Goal: Task Accomplishment & Management: Use online tool/utility

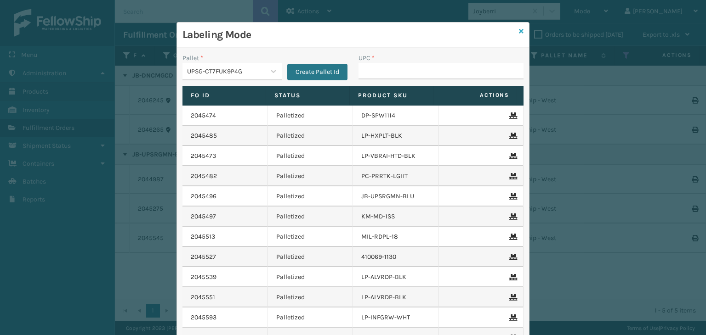
click at [519, 34] on icon at bounding box center [521, 31] width 5 height 6
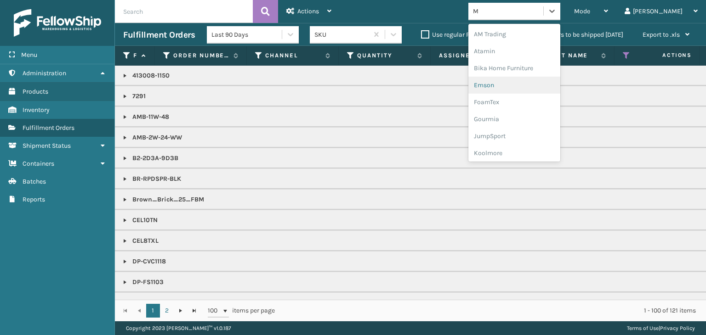
type input "MI"
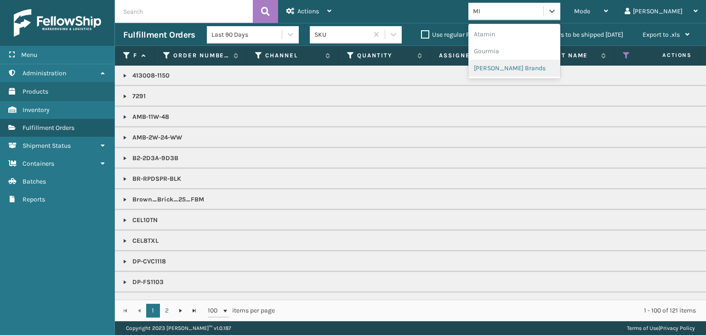
click at [560, 71] on div "[PERSON_NAME] Brands" at bounding box center [514, 68] width 92 height 17
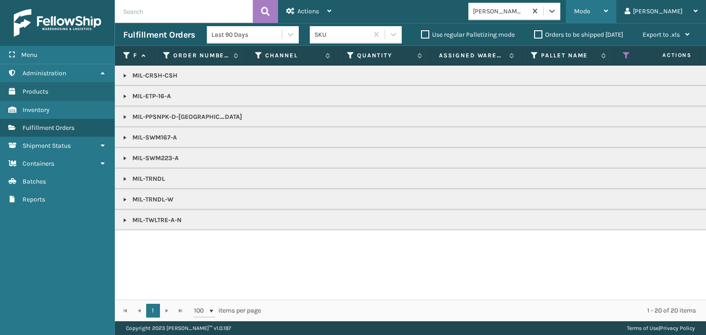
click at [590, 11] on span "Mode" at bounding box center [582, 11] width 16 height 8
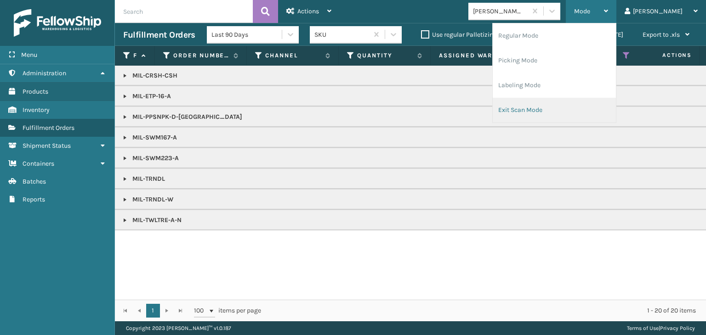
click at [588, 107] on li "Exit Scan Mode" at bounding box center [553, 110] width 123 height 25
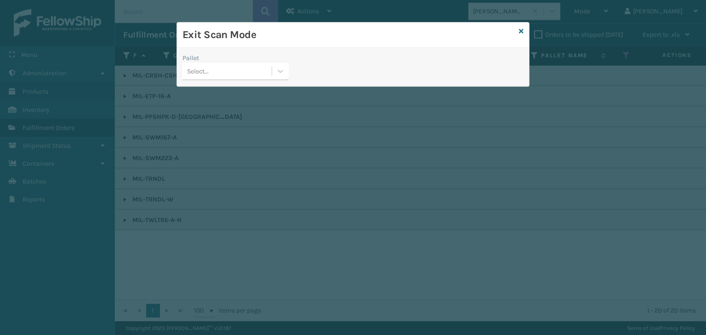
click at [213, 68] on div "Select..." at bounding box center [226, 71] width 89 height 15
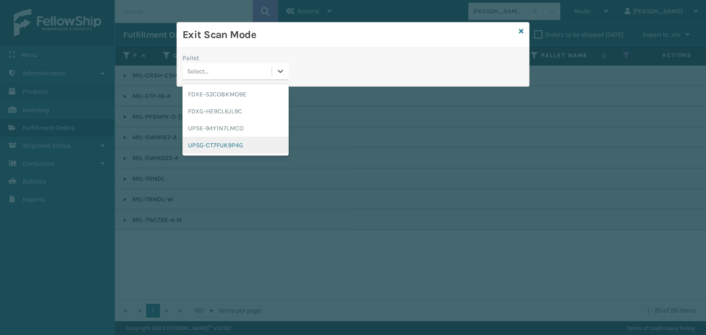
click at [237, 146] on div "UPSG-CT7FUK9P4G" at bounding box center [235, 145] width 106 height 17
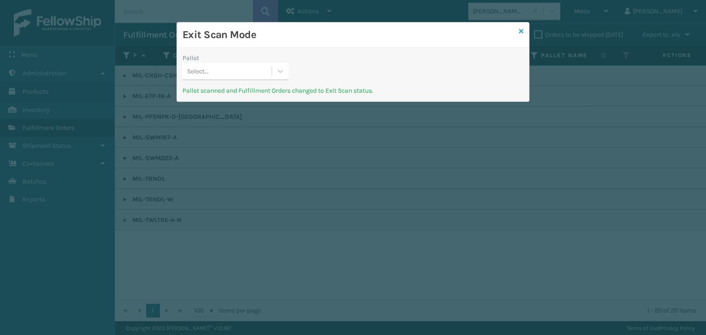
click at [522, 35] on link at bounding box center [521, 32] width 5 height 10
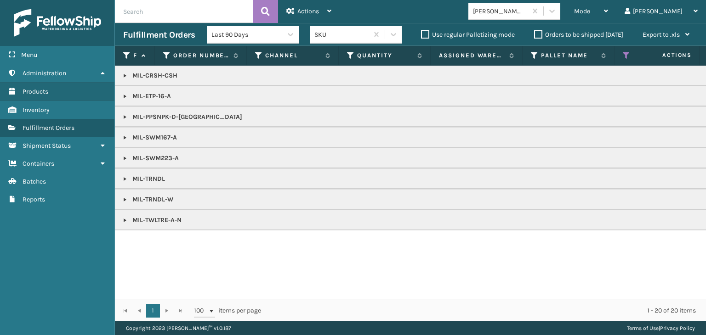
click at [608, 5] on div "Mode" at bounding box center [591, 11] width 34 height 23
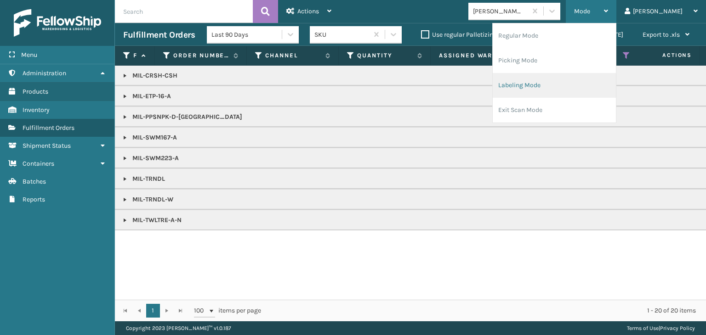
click at [578, 89] on li "Labeling Mode" at bounding box center [553, 85] width 123 height 25
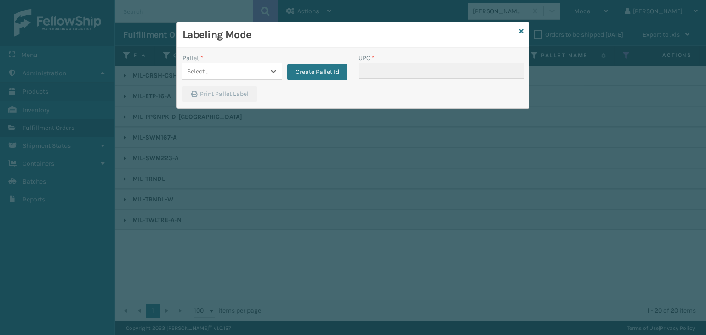
click at [215, 70] on div "Select..." at bounding box center [223, 71] width 82 height 15
click at [316, 78] on button "Create Pallet Id" at bounding box center [317, 72] width 60 height 17
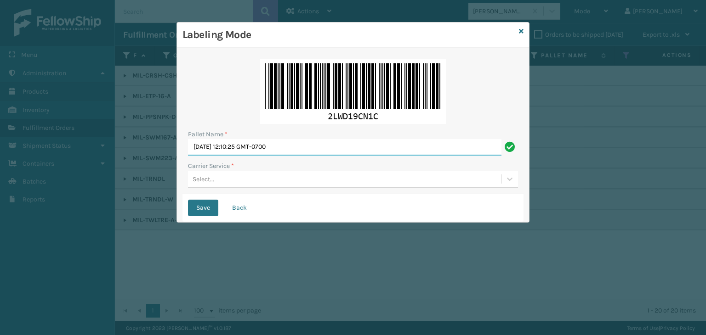
drag, startPoint x: 331, startPoint y: 152, endPoint x: 74, endPoint y: 128, distance: 257.9
click at [84, 135] on div "Labeling Mode Pallet Name * [DATE] 12:10:25 GMT-0700 Carrier Service * Select..…" at bounding box center [353, 167] width 706 height 335
paste input "UPSP001752791"
type input "UPSP001752791"
click at [233, 179] on div "Select..." at bounding box center [344, 179] width 313 height 15
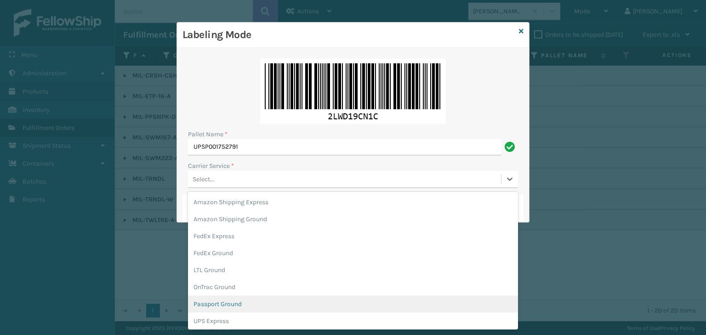
scroll to position [53, 0]
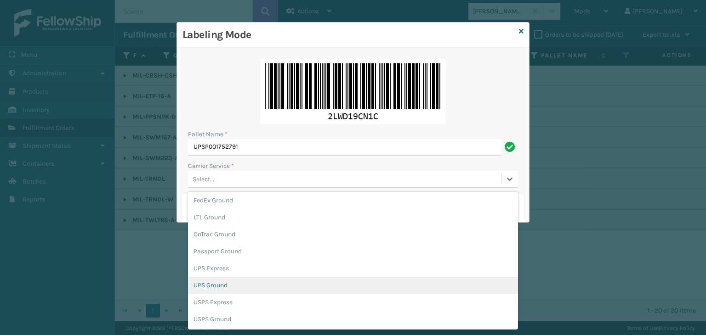
click at [214, 290] on div "UPS Ground" at bounding box center [353, 285] width 330 height 17
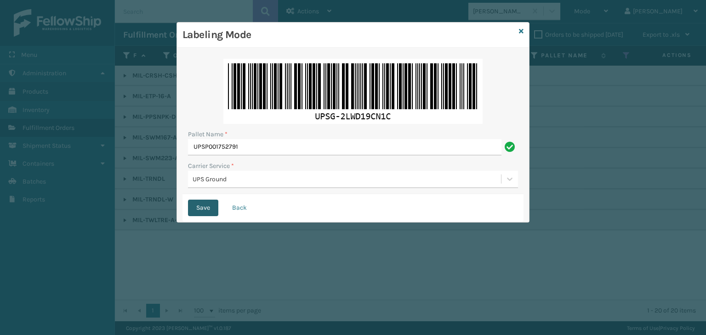
click at [210, 201] on button "Save" at bounding box center [203, 208] width 30 height 17
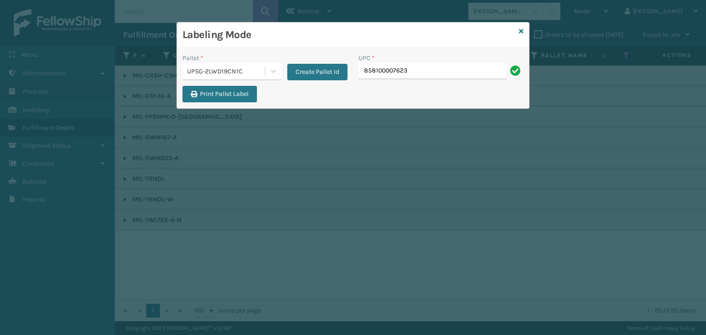
type input "858100007623"
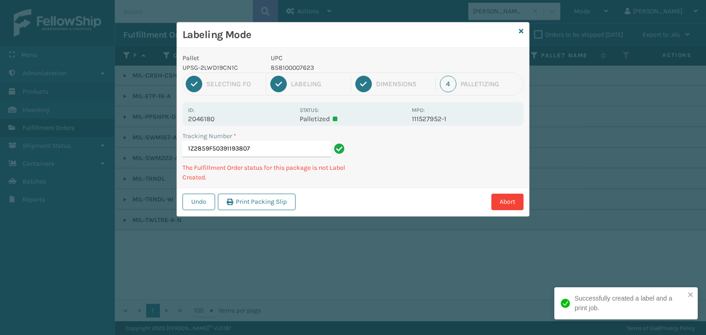
click at [288, 64] on p "858100007623" at bounding box center [339, 68] width 136 height 10
copy p "858100007623"
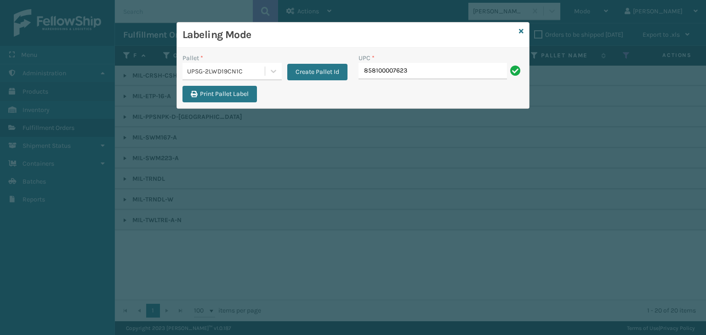
type input "858100007623"
type input "858100007"
type input "850012486589"
type input "85810000755"
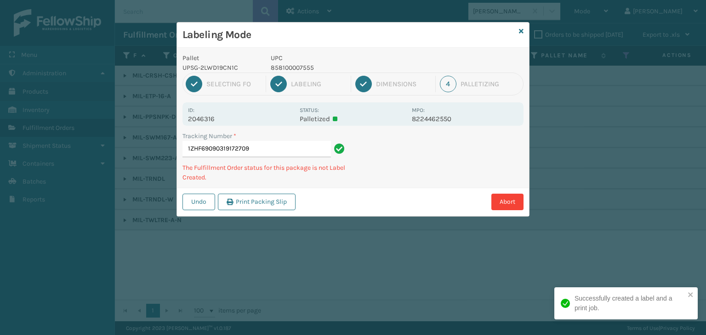
click at [291, 67] on p "858100007555" at bounding box center [339, 68] width 136 height 10
click at [292, 67] on p "858100007555" at bounding box center [339, 68] width 136 height 10
copy p "858100007555"
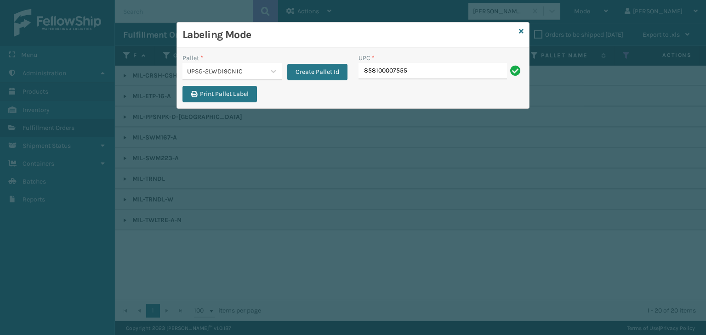
type input "858100007555"
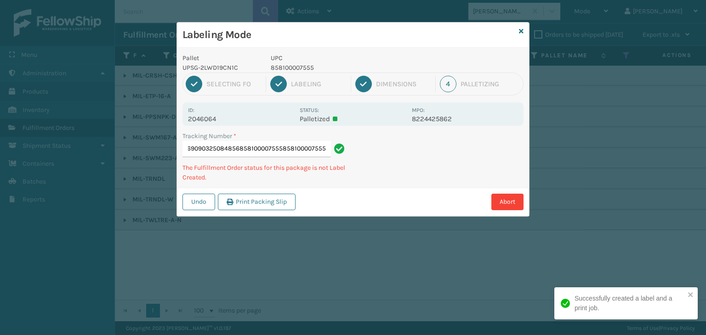
type input "1ZHF69090325084856858100007555858100007555858100007555"
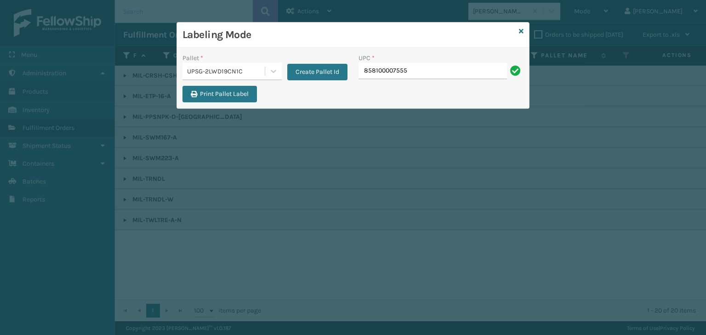
type input "858100007555"
type input "85000445"
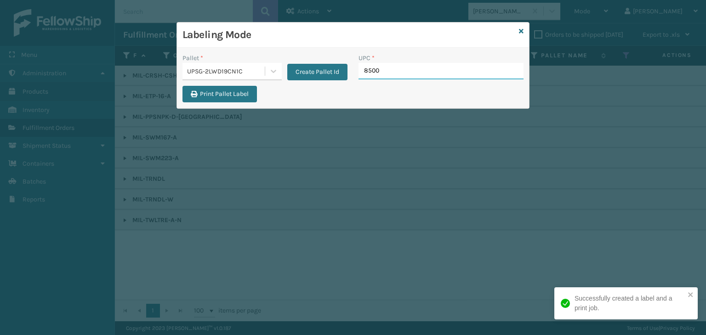
type input "85001"
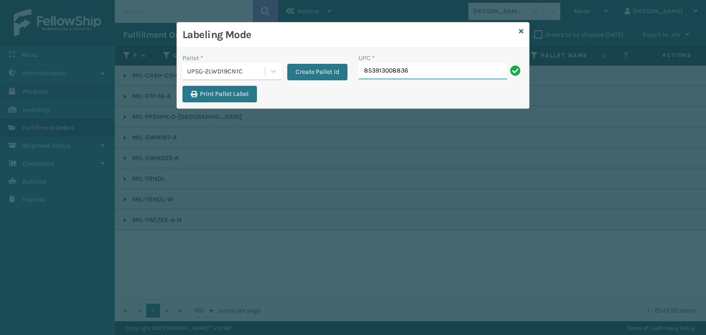
type input "853913008836"
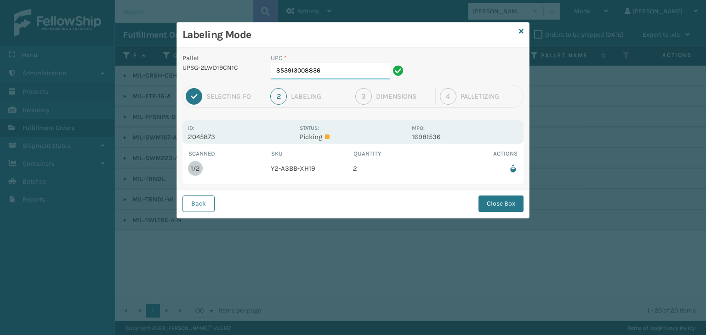
click at [363, 74] on input "853913008836" at bounding box center [330, 71] width 119 height 17
click at [499, 199] on button "Close Box" at bounding box center [500, 204] width 45 height 17
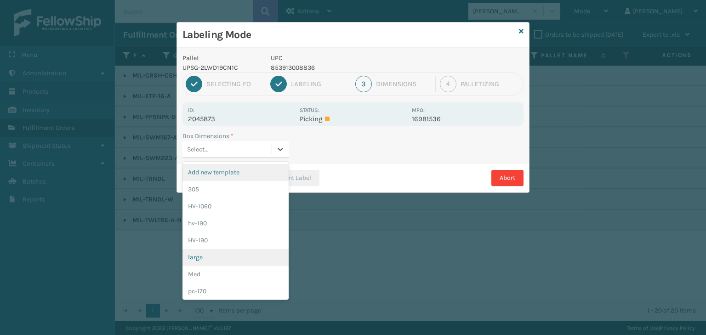
drag, startPoint x: 232, startPoint y: 141, endPoint x: 222, endPoint y: 259, distance: 118.4
click at [232, 143] on div "Select..." at bounding box center [226, 149] width 89 height 15
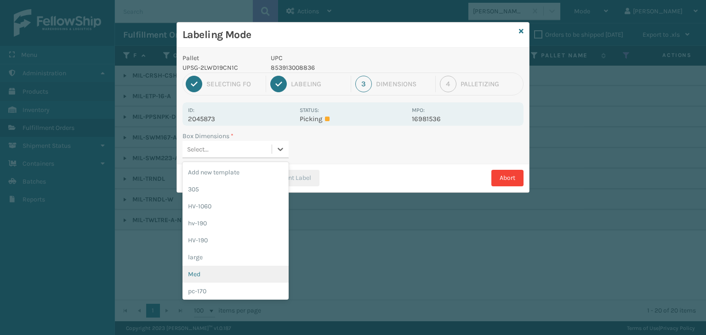
click at [209, 276] on div "Med" at bounding box center [235, 274] width 106 height 17
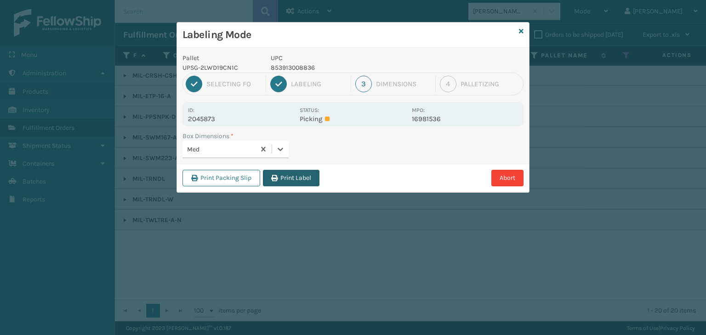
click at [280, 176] on button "Print Label" at bounding box center [291, 178] width 56 height 17
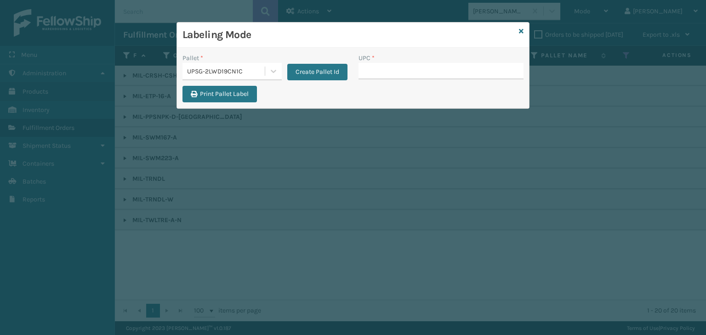
click at [262, 65] on div "UPSG-2LWD19CN1C" at bounding box center [223, 71] width 82 height 15
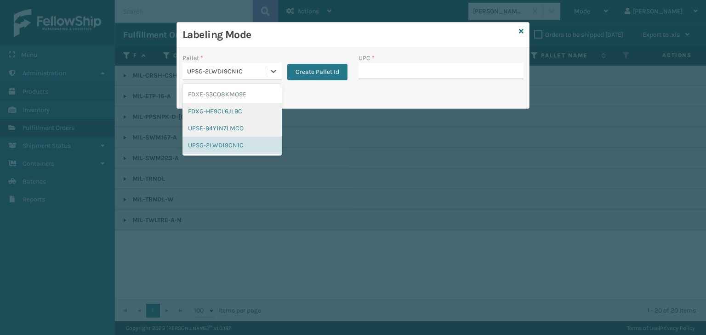
click at [256, 118] on div "FDXG-HE9CL6JL9C" at bounding box center [231, 111] width 99 height 17
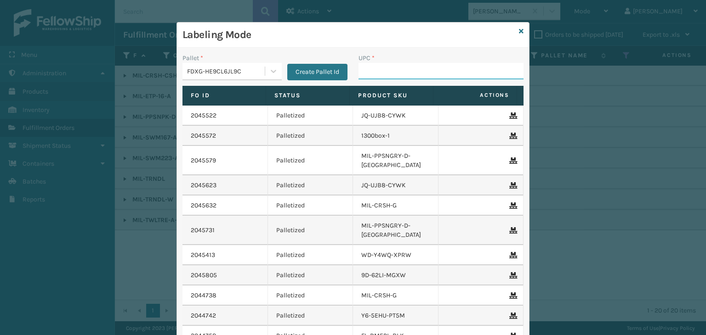
click at [419, 70] on input "UPC *" at bounding box center [440, 71] width 165 height 17
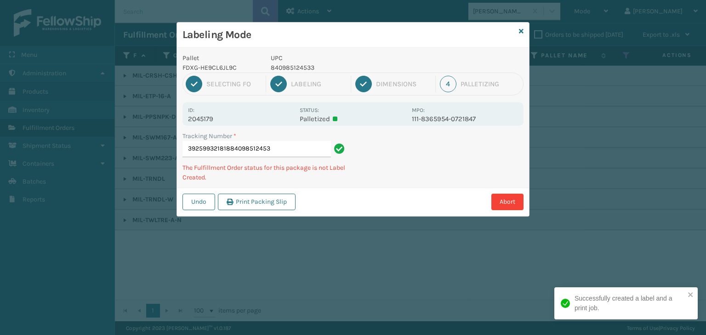
type input "392599321818840985124533"
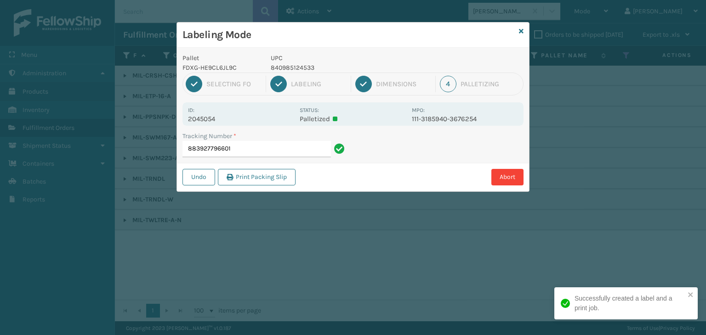
click at [288, 67] on p "840985124533" at bounding box center [339, 68] width 136 height 10
copy p "840985124533"
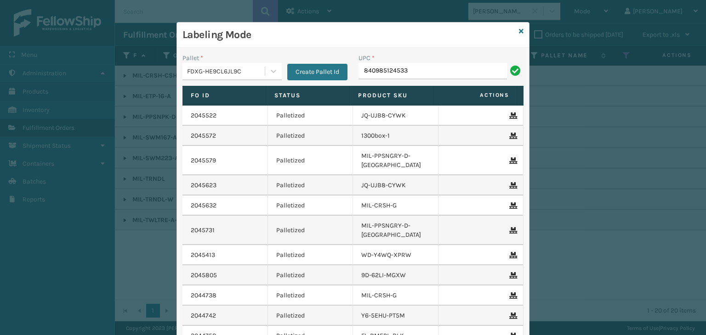
type input "840985124533"
click at [519, 28] on icon at bounding box center [521, 31] width 5 height 6
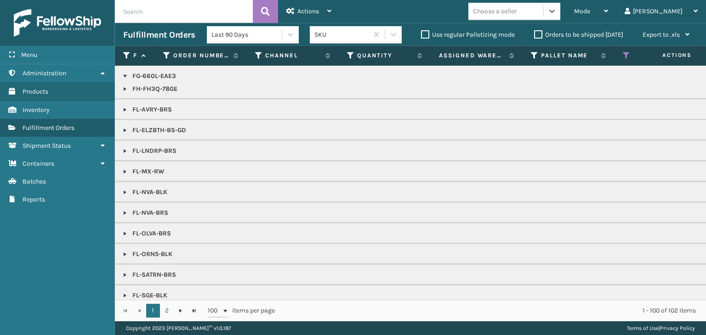
scroll to position [689, 0]
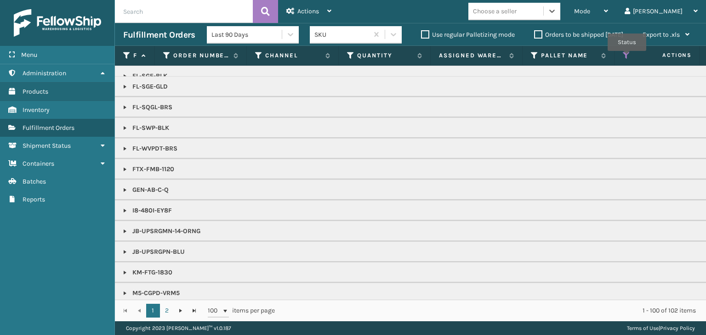
click at [627, 57] on icon at bounding box center [625, 55] width 7 height 8
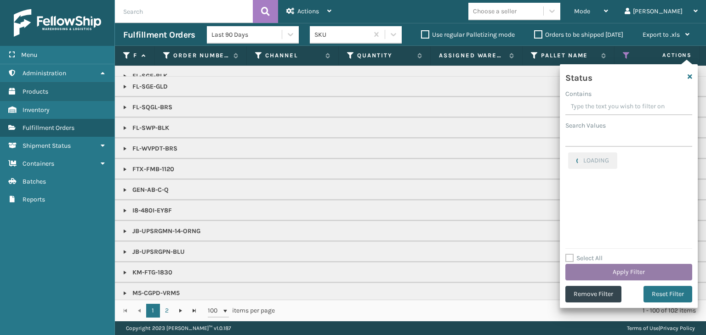
click at [600, 270] on button "Apply Filter" at bounding box center [628, 272] width 127 height 17
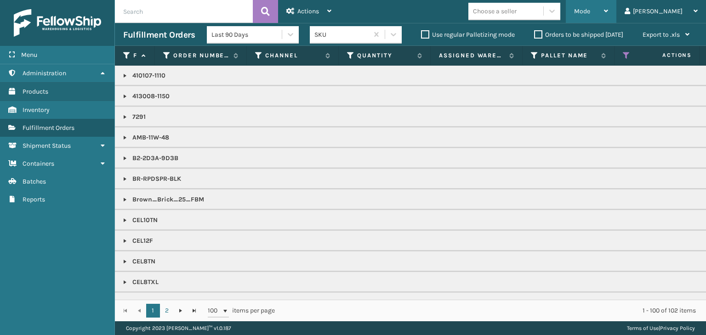
click at [608, 17] on div "Mode" at bounding box center [591, 11] width 34 height 23
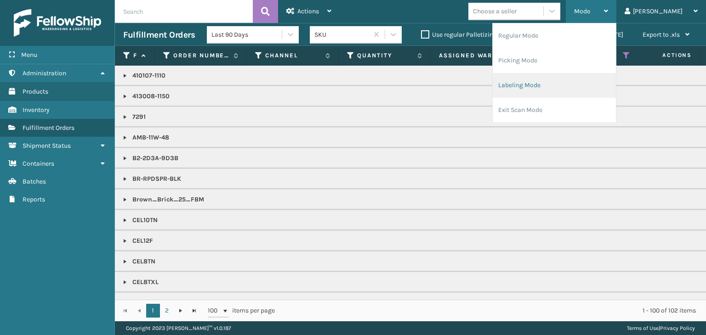
click at [588, 94] on li "Labeling Mode" at bounding box center [553, 85] width 123 height 25
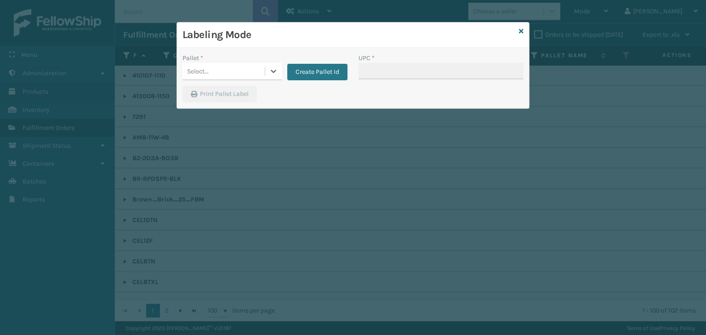
click at [258, 72] on div "Select..." at bounding box center [223, 71] width 82 height 15
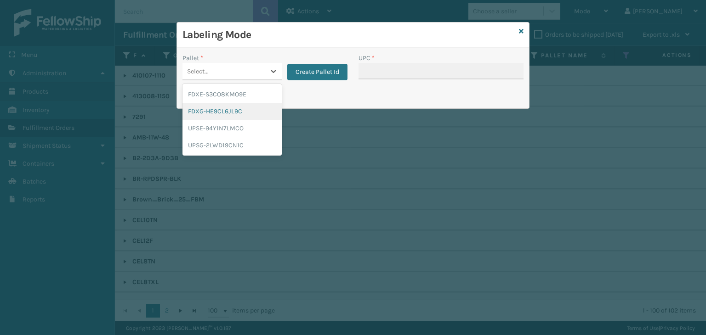
click at [215, 112] on div "FDXG-HE9CL6JL9C" at bounding box center [231, 111] width 99 height 17
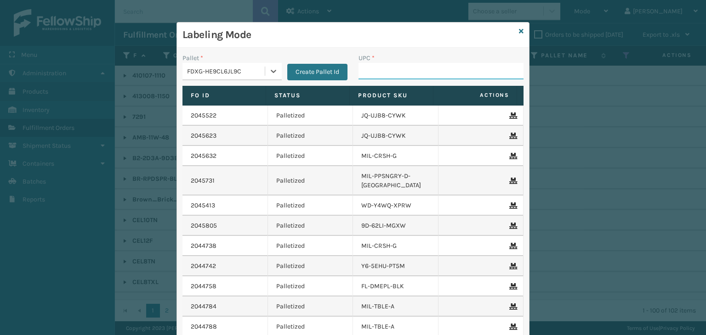
click at [372, 66] on input "UPC *" at bounding box center [440, 71] width 165 height 17
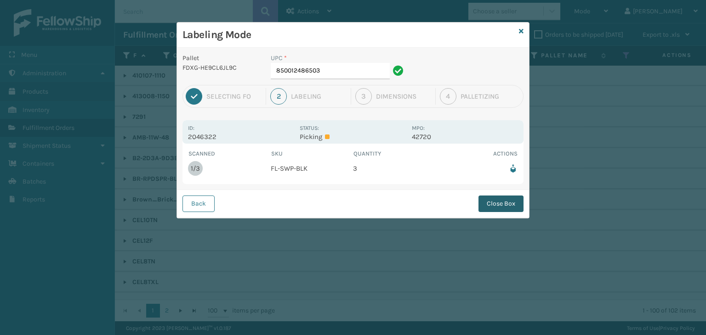
click at [492, 211] on button "Close Box" at bounding box center [500, 204] width 45 height 17
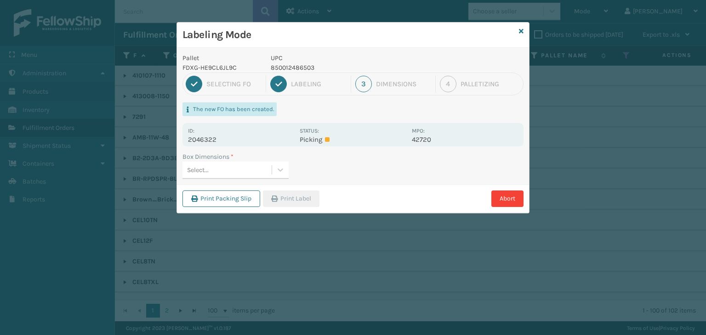
click at [257, 171] on div "Select..." at bounding box center [226, 170] width 89 height 15
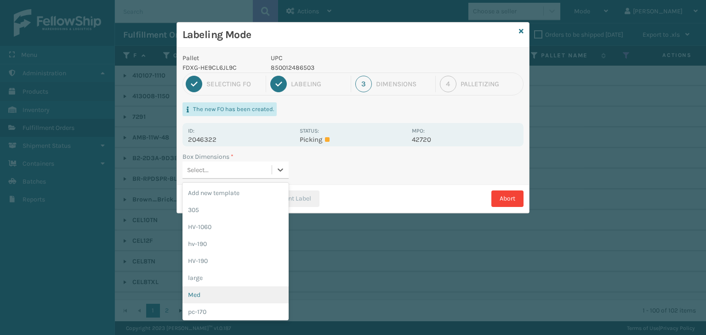
click at [233, 293] on div "Med" at bounding box center [235, 295] width 106 height 17
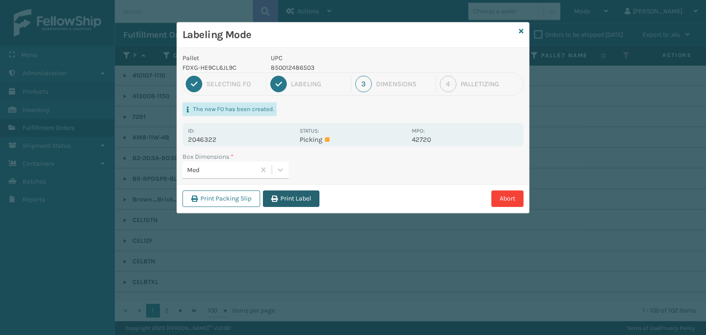
click at [312, 203] on button "Print Label" at bounding box center [291, 199] width 56 height 17
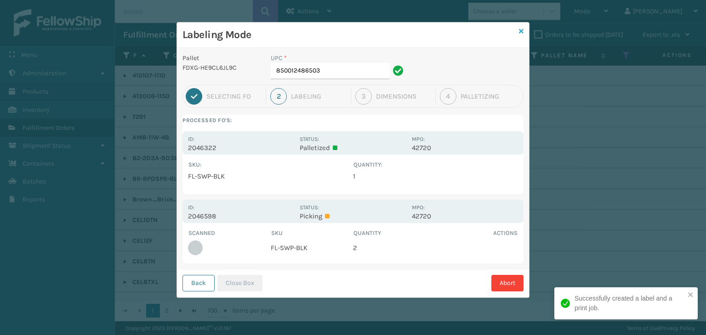
click at [519, 30] on icon at bounding box center [521, 31] width 5 height 6
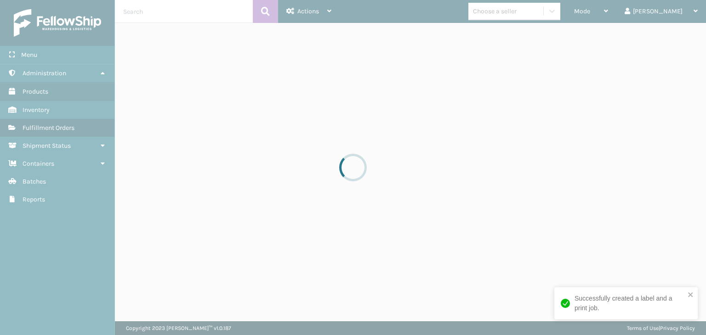
click at [606, 9] on div at bounding box center [353, 167] width 706 height 335
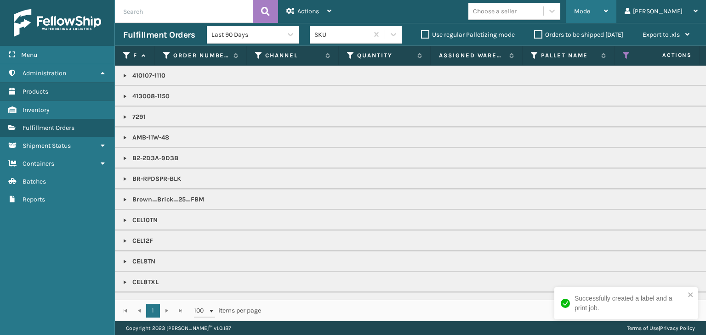
click at [590, 12] on span "Mode" at bounding box center [582, 11] width 16 height 8
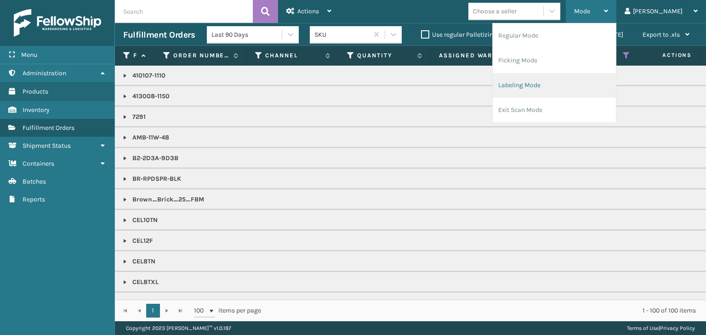
click at [576, 92] on li "Labeling Mode" at bounding box center [553, 85] width 123 height 25
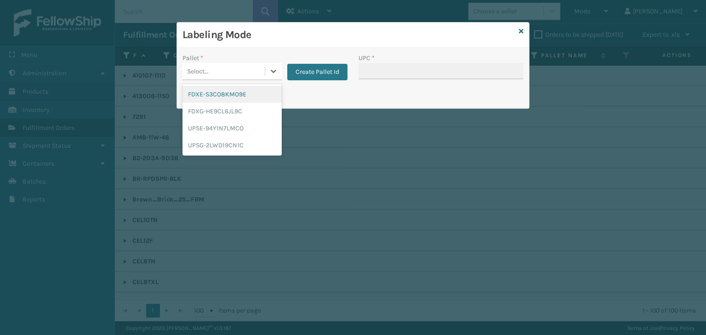
click at [210, 72] on div "Select..." at bounding box center [223, 71] width 82 height 15
drag, startPoint x: 222, startPoint y: 105, endPoint x: 392, endPoint y: 67, distance: 174.2
click at [222, 105] on div "FDXG-HE9CL6JL9C" at bounding box center [231, 111] width 99 height 17
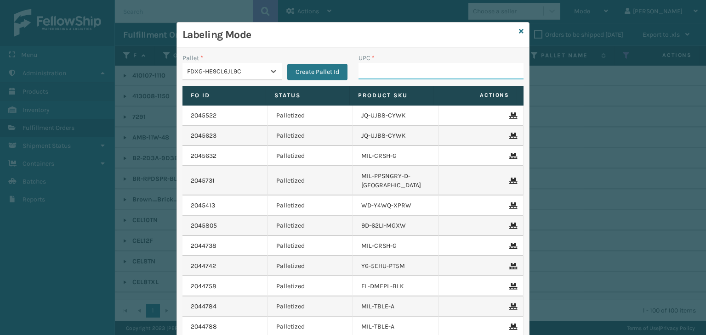
click at [392, 67] on input "UPC *" at bounding box center [440, 71] width 165 height 17
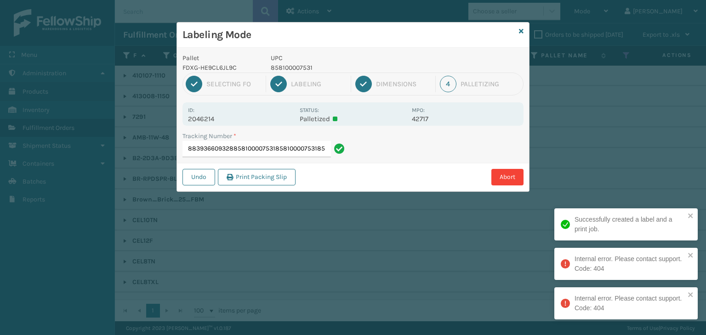
type input "883936609328858100007531858100007531858100007531"
drag, startPoint x: 311, startPoint y: 142, endPoint x: 2, endPoint y: 205, distance: 315.0
click at [2, 205] on div "Labeling Mode Pallet FDXG-HE9CL6JL9C UPC 858100007531 1 Selecting FO 2 Labeling…" at bounding box center [353, 167] width 706 height 335
type input "9622041730005955074300883937858854"
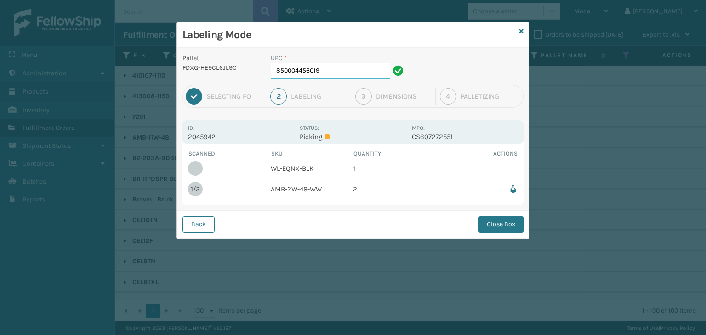
click at [335, 64] on input "850004456019" at bounding box center [330, 71] width 119 height 17
click at [514, 221] on button "Close Box" at bounding box center [500, 224] width 45 height 17
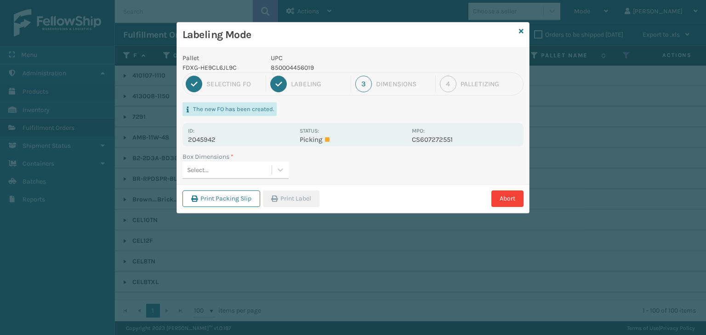
click at [230, 175] on div "Select..." at bounding box center [226, 170] width 89 height 15
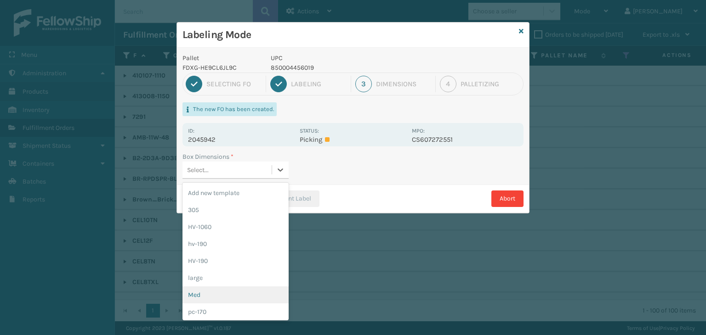
click at [206, 296] on div "Med" at bounding box center [235, 295] width 106 height 17
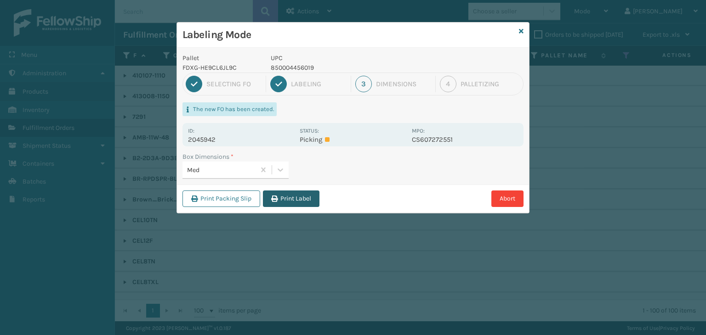
click at [287, 200] on button "Print Label" at bounding box center [291, 199] width 56 height 17
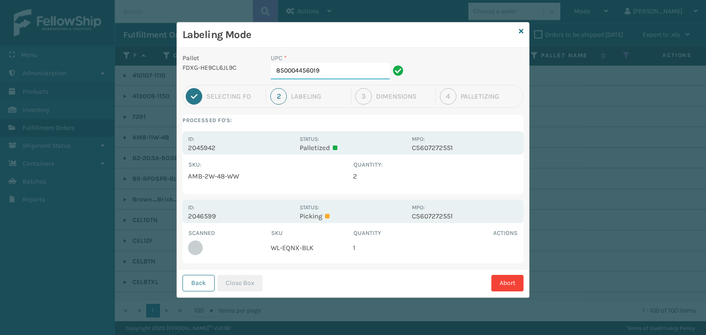
drag, startPoint x: 340, startPoint y: 68, endPoint x: 38, endPoint y: 124, distance: 306.9
click at [40, 123] on div "Labeling Mode Pallet FDXG-HE9CL6JL9C UPC * 850004456019 1 Selecting FO 2 Labeli…" at bounding box center [353, 167] width 706 height 335
type input "850012486701"
click at [243, 280] on button "Close Box" at bounding box center [239, 283] width 45 height 17
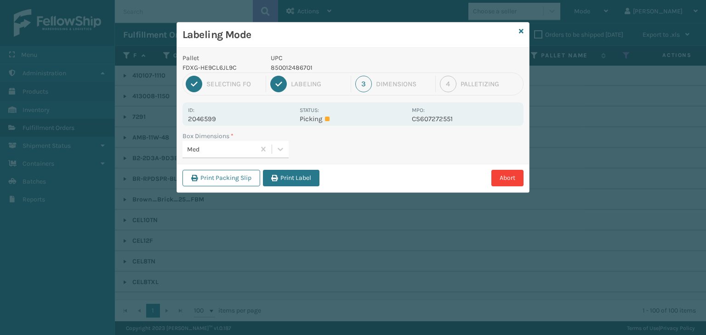
click at [289, 179] on button "Print Label" at bounding box center [291, 178] width 56 height 17
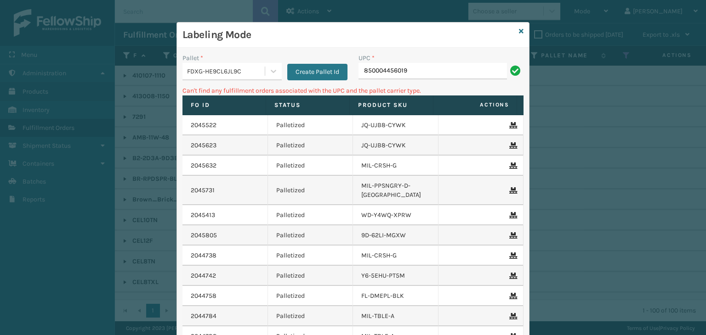
drag, startPoint x: 243, startPoint y: 59, endPoint x: 244, endPoint y: 65, distance: 6.0
click at [243, 59] on div "Pallet *" at bounding box center [231, 58] width 99 height 10
click at [244, 65] on div "FDXG-HE9CL6JL9C" at bounding box center [223, 71] width 82 height 15
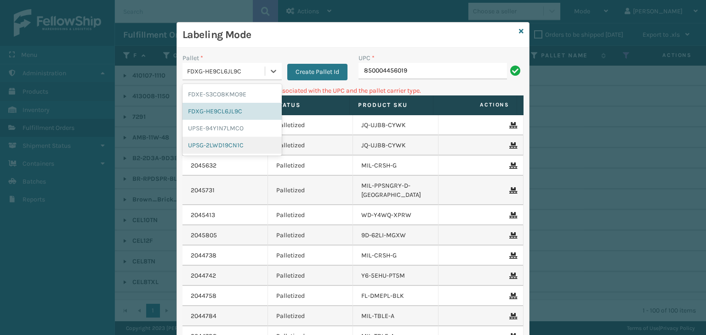
click at [235, 138] on div "UPSG-2LWD19CN1C" at bounding box center [231, 145] width 99 height 17
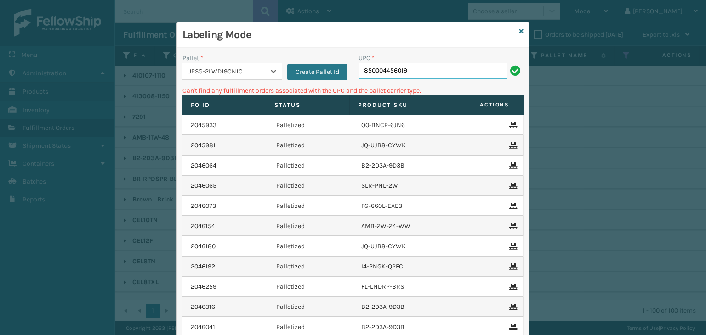
click at [444, 70] on input "850004456019" at bounding box center [432, 71] width 148 height 17
drag, startPoint x: 461, startPoint y: 72, endPoint x: 0, endPoint y: 205, distance: 480.0
click at [0, 205] on div "Labeling Mode Pallet * UPSG-2LWD19CN1C Create Pallet Id UPC * 850004456019 Can'…" at bounding box center [353, 167] width 706 height 335
drag, startPoint x: 217, startPoint y: 73, endPoint x: 216, endPoint y: 79, distance: 6.0
click at [216, 73] on div "UPSG-2LWD19CN1C" at bounding box center [226, 72] width 79 height 10
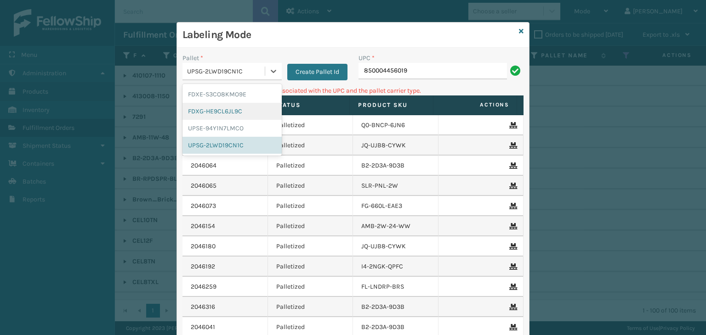
click at [219, 109] on div "FDXG-HE9CL6JL9C" at bounding box center [231, 111] width 99 height 17
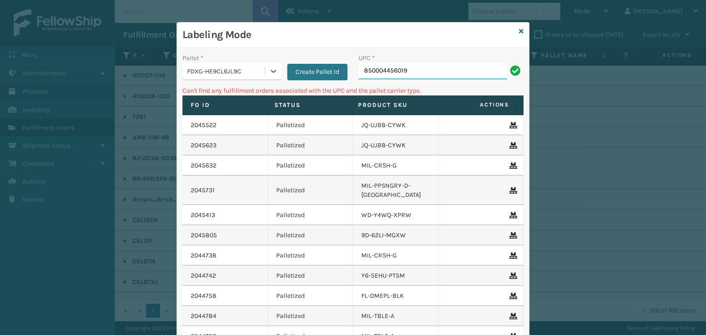
drag, startPoint x: 419, startPoint y: 70, endPoint x: 132, endPoint y: 127, distance: 292.6
click at [132, 127] on div "Labeling Mode Pallet * option FDXG-HE9CL6JL9C, selected. 0 results available. S…" at bounding box center [353, 167] width 706 height 335
type input "850012486503"
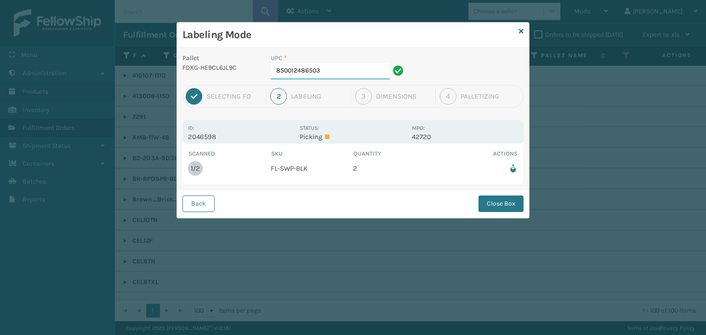
drag, startPoint x: 326, startPoint y: 68, endPoint x: 330, endPoint y: 73, distance: 6.5
click at [328, 71] on input "850012486503" at bounding box center [330, 71] width 119 height 17
click at [511, 199] on button "Close Box" at bounding box center [500, 204] width 45 height 17
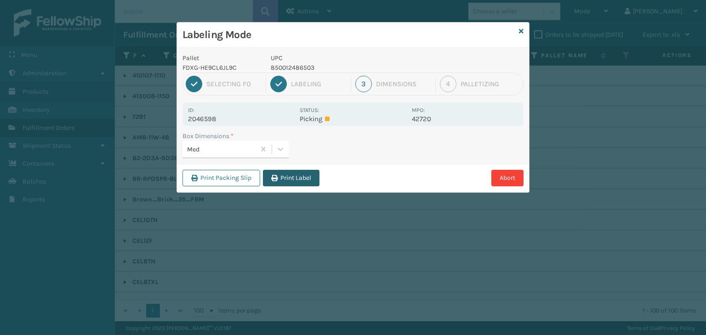
click at [292, 177] on button "Print Label" at bounding box center [291, 178] width 56 height 17
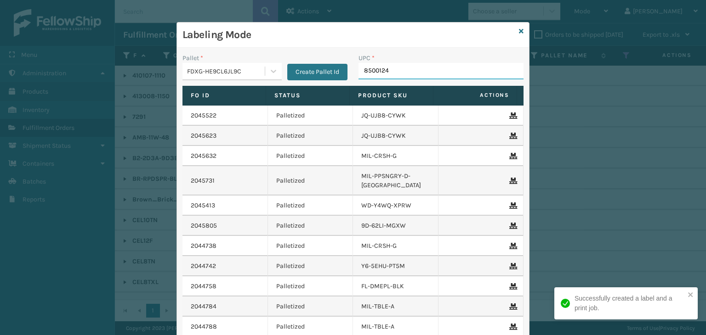
type input "85001248"
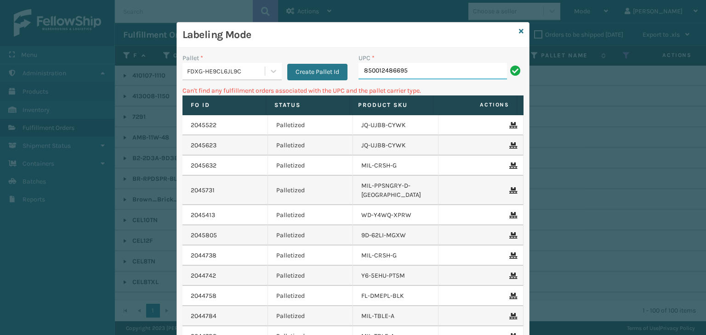
drag, startPoint x: 414, startPoint y: 70, endPoint x: 78, endPoint y: 128, distance: 341.2
click at [52, 104] on div "Labeling Mode Pallet * FDXG-HE9CL6JL9C Create Pallet Id UPC * 850012486695 Can'…" at bounding box center [353, 167] width 706 height 335
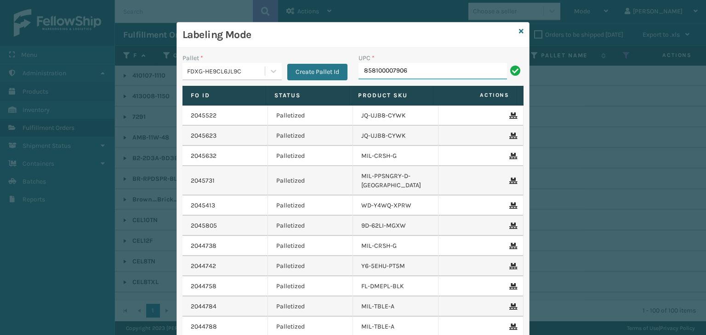
type input "858100007906"
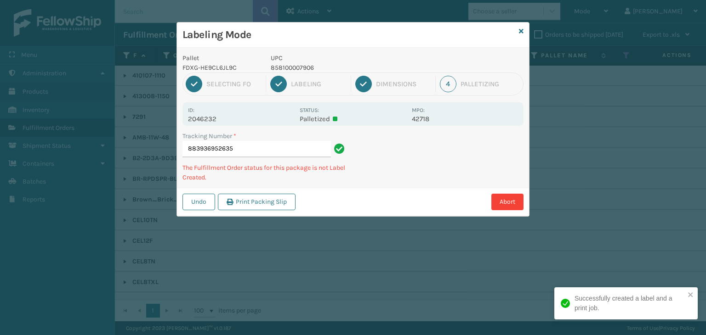
click at [308, 68] on p "858100007906" at bounding box center [339, 68] width 136 height 10
copy p "858100007906"
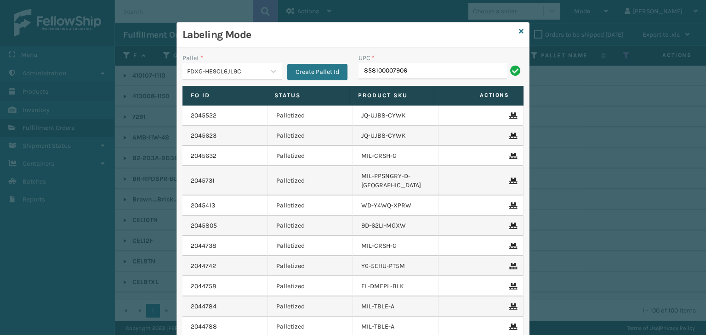
type input "858100007906"
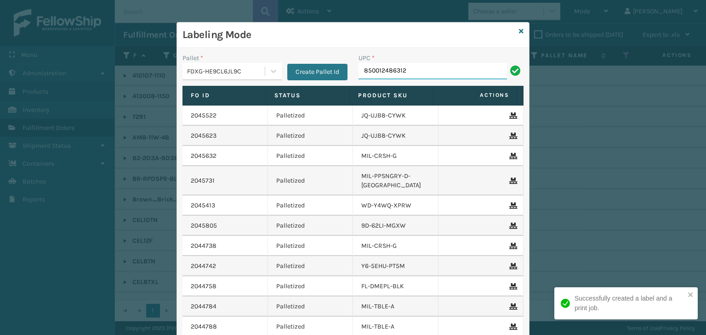
type input "850012486312"
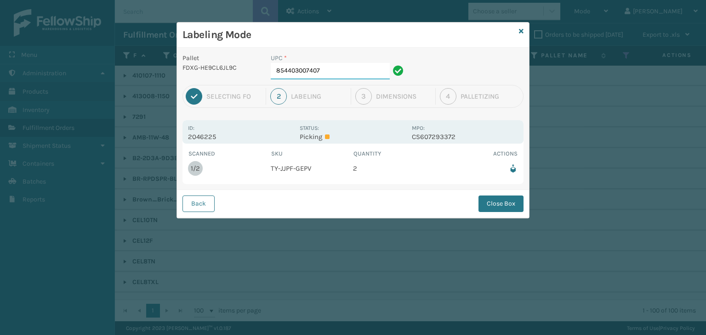
drag, startPoint x: 366, startPoint y: 75, endPoint x: 422, endPoint y: 122, distance: 73.1
click at [366, 77] on input "854403007407" at bounding box center [330, 71] width 119 height 17
click at [501, 210] on button "Close Box" at bounding box center [500, 204] width 45 height 17
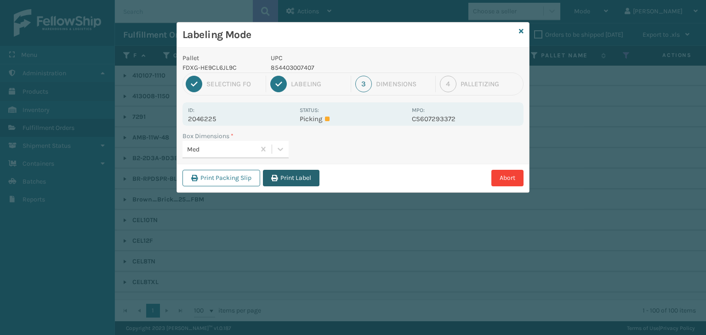
click at [307, 172] on button "Print Label" at bounding box center [291, 178] width 56 height 17
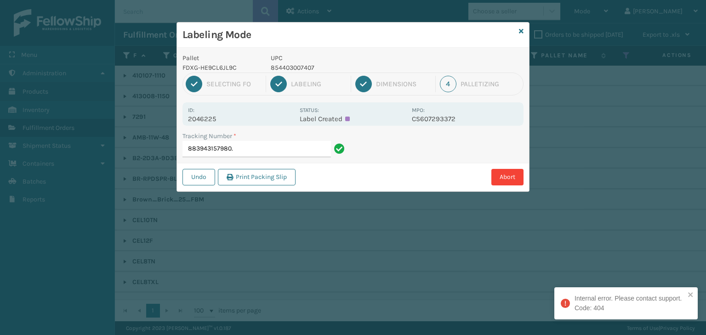
type input "883943157980"
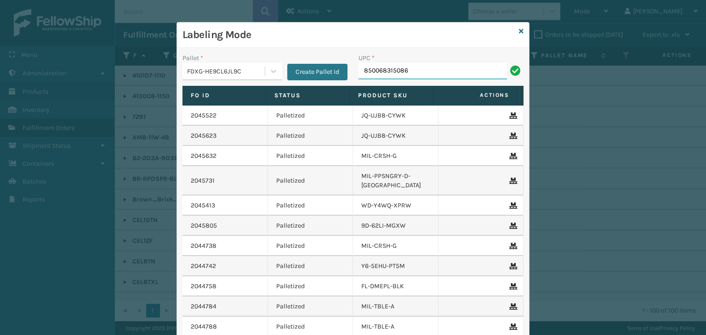
type input "850068315086"
type input "858100007906"
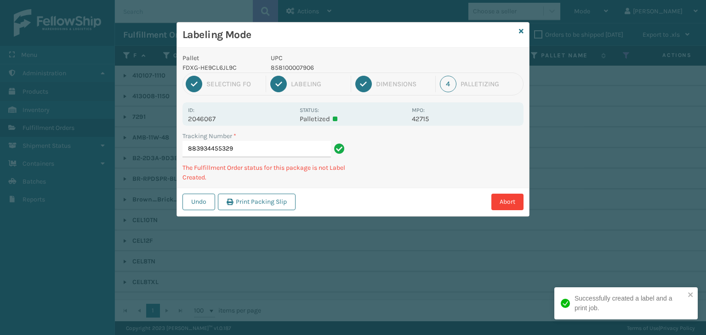
click at [293, 69] on p "858100007906" at bounding box center [339, 68] width 136 height 10
copy p "858100007906"
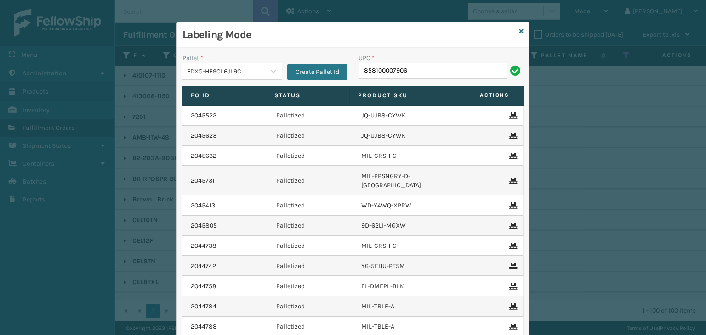
type input "858100007906"
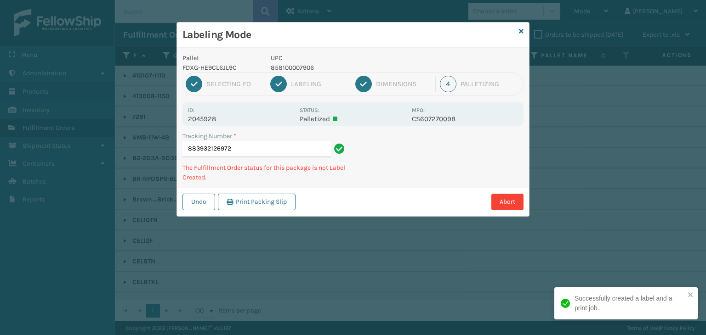
type input "883932126972858100007906"
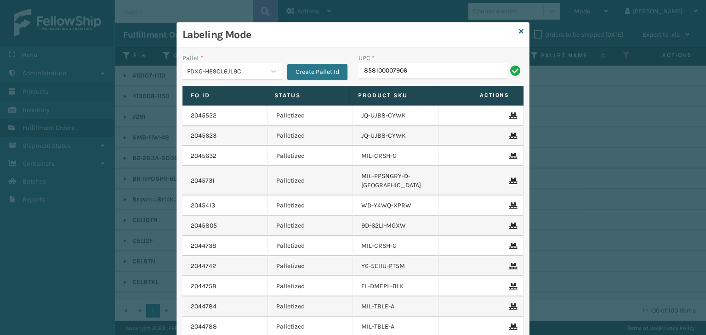
type input "858100007906"
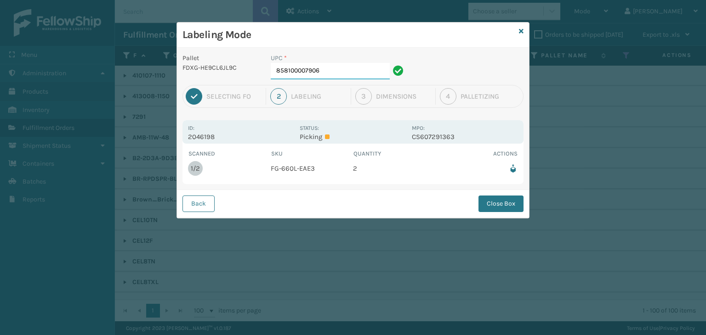
click at [342, 70] on input "858100007906" at bounding box center [330, 71] width 119 height 17
click at [478, 207] on div "Back Close Box" at bounding box center [353, 204] width 352 height 28
click at [511, 204] on button "Close Box" at bounding box center [500, 204] width 45 height 17
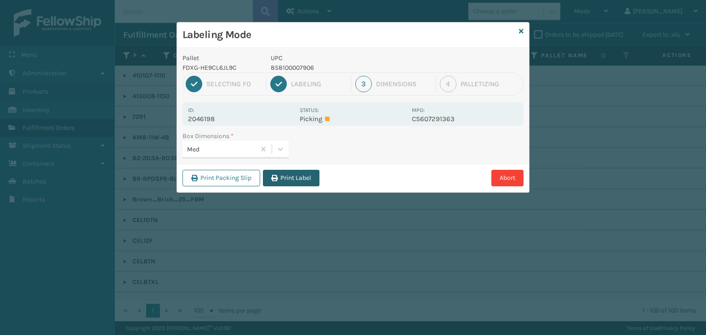
click at [308, 184] on button "Print Label" at bounding box center [291, 178] width 56 height 17
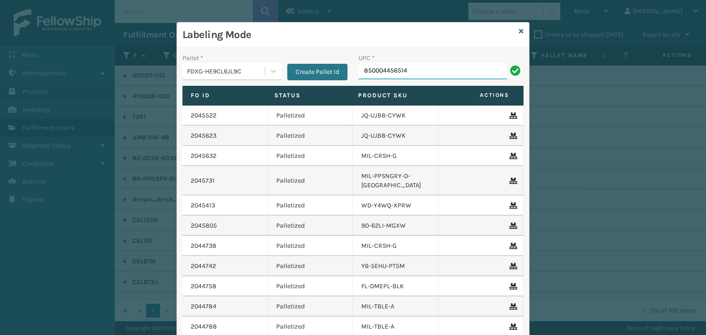
type input "850004456514"
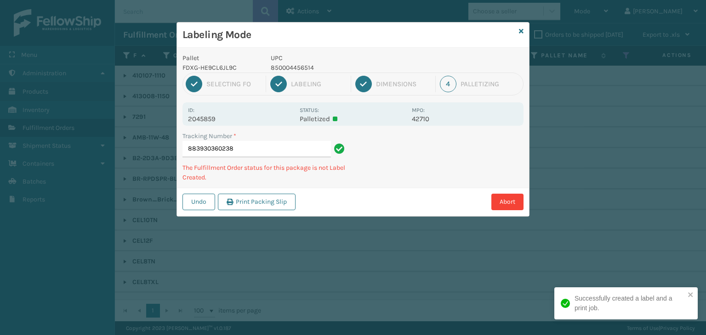
click at [296, 69] on p "850004456514" at bounding box center [339, 68] width 136 height 10
click at [300, 72] on p "850004456514" at bounding box center [339, 68] width 136 height 10
click at [304, 70] on p "850004456514" at bounding box center [339, 68] width 136 height 10
copy p "850004456514"
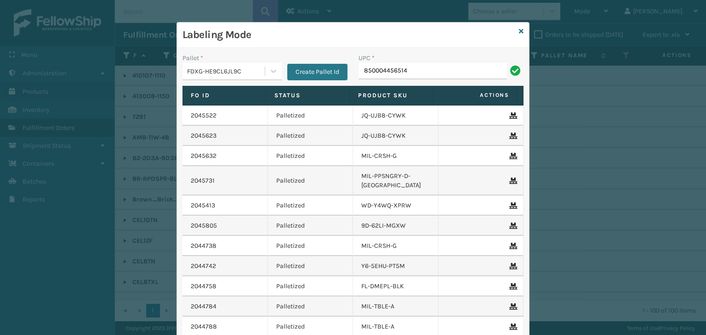
type input "850004456514"
type input "850012486701"
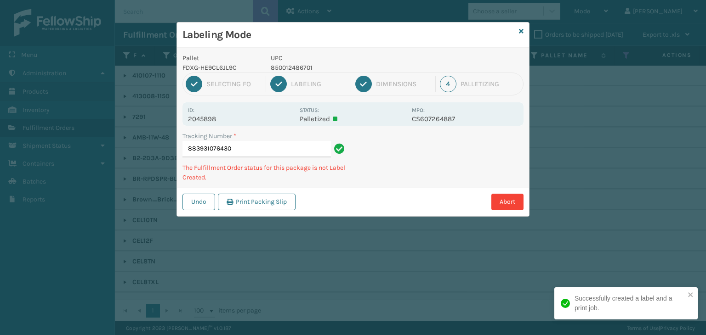
click at [287, 61] on p "UPC" at bounding box center [339, 58] width 136 height 10
click at [288, 62] on p "UPC" at bounding box center [339, 58] width 136 height 10
click at [291, 67] on p "850012486701" at bounding box center [339, 68] width 136 height 10
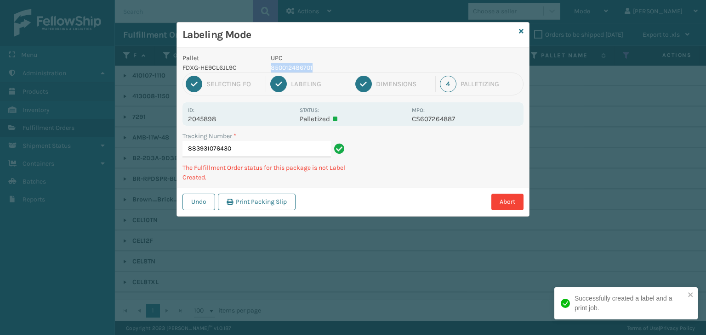
copy p "850012486701"
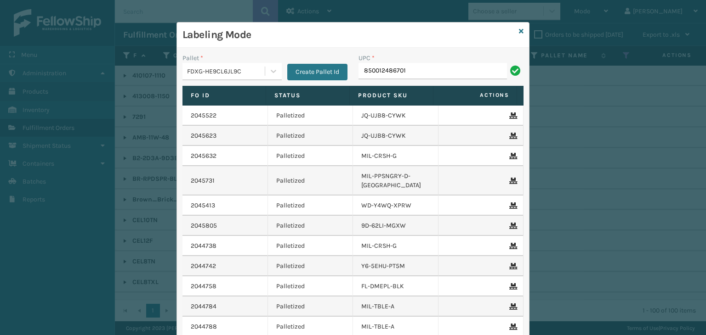
type input "850012486701"
click at [515, 32] on div "Labeling Mode Pallet * FDXG-HE9CL6JL9C Create Pallet Id UPC * Fo Id Status Prod…" at bounding box center [352, 209] width 353 height 374
click at [519, 33] on icon at bounding box center [521, 31] width 5 height 6
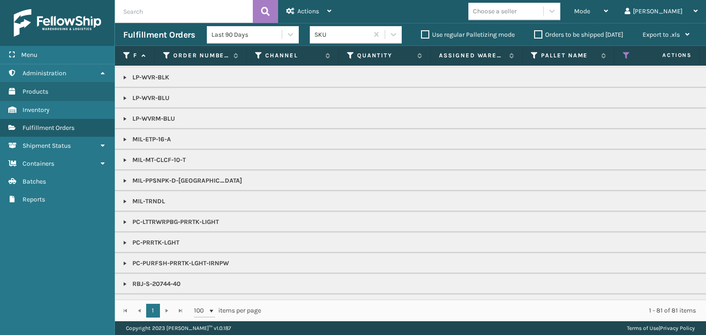
scroll to position [739, 0]
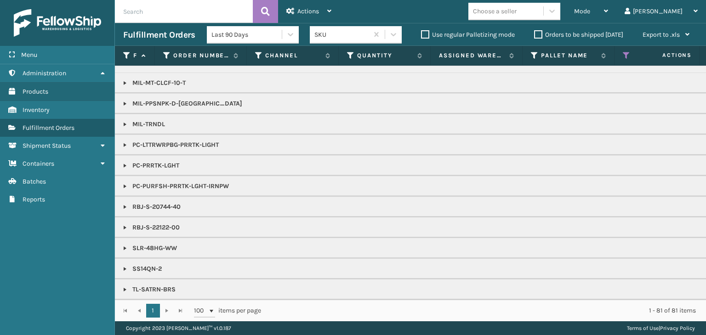
click at [543, 12] on div "Choose a seller" at bounding box center [505, 11] width 75 height 15
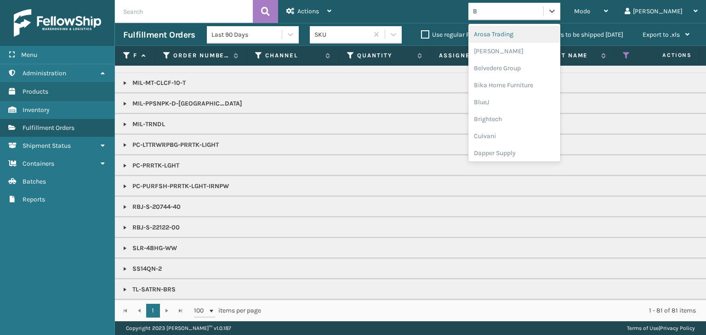
type input "BR"
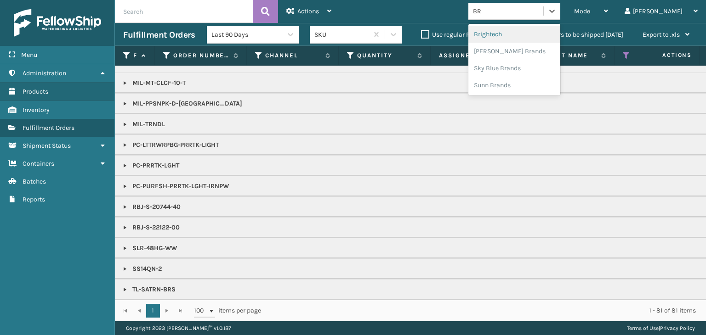
click at [548, 31] on div "Brightech" at bounding box center [514, 34] width 92 height 17
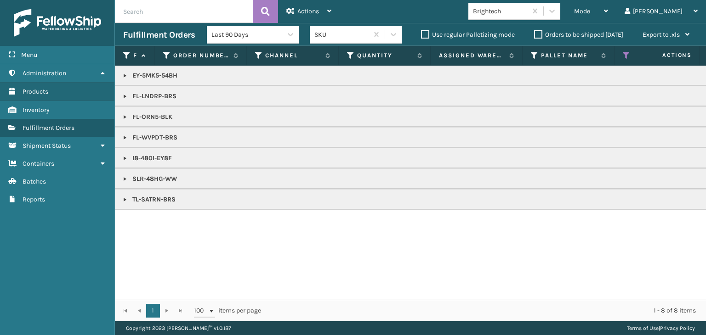
click at [124, 179] on link at bounding box center [124, 178] width 7 height 7
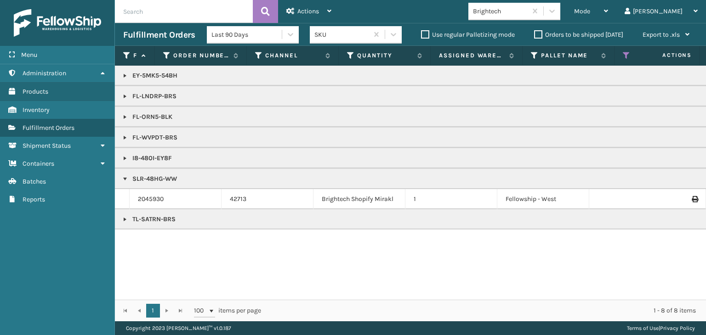
click at [154, 179] on p "SLR-48HG-WW" at bounding box center [707, 179] width 1169 height 9
copy p "SLR-48HG-WW"
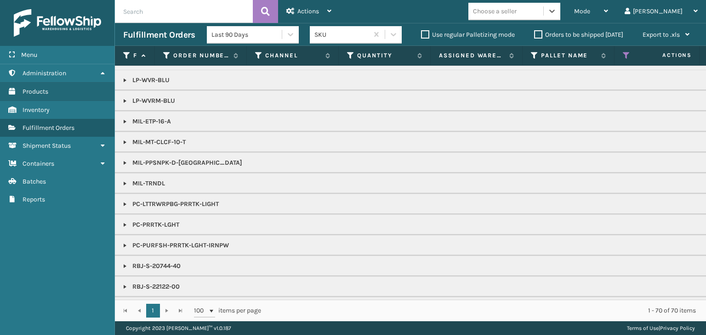
scroll to position [667, 0]
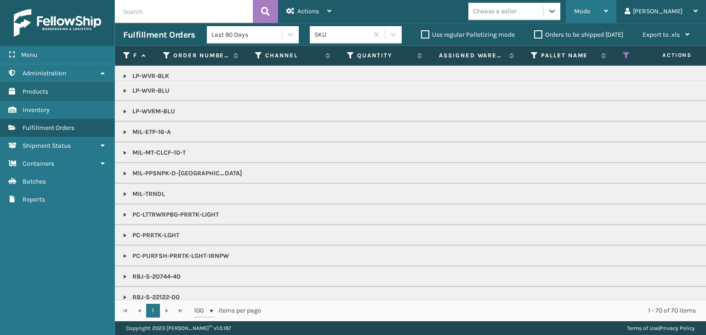
click at [608, 3] on div "Mode" at bounding box center [591, 11] width 34 height 23
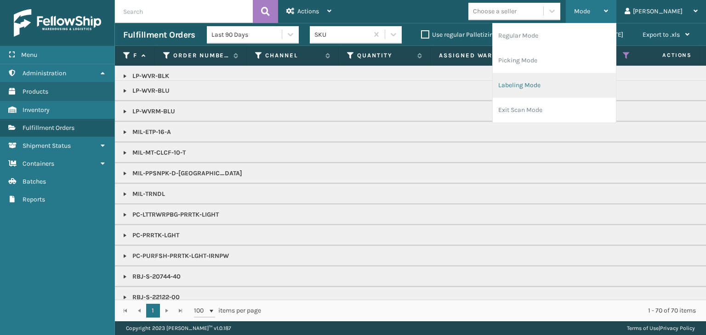
drag, startPoint x: 578, startPoint y: 86, endPoint x: 573, endPoint y: 85, distance: 5.1
click at [573, 85] on li "Labeling Mode" at bounding box center [553, 85] width 123 height 25
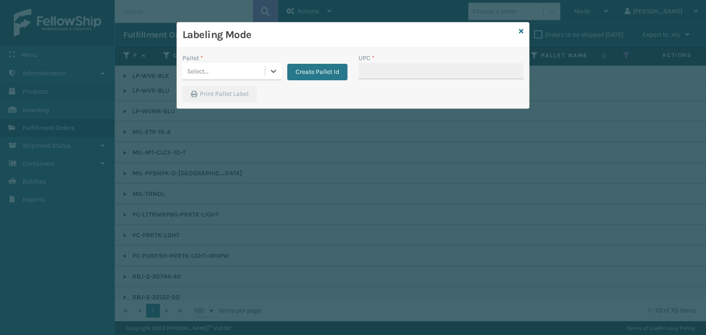
click at [254, 76] on div "Select..." at bounding box center [223, 71] width 82 height 15
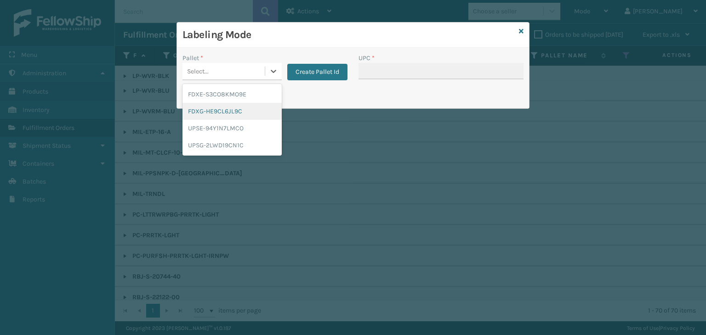
click at [215, 111] on div "FDXG-HE9CL6JL9C" at bounding box center [231, 111] width 99 height 17
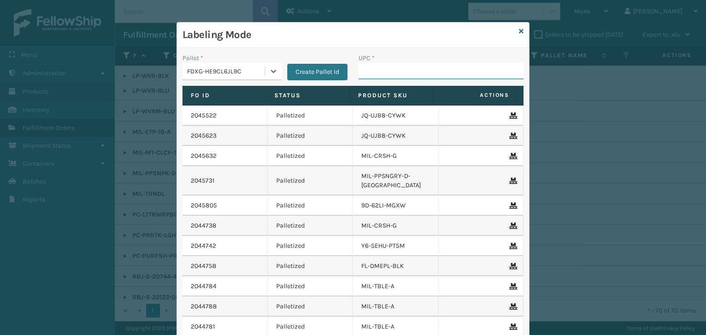
drag, startPoint x: 374, startPoint y: 73, endPoint x: 378, endPoint y: 74, distance: 4.6
click at [376, 74] on input "UPC *" at bounding box center [440, 71] width 165 height 17
type input "850068315031"
type input "854403007438"
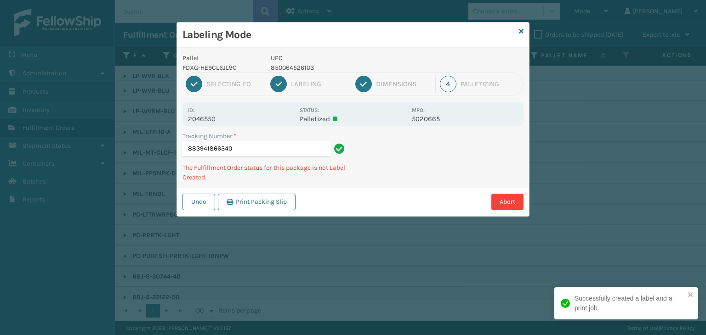
click at [295, 68] on p "850064526103" at bounding box center [339, 68] width 136 height 10
click at [296, 68] on p "850064526103" at bounding box center [339, 68] width 136 height 10
copy p "850064526103"
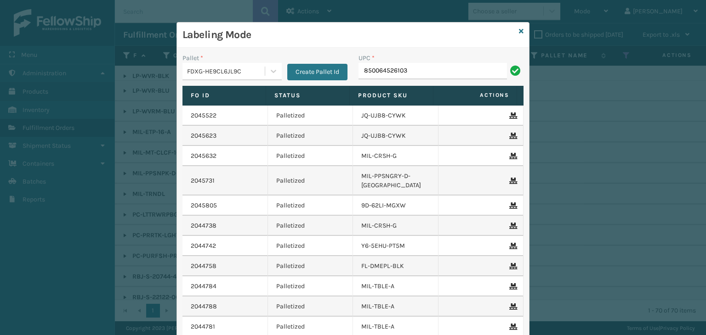
type input "850064526103"
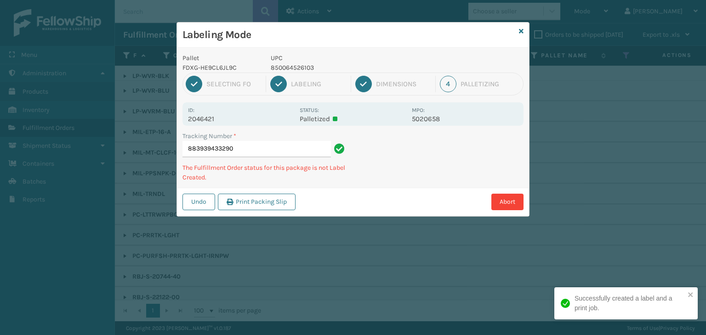
type input "883939433290850064526103"
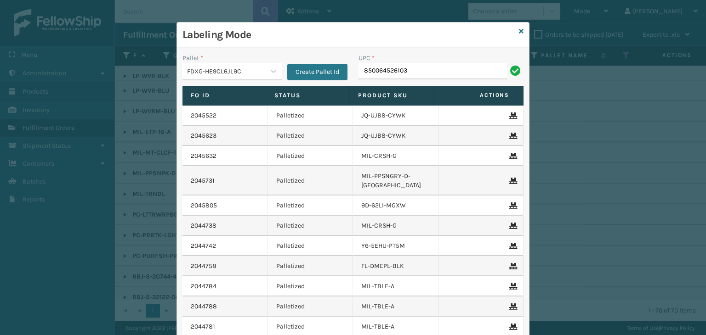
type input "850064526103"
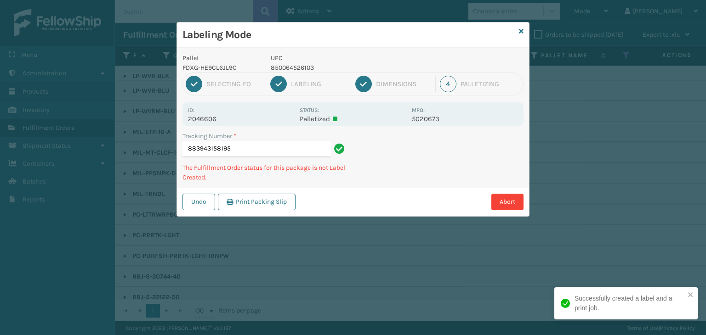
click at [296, 68] on p "850064526103" at bounding box center [339, 68] width 136 height 10
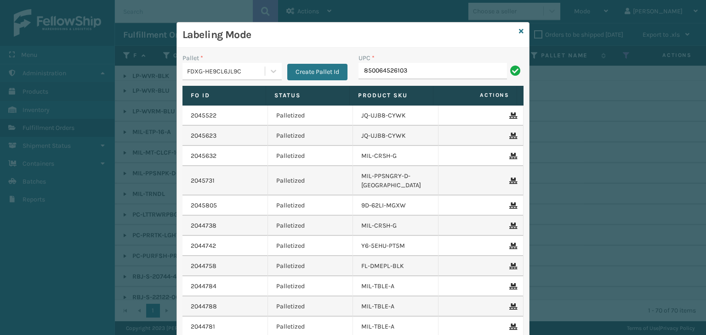
type input "850064526103"
click at [377, 67] on input "UPC *" at bounding box center [440, 71] width 165 height 17
click at [520, 33] on div "Labeling Mode" at bounding box center [353, 35] width 352 height 25
click at [519, 30] on icon at bounding box center [521, 31] width 5 height 6
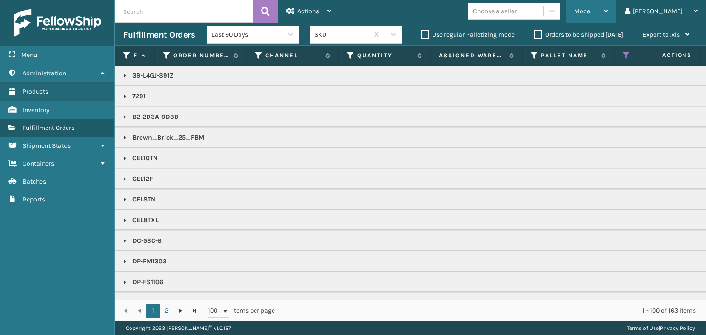
click at [608, 19] on div "Mode" at bounding box center [591, 11] width 34 height 23
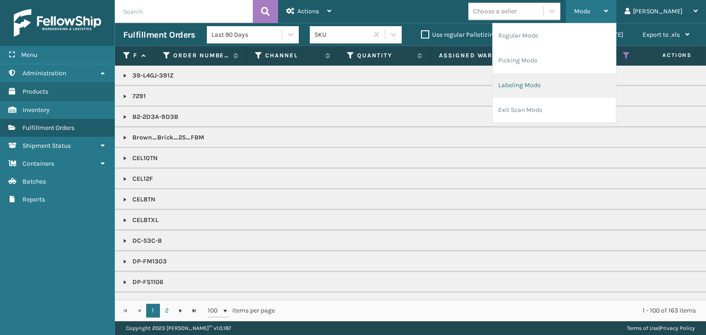
click at [581, 81] on li "Labeling Mode" at bounding box center [553, 85] width 123 height 25
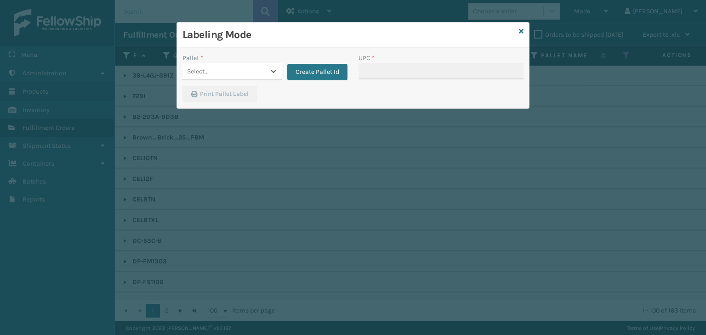
click at [210, 70] on div "Select..." at bounding box center [223, 71] width 82 height 15
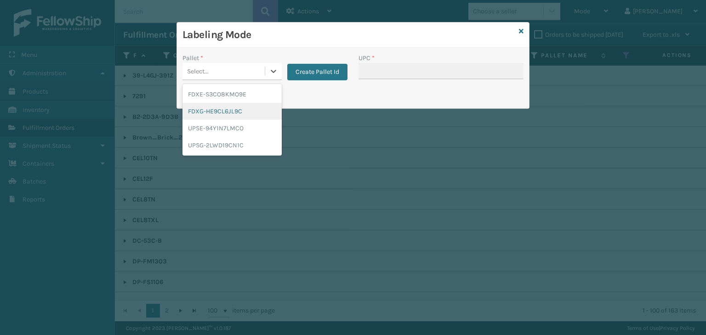
click at [217, 111] on div "FDXG-HE9CL6JL9C" at bounding box center [231, 111] width 99 height 17
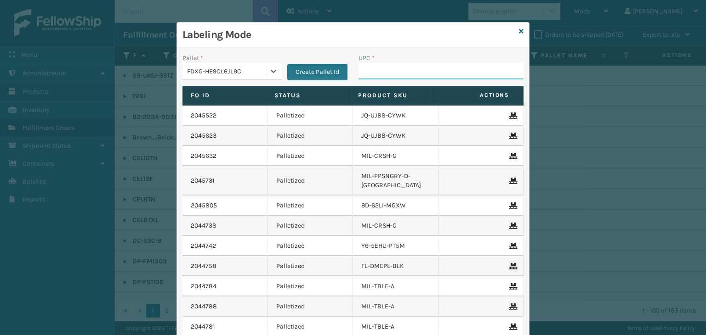
click at [360, 72] on input "UPC *" at bounding box center [440, 71] width 165 height 17
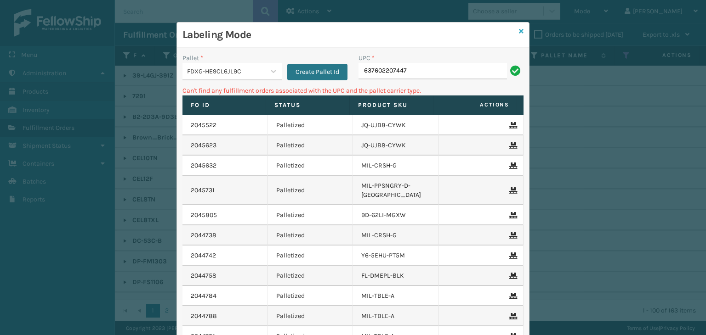
click at [520, 34] on icon at bounding box center [521, 31] width 5 height 6
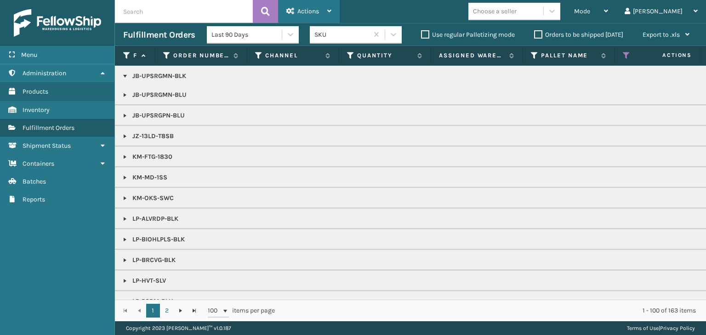
scroll to position [735, 0]
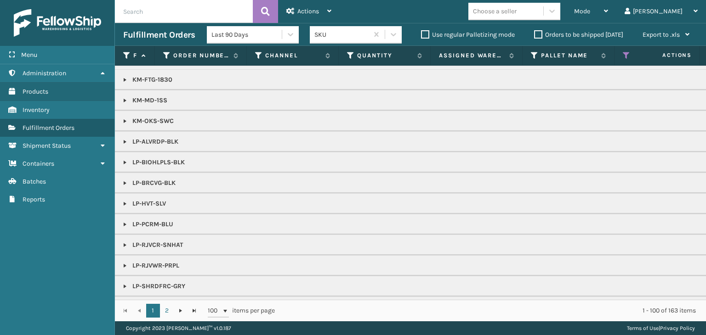
click at [516, 11] on div "Choose a seller" at bounding box center [495, 11] width 44 height 10
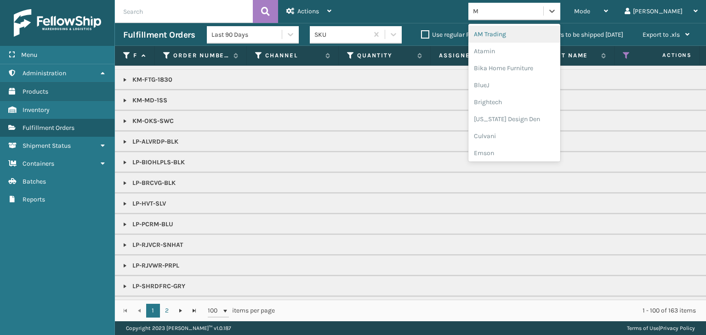
type input "MI"
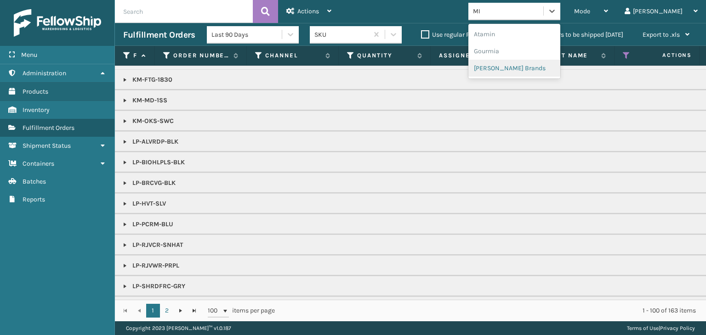
click at [544, 68] on div "[PERSON_NAME] Brands" at bounding box center [514, 68] width 92 height 17
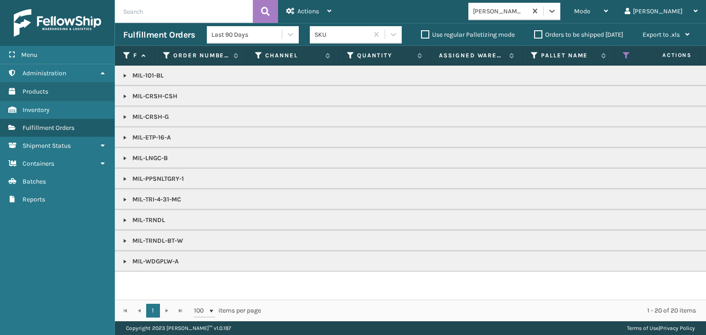
click at [123, 135] on link at bounding box center [124, 137] width 7 height 7
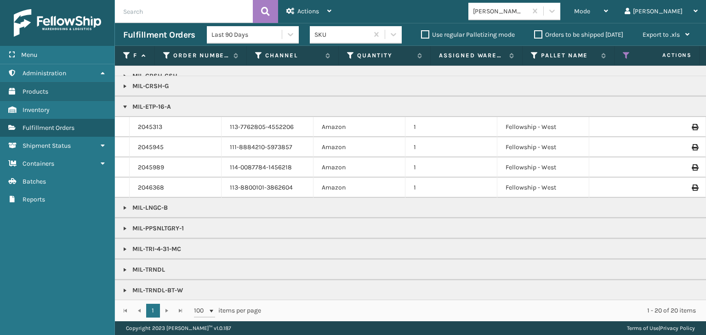
scroll to position [58, 0]
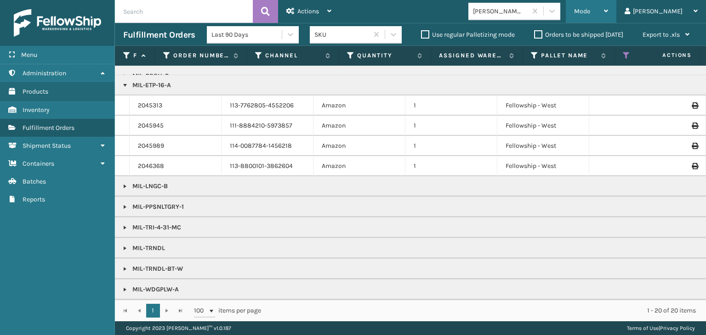
click at [608, 17] on div "Mode" at bounding box center [591, 11] width 34 height 23
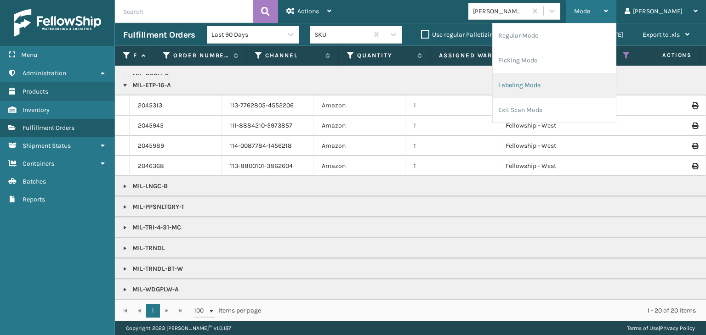
click at [560, 93] on li "Labeling Mode" at bounding box center [553, 85] width 123 height 25
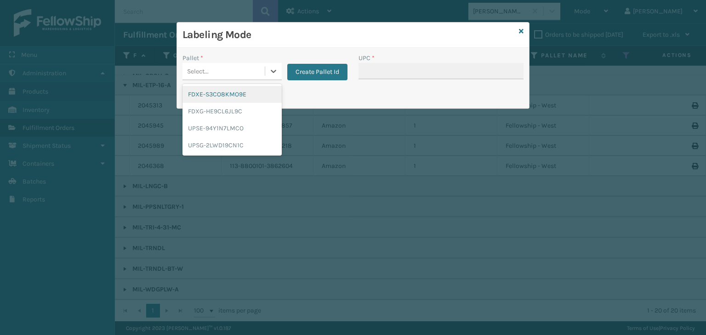
drag, startPoint x: 215, startPoint y: 73, endPoint x: 224, endPoint y: 83, distance: 14.3
click at [217, 74] on div "Select..." at bounding box center [223, 71] width 82 height 15
click at [214, 110] on div "FDXG-HE9CL6JL9C" at bounding box center [231, 111] width 99 height 17
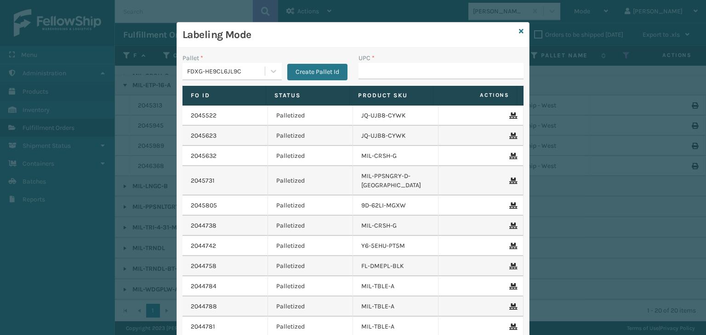
click at [422, 63] on div "UPC *" at bounding box center [440, 66] width 165 height 26
click at [420, 72] on input "UPC *" at bounding box center [440, 71] width 165 height 17
type input "CEL8TXL"
type input "CEL8TN"
click at [519, 28] on icon at bounding box center [521, 31] width 5 height 6
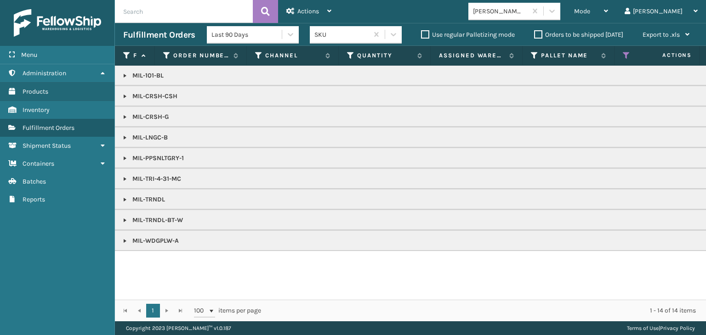
click at [525, 18] on div "[PERSON_NAME] Brands" at bounding box center [497, 11] width 58 height 15
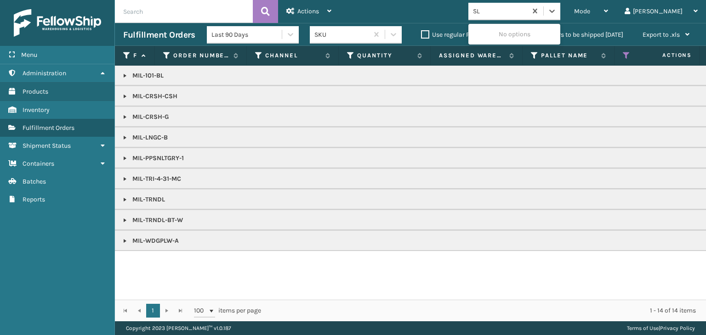
type input "SLE"
click at [527, 34] on div "SleepGeekz" at bounding box center [514, 34] width 92 height 17
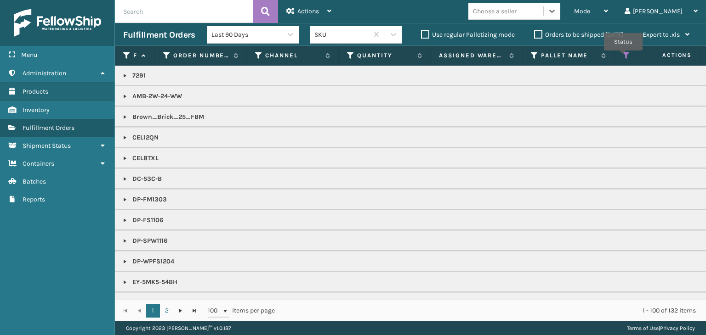
click at [622, 57] on icon at bounding box center [625, 55] width 7 height 8
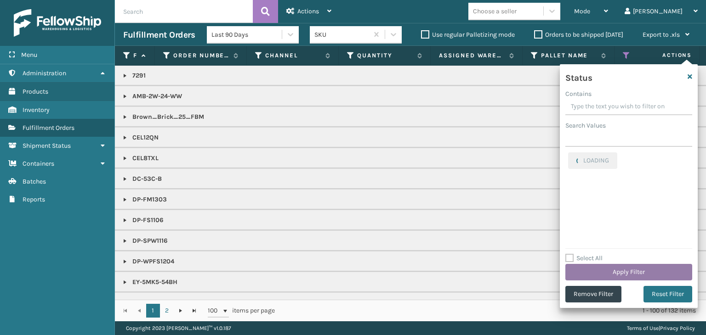
click at [612, 276] on button "Apply Filter" at bounding box center [628, 272] width 127 height 17
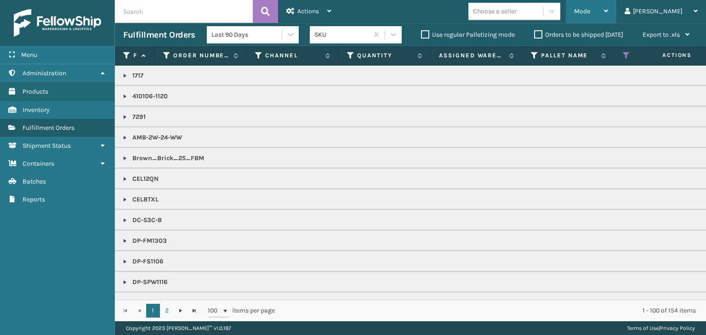
click at [590, 14] on span "Mode" at bounding box center [582, 11] width 16 height 8
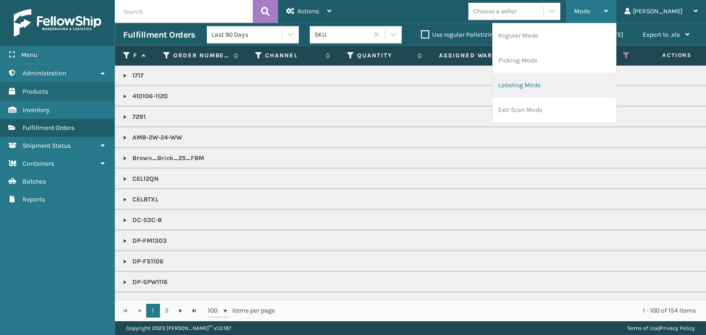
click at [566, 87] on li "Labeling Mode" at bounding box center [553, 85] width 123 height 25
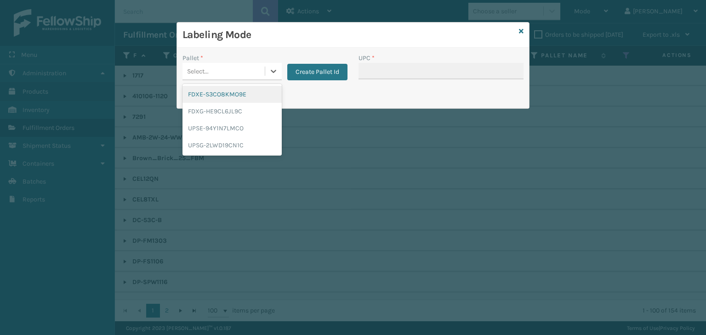
click at [222, 63] on div "Select..." at bounding box center [231, 71] width 99 height 17
click at [219, 144] on div "UPSG-2LWD19CN1C" at bounding box center [231, 145] width 99 height 17
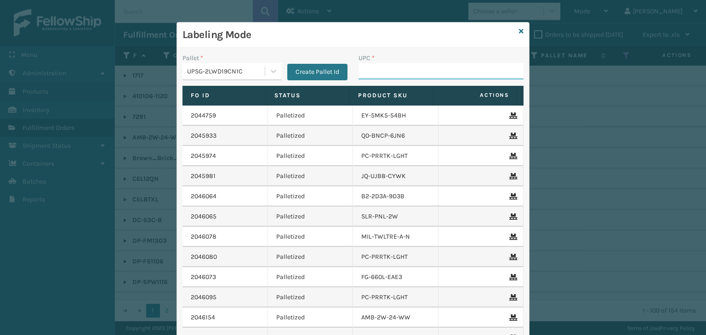
click at [379, 75] on input "UPC *" at bounding box center [440, 71] width 165 height 17
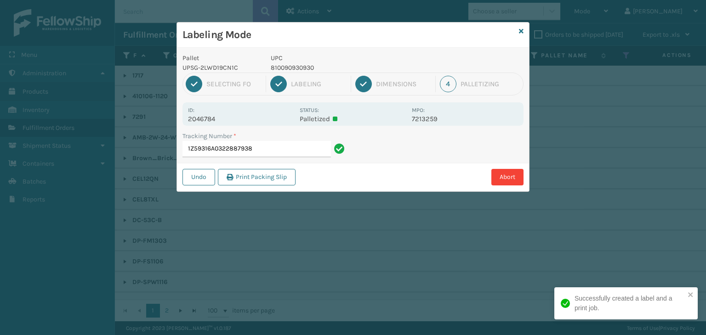
click at [285, 67] on p "810090930930" at bounding box center [339, 68] width 136 height 10
copy p "810090930930"
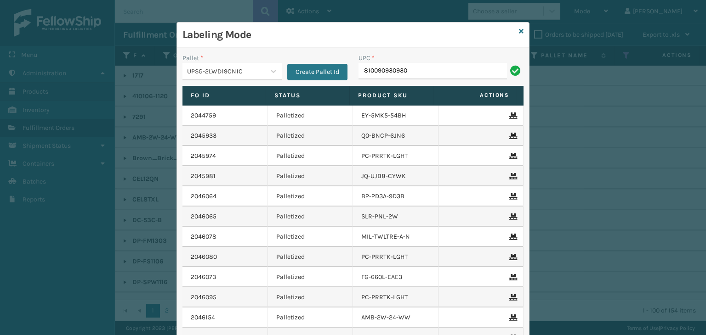
type input "810090930930"
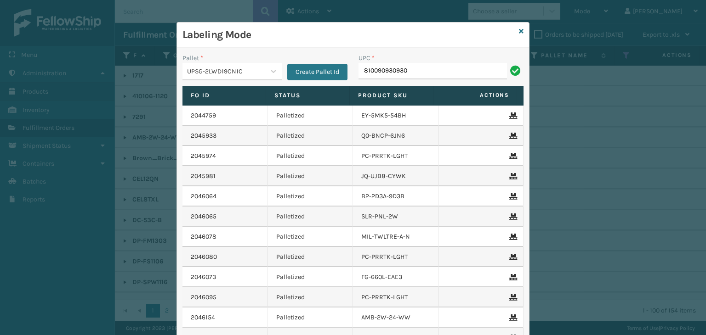
type input "810090930930"
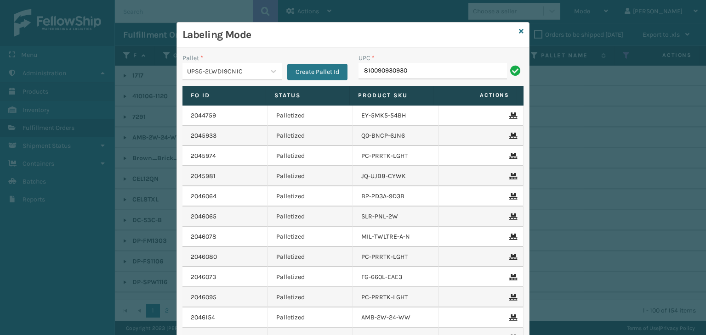
type input "810090930930"
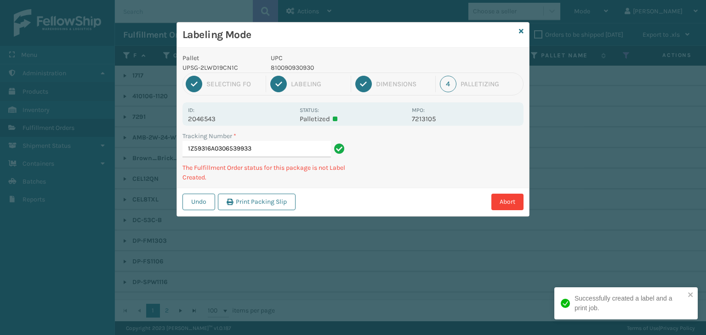
type input "1Z59316A0306539933810090930930"
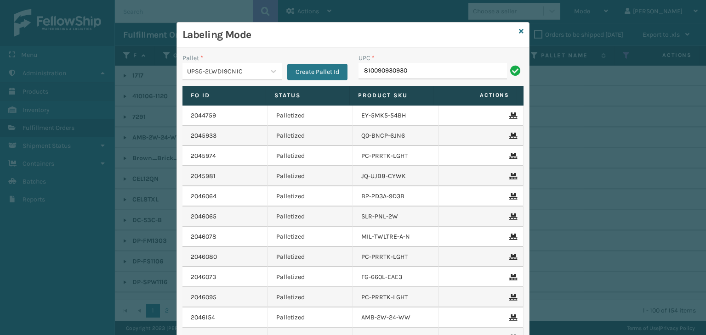
type input "810090930930"
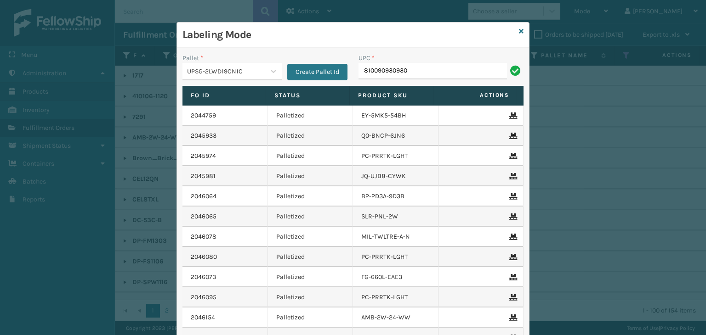
type input "810090930930"
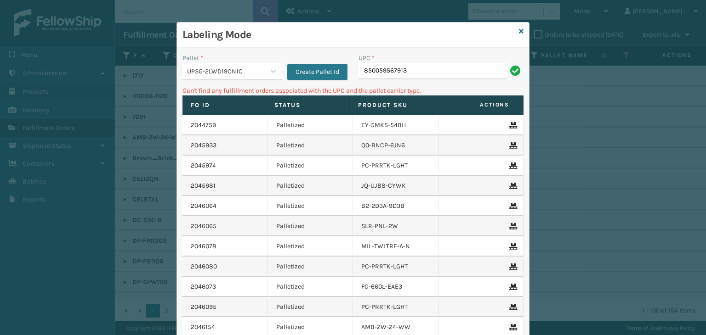
click at [358, 72] on input "850059567913" at bounding box center [432, 71] width 148 height 17
type input "0850059567913"
drag, startPoint x: 419, startPoint y: 73, endPoint x: 219, endPoint y: 109, distance: 203.5
click at [219, 109] on div "Pallet * UPSG-2LWD19CN1C Create Pallet Id UPC * 0850059567913 Can't find any fu…" at bounding box center [353, 226] width 352 height 357
type input ","
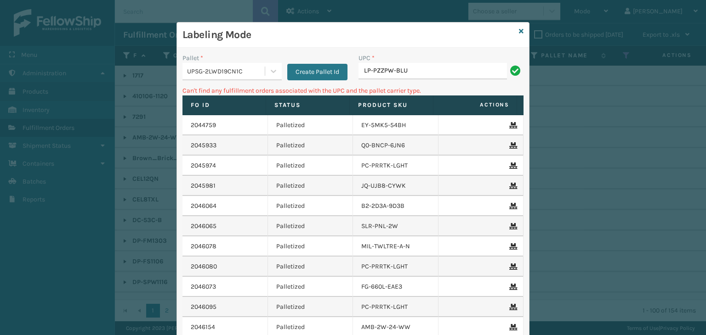
type input "LP-PZZPW-BLU"
click at [519, 28] on icon at bounding box center [521, 31] width 5 height 6
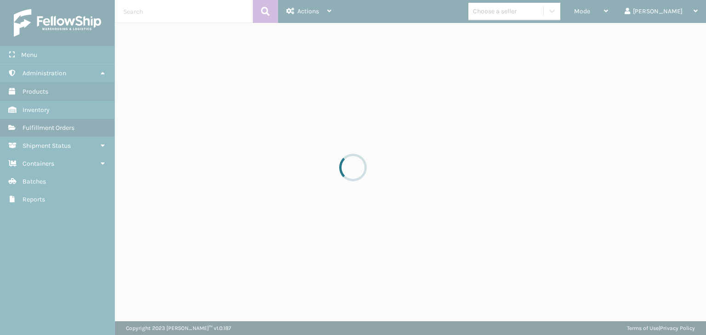
click at [518, 7] on div at bounding box center [353, 167] width 706 height 335
click at [520, 7] on div at bounding box center [353, 167] width 706 height 335
click at [522, 6] on div at bounding box center [353, 167] width 706 height 335
click at [527, 18] on div at bounding box center [353, 167] width 706 height 335
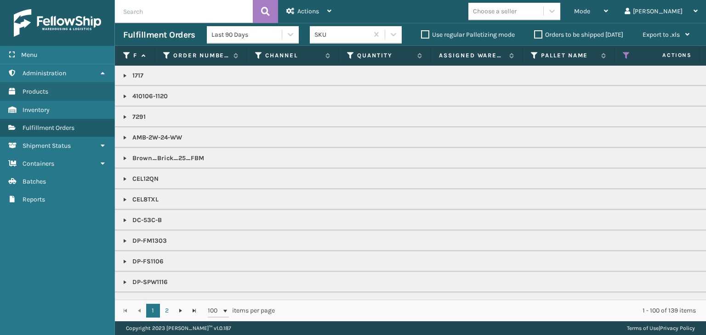
click at [516, 14] on div "Choose a seller" at bounding box center [495, 11] width 44 height 10
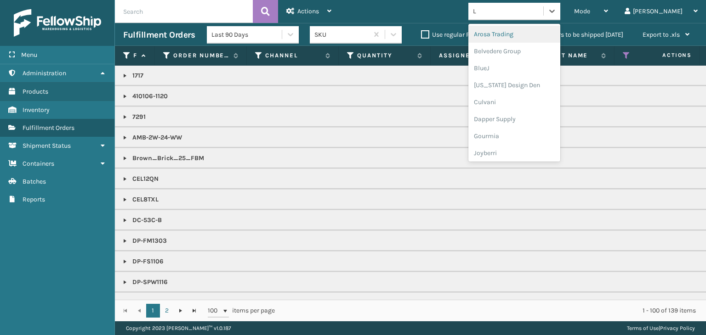
type input "LI"
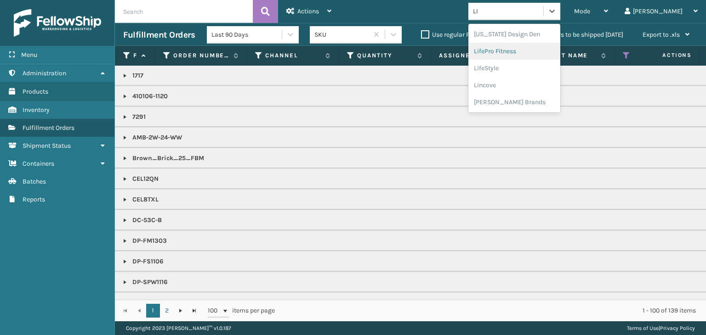
click at [542, 52] on div "LifePro Fitness" at bounding box center [514, 51] width 92 height 17
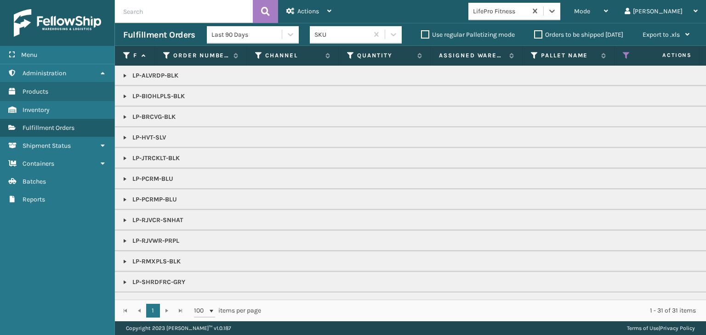
click at [527, 11] on div "LifePro Fitness" at bounding box center [500, 11] width 55 height 10
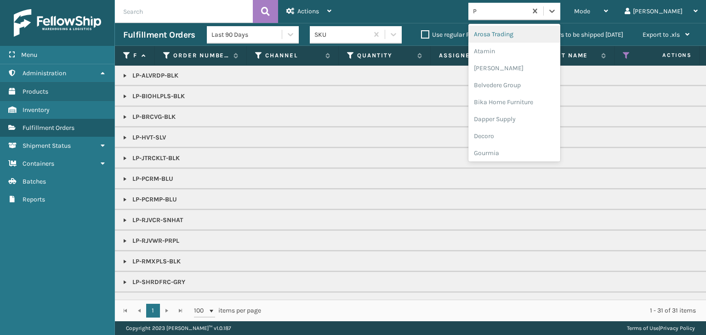
type input "PE"
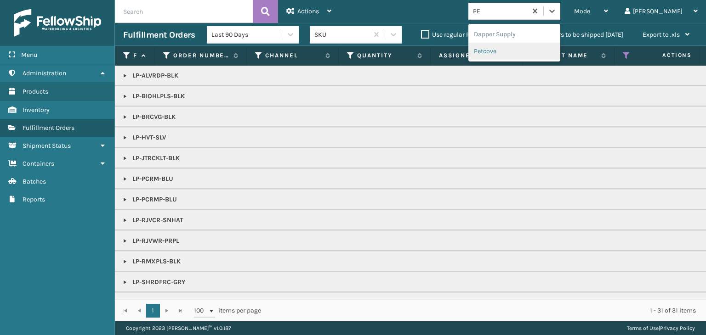
click at [526, 49] on div "Petcove" at bounding box center [514, 51] width 92 height 17
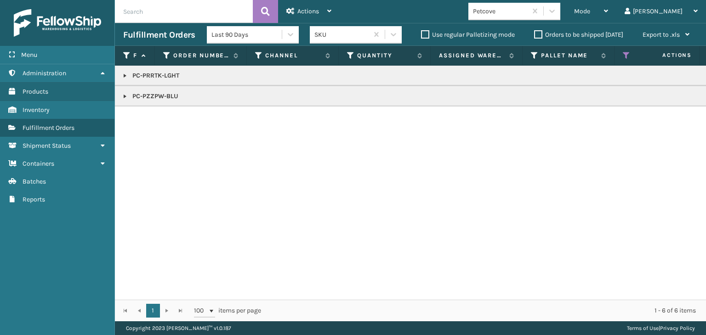
click at [123, 100] on link at bounding box center [124, 96] width 7 height 7
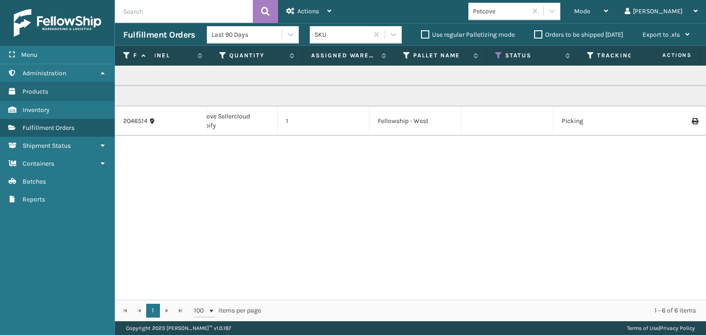
scroll to position [0, 0]
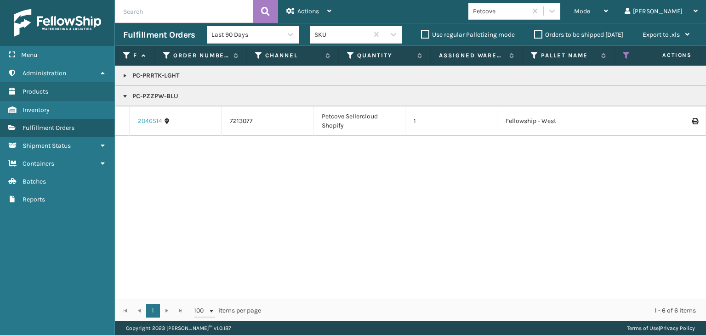
click at [148, 119] on link "2046514" at bounding box center [150, 121] width 24 height 9
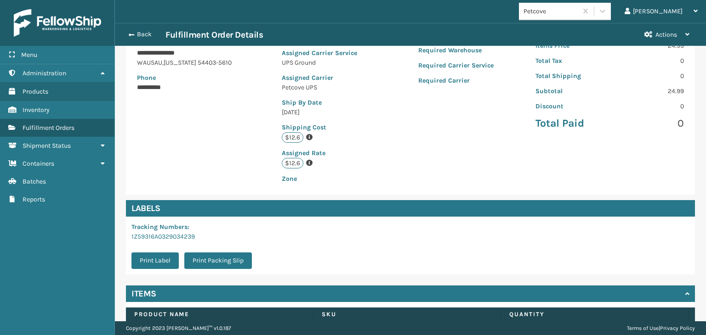
scroll to position [207, 0]
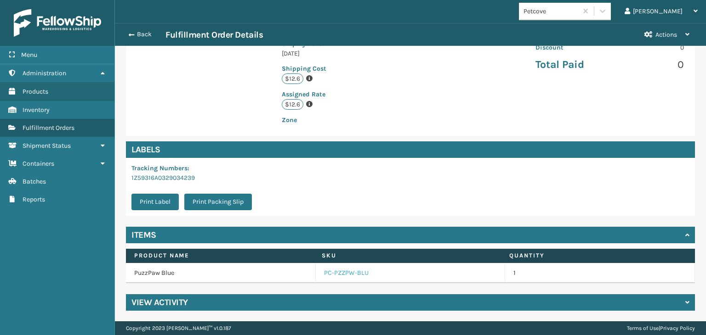
click at [350, 275] on link "PC-PZZPW-BLU" at bounding box center [346, 273] width 45 height 9
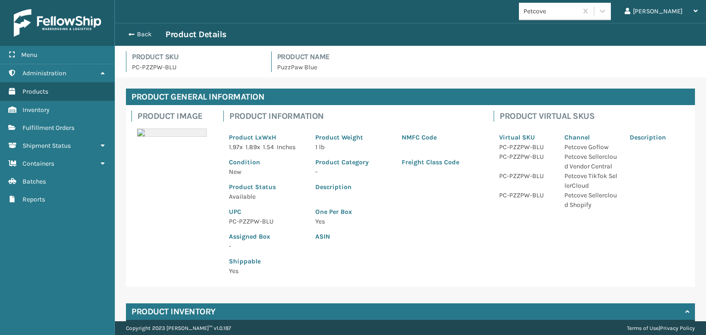
click at [242, 224] on p "PC-PZZPW-BLU" at bounding box center [266, 222] width 75 height 10
click at [144, 30] on div "Back Product Details" at bounding box center [410, 34] width 574 height 11
click at [138, 35] on button "Back" at bounding box center [144, 34] width 42 height 8
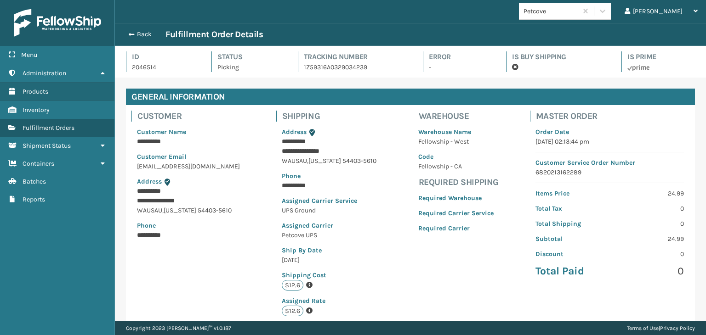
scroll to position [22, 590]
click at [149, 29] on div "Back Fulfillment Order Details" at bounding box center [379, 34] width 513 height 11
click at [150, 33] on button "Back" at bounding box center [144, 34] width 42 height 8
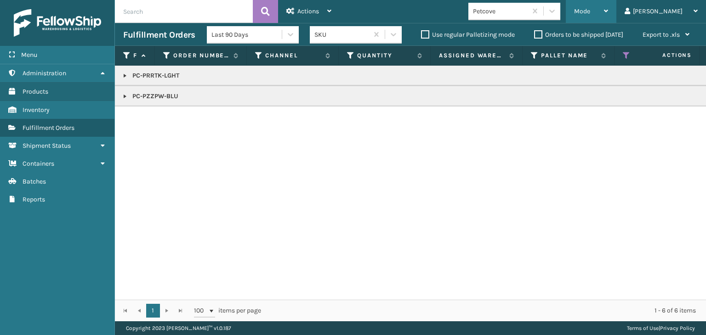
click at [590, 12] on span "Mode" at bounding box center [582, 11] width 16 height 8
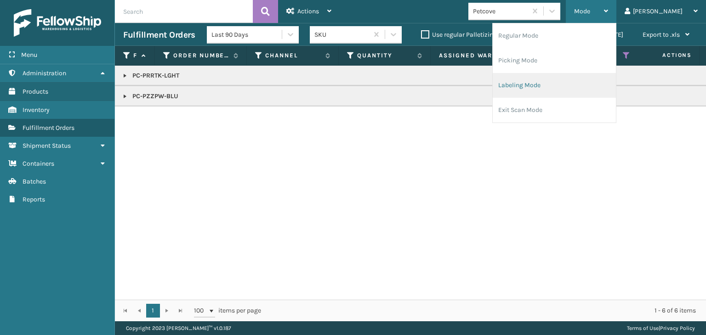
click at [606, 75] on li "Labeling Mode" at bounding box center [553, 85] width 123 height 25
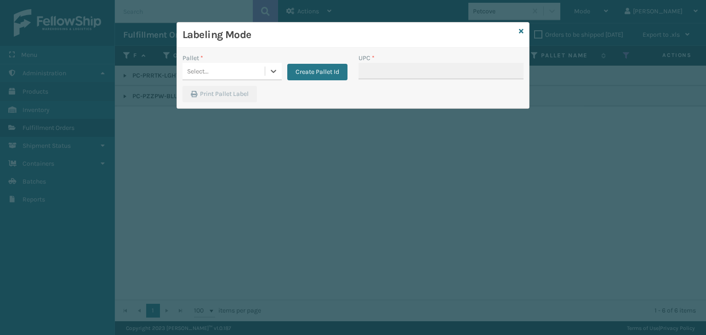
click at [189, 73] on div "Select..." at bounding box center [198, 72] width 22 height 10
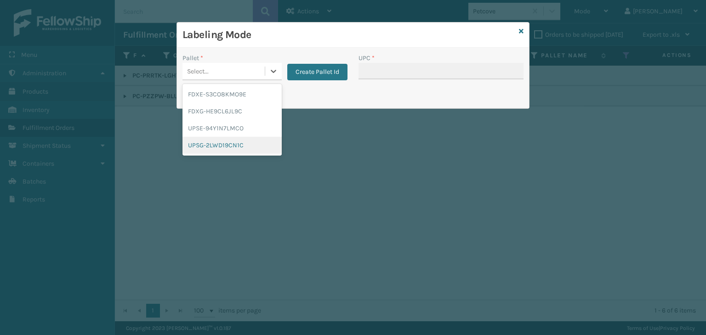
click at [219, 139] on div "UPSG-2LWD19CN1C" at bounding box center [231, 145] width 99 height 17
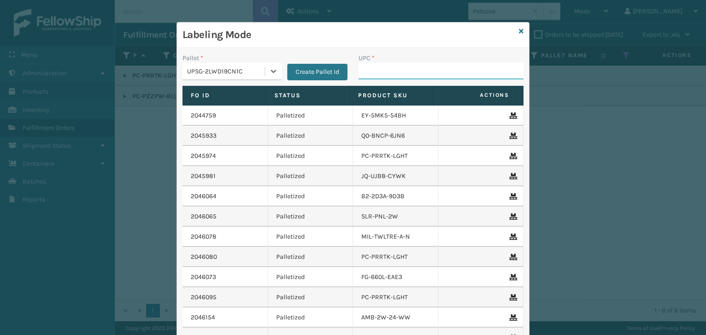
click at [371, 68] on input "UPC *" at bounding box center [440, 71] width 165 height 17
paste input "PC-PZZPW-BLU"
type input "PC-PZZPW-BLU"
type input "80487"
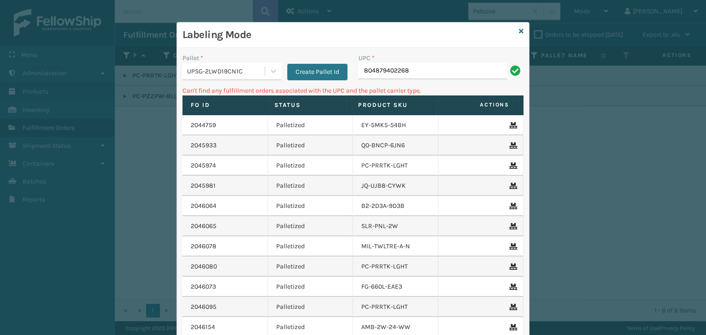
click at [212, 74] on div "UPSG-2LWD19CN1C" at bounding box center [226, 72] width 79 height 10
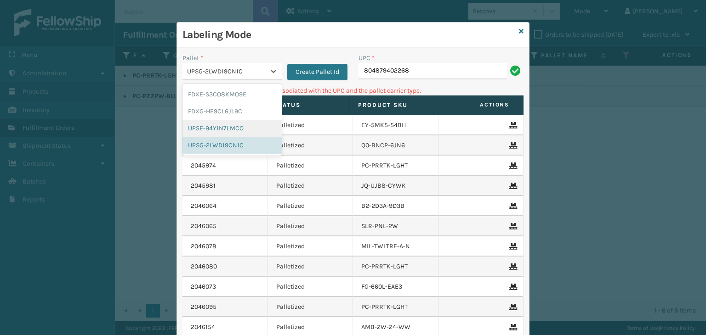
click at [201, 128] on div "UPSE-94Y1N7LMCO" at bounding box center [231, 128] width 99 height 17
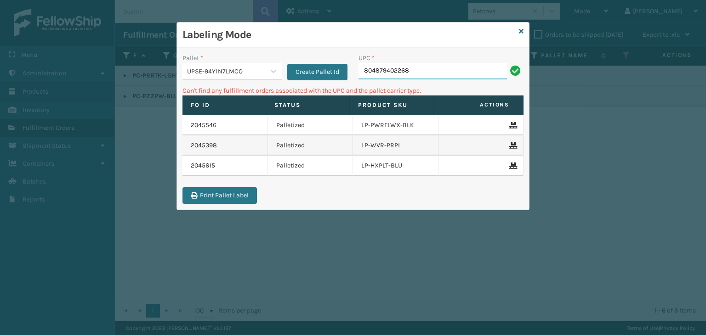
click at [419, 76] on input "804879402268" at bounding box center [432, 71] width 148 height 17
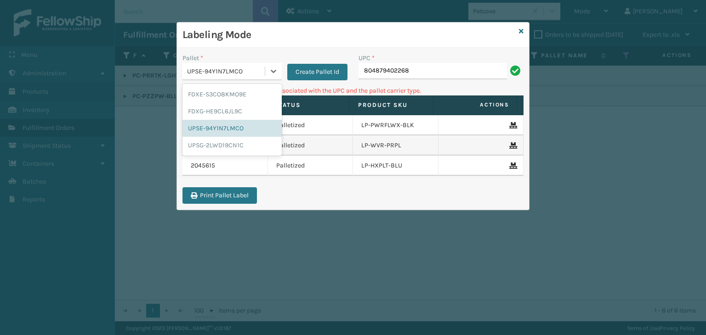
click at [227, 67] on div "UPSE-94Y1N7LMCO" at bounding box center [226, 72] width 79 height 10
drag, startPoint x: 232, startPoint y: 150, endPoint x: 362, endPoint y: 93, distance: 141.3
click at [232, 149] on div "UPSG-2LWD19CN1C" at bounding box center [231, 145] width 99 height 17
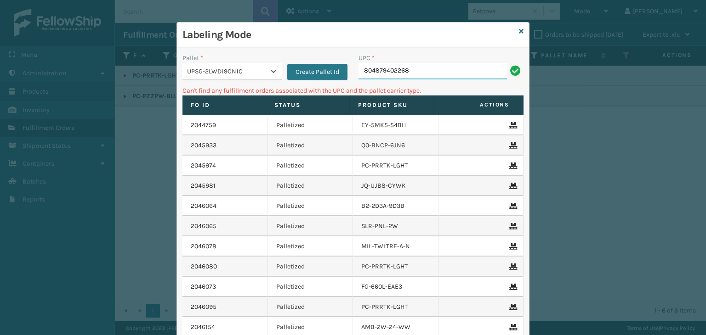
click at [361, 72] on input "804879402268" at bounding box center [432, 71] width 148 height 17
type input "0804879402268"
click at [513, 32] on div "Labeling Mode" at bounding box center [353, 35] width 352 height 25
click at [519, 32] on icon at bounding box center [521, 31] width 5 height 6
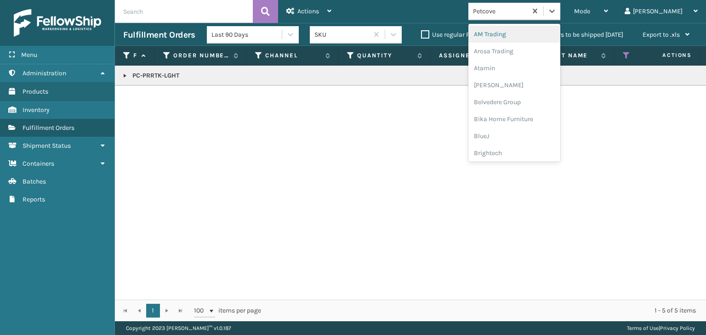
click at [527, 15] on div "Petcove" at bounding box center [500, 11] width 55 height 10
type input "MI"
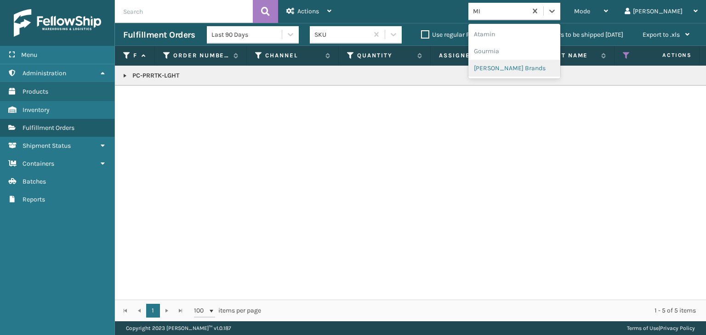
click at [558, 68] on div "[PERSON_NAME] Brands" at bounding box center [514, 68] width 92 height 17
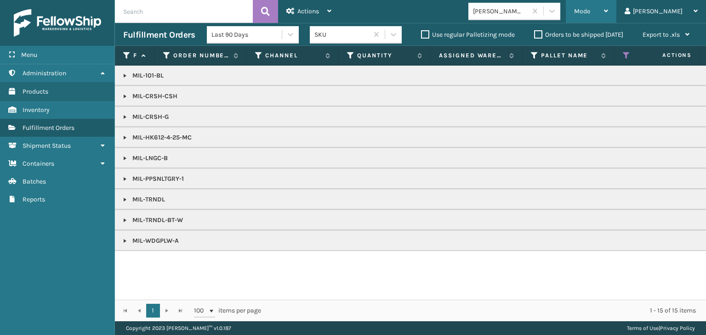
click at [608, 17] on div "Mode" at bounding box center [591, 11] width 34 height 23
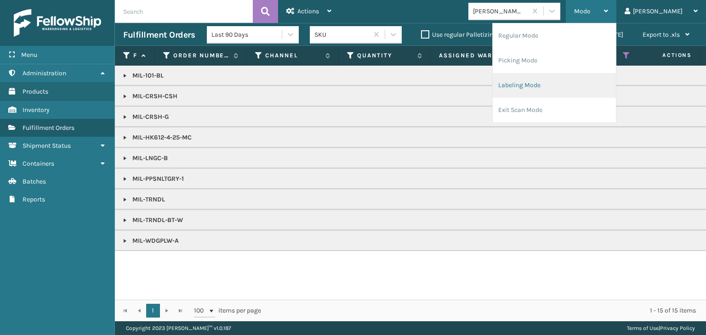
click at [579, 89] on li "Labeling Mode" at bounding box center [553, 85] width 123 height 25
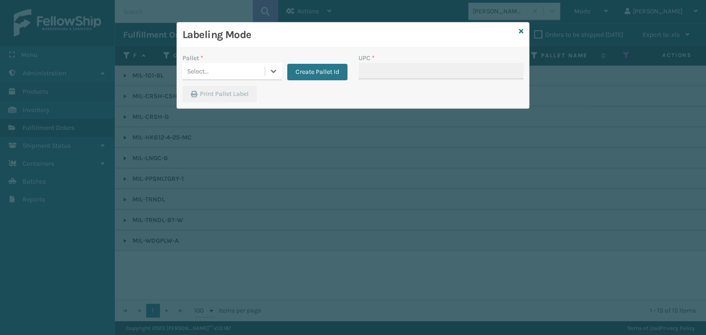
click at [213, 75] on div "Select..." at bounding box center [223, 71] width 82 height 15
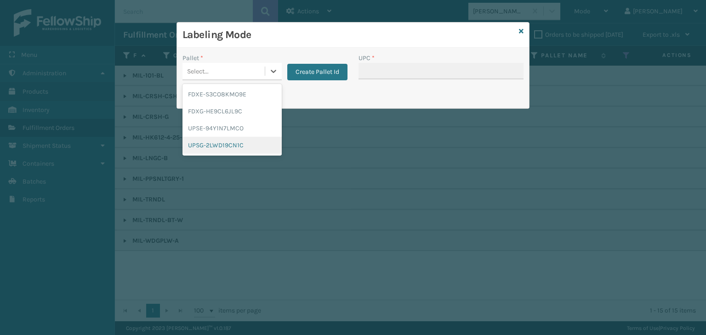
click at [211, 144] on div "UPSG-2LWD19CN1C" at bounding box center [231, 145] width 99 height 17
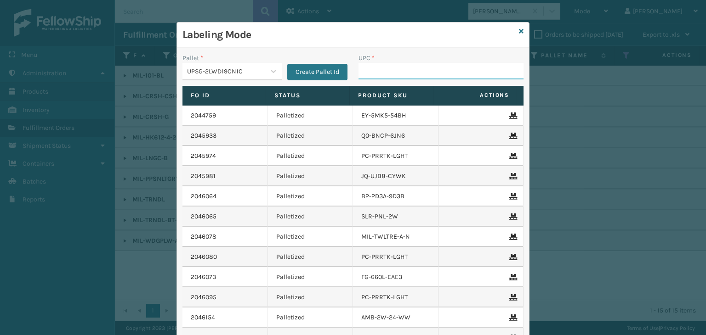
click at [384, 73] on input "UPC *" at bounding box center [440, 71] width 165 height 17
type input "MIL-101-BL"
type input "840985124502"
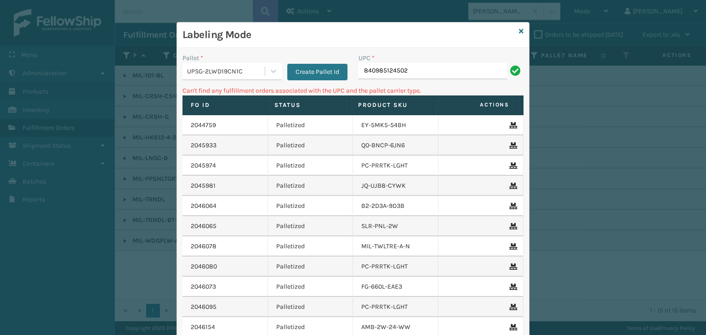
drag, startPoint x: 360, startPoint y: 69, endPoint x: 359, endPoint y: 75, distance: 5.6
click at [360, 69] on input "840985124502" at bounding box center [432, 71] width 148 height 17
type input "0840985124502"
click at [519, 29] on icon at bounding box center [521, 31] width 5 height 6
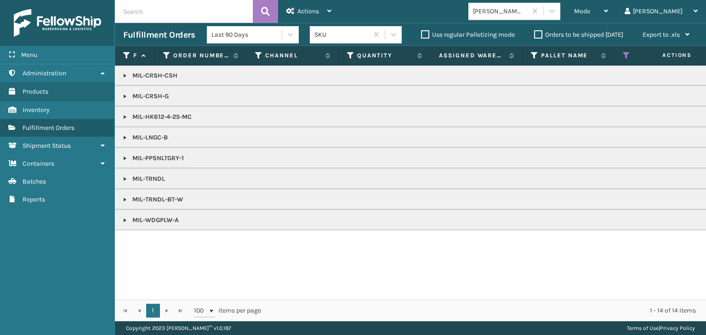
click at [127, 136] on link at bounding box center [124, 137] width 7 height 7
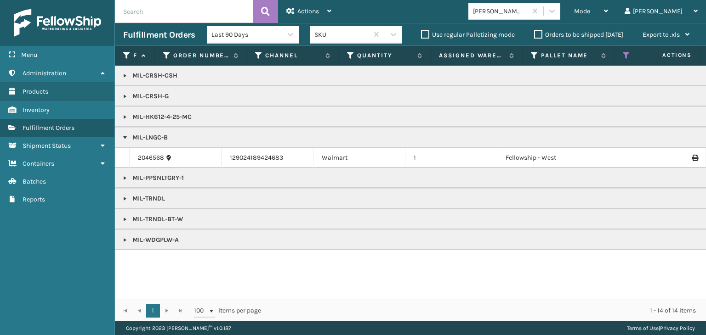
click at [169, 140] on p "MIL-LNGC-B" at bounding box center [707, 137] width 1169 height 9
click at [167, 136] on p "MIL-LNGC-B" at bounding box center [707, 137] width 1169 height 9
click at [158, 155] on link "2046568" at bounding box center [151, 157] width 26 height 9
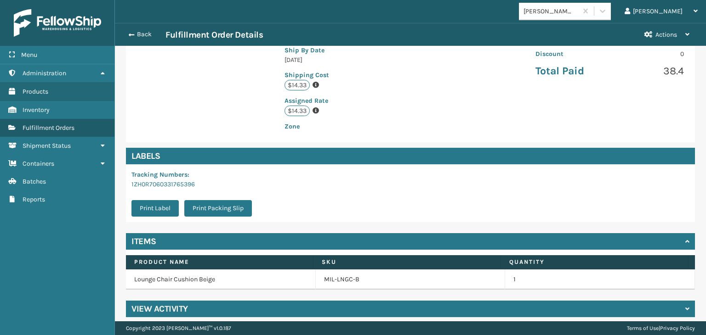
scroll to position [207, 0]
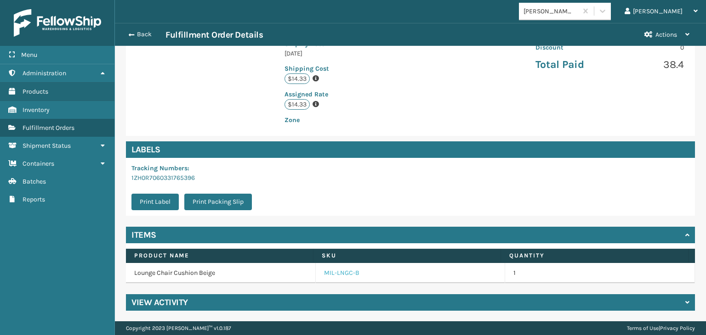
click at [348, 271] on link "MIL-LNGC-B" at bounding box center [341, 273] width 35 height 9
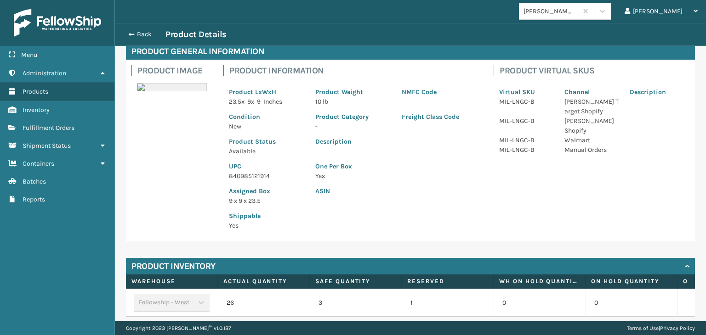
scroll to position [46, 0]
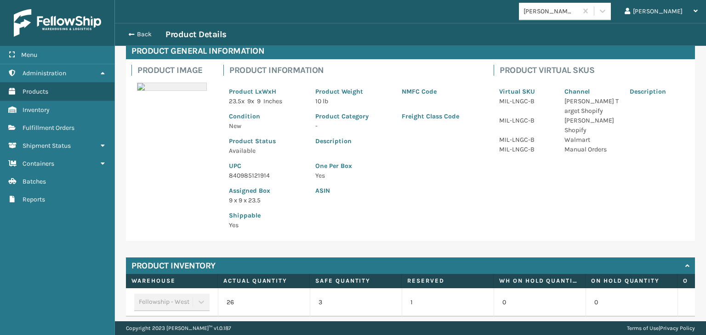
click at [260, 175] on p "840985121914" at bounding box center [266, 176] width 75 height 10
click at [140, 30] on div "Back Product Details" at bounding box center [410, 34] width 574 height 11
click at [145, 34] on button "Back" at bounding box center [144, 34] width 42 height 8
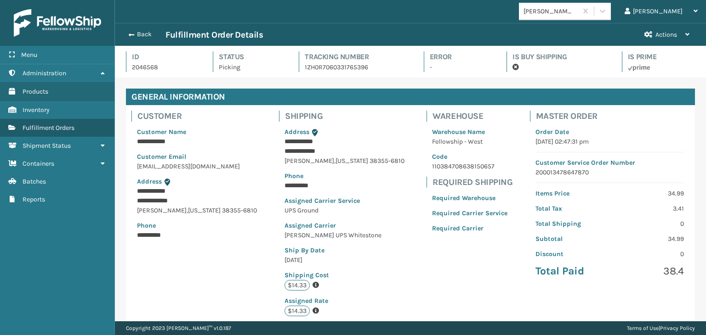
scroll to position [22, 590]
click at [148, 36] on button "Back" at bounding box center [144, 34] width 42 height 8
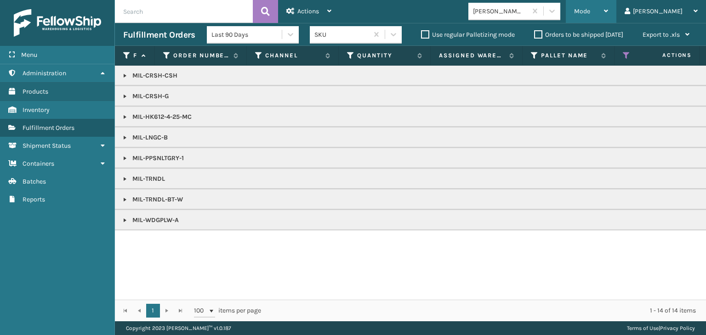
click at [590, 10] on span "Mode" at bounding box center [582, 11] width 16 height 8
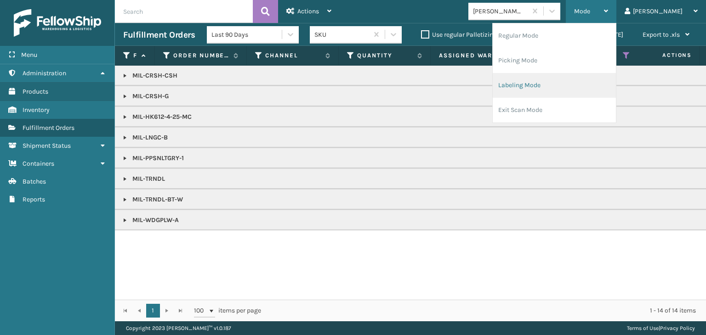
click at [584, 93] on li "Labeling Mode" at bounding box center [553, 85] width 123 height 25
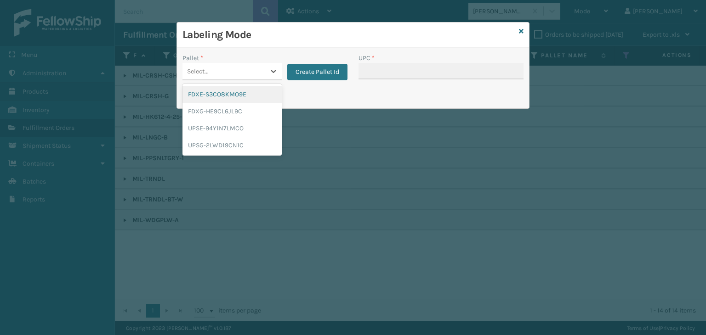
click at [222, 69] on div "Select..." at bounding box center [223, 71] width 82 height 15
click at [233, 141] on div "UPSG-2LWD19CN1C" at bounding box center [231, 145] width 99 height 17
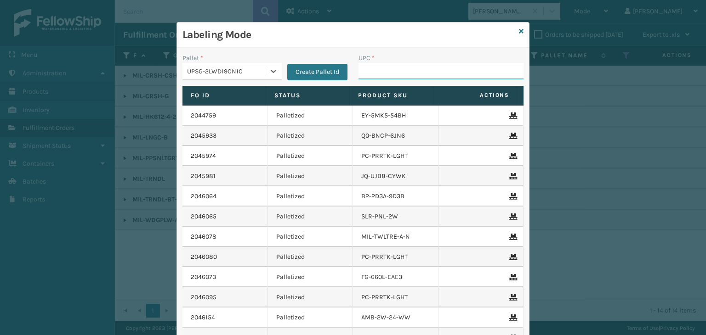
click at [386, 73] on input "UPC *" at bounding box center [440, 71] width 165 height 17
paste input "840985121914"
type input "840985121914"
click at [519, 34] on icon at bounding box center [521, 31] width 5 height 6
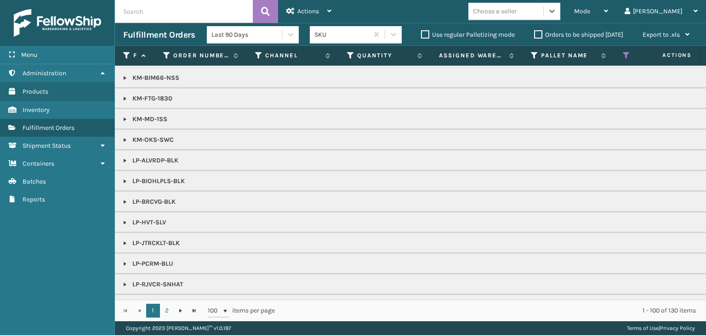
scroll to position [827, 0]
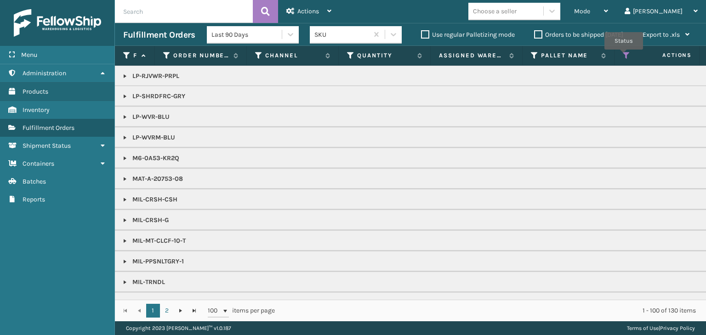
click at [623, 56] on icon at bounding box center [625, 55] width 7 height 8
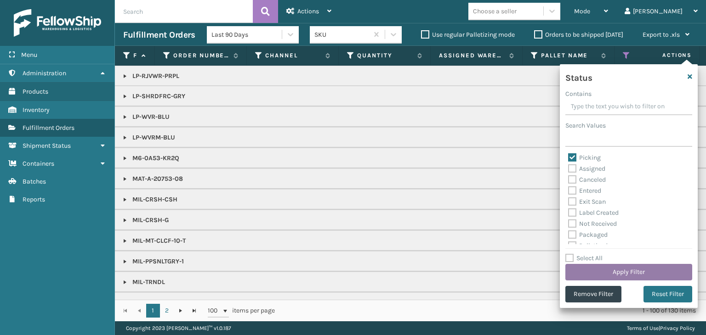
click at [627, 269] on button "Apply Filter" at bounding box center [628, 272] width 127 height 17
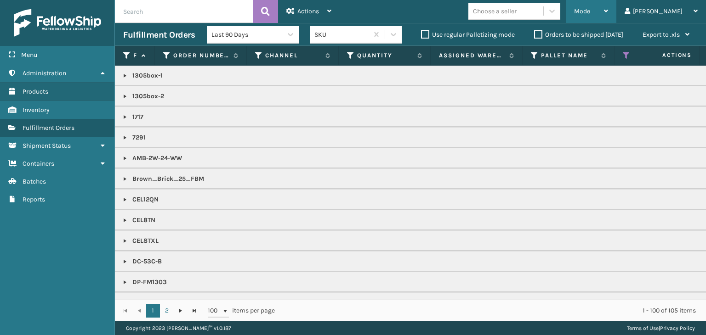
click at [590, 13] on span "Mode" at bounding box center [582, 11] width 16 height 8
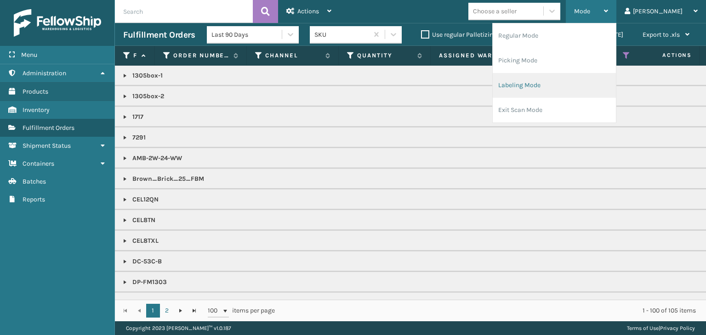
click at [588, 90] on li "Labeling Mode" at bounding box center [553, 85] width 123 height 25
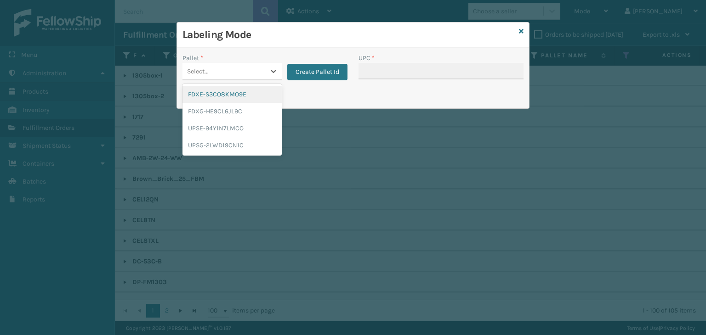
click at [229, 79] on div "Select..." at bounding box center [231, 71] width 99 height 17
click at [231, 109] on div "FDXG-HE9CL6JL9C" at bounding box center [231, 111] width 99 height 17
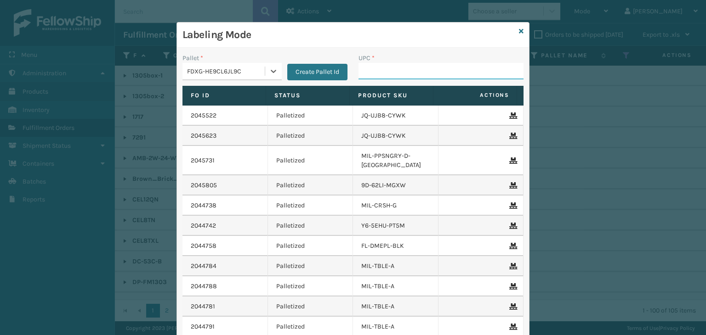
click at [424, 68] on input "UPC *" at bounding box center [440, 71] width 165 height 17
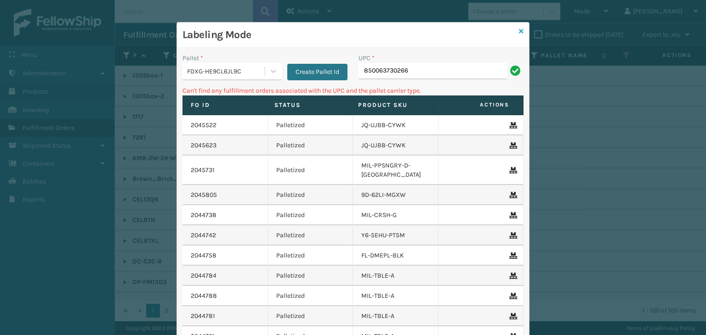
click at [519, 28] on icon at bounding box center [521, 31] width 5 height 6
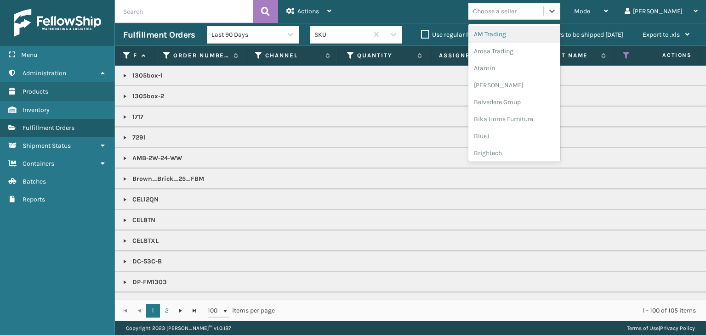
click at [510, 10] on div "Choose a seller" at bounding box center [495, 11] width 44 height 10
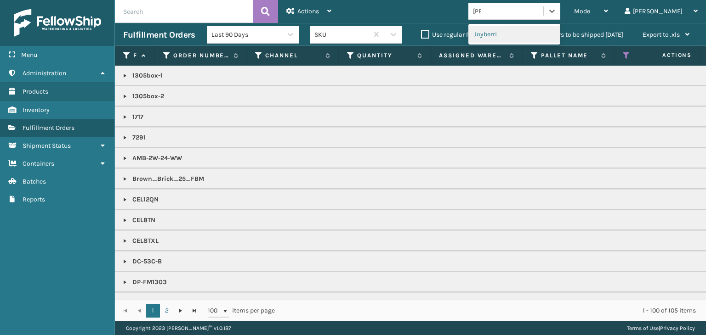
type input "JOY"
click at [513, 36] on div "Joyberri" at bounding box center [514, 34] width 92 height 17
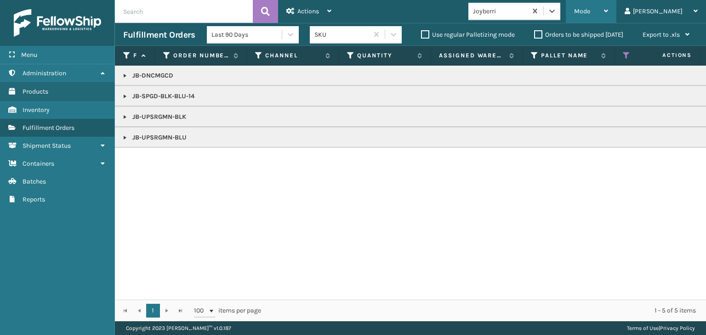
click at [603, 10] on div "Mode Regular Mode Picking Mode Labeling Mode Exit Scan Mode" at bounding box center [590, 11] width 51 height 23
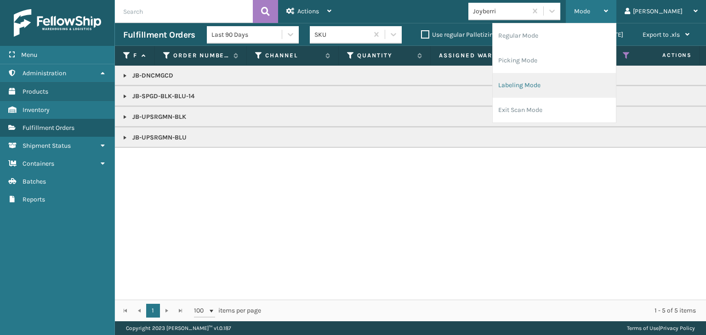
click at [590, 83] on li "Labeling Mode" at bounding box center [553, 85] width 123 height 25
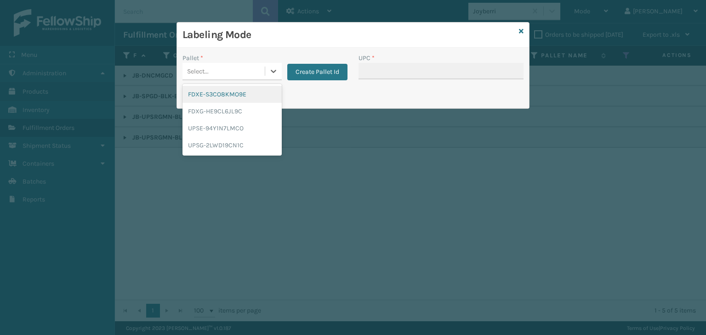
click at [207, 68] on div "Select..." at bounding box center [198, 72] width 22 height 10
click at [215, 145] on div "UPSG-2LWD19CN1C" at bounding box center [231, 145] width 99 height 17
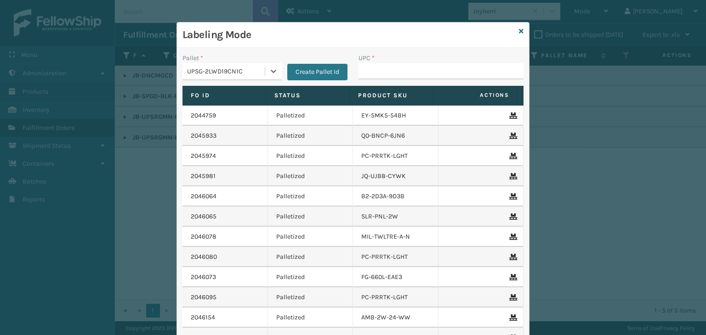
click at [213, 67] on div "UPSG-2LWD19CN1C" at bounding box center [226, 72] width 79 height 10
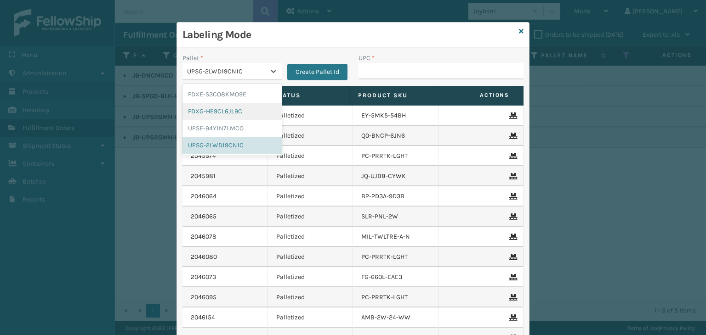
click at [218, 113] on div "FDXG-HE9CL6JL9C" at bounding box center [231, 111] width 99 height 17
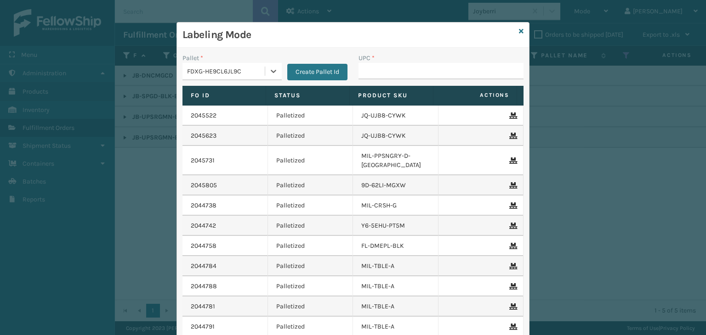
click at [389, 59] on div "UPC *" at bounding box center [440, 58] width 165 height 10
click at [391, 67] on input "UPC *" at bounding box center [440, 71] width 165 height 17
type input "130"
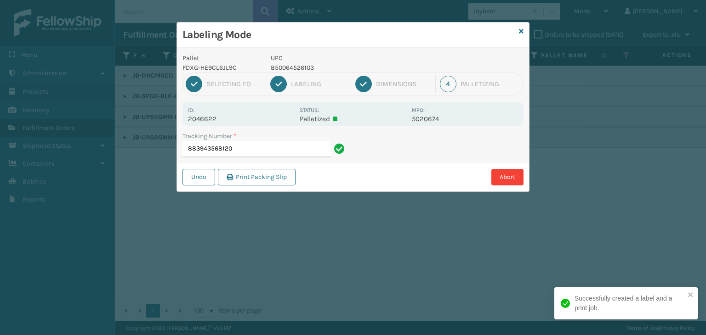
click at [292, 67] on p "850064526103" at bounding box center [339, 68] width 136 height 10
click at [290, 67] on p "850064526103" at bounding box center [339, 68] width 136 height 10
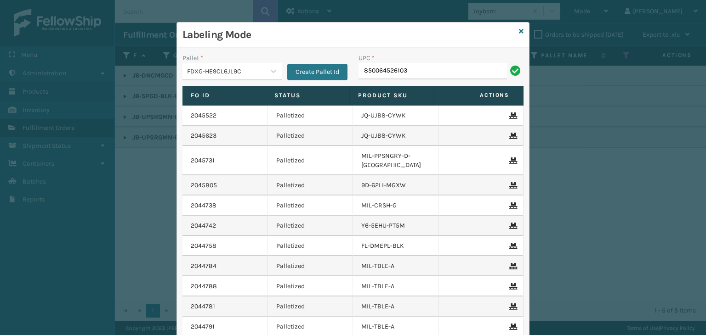
type input "850064526103"
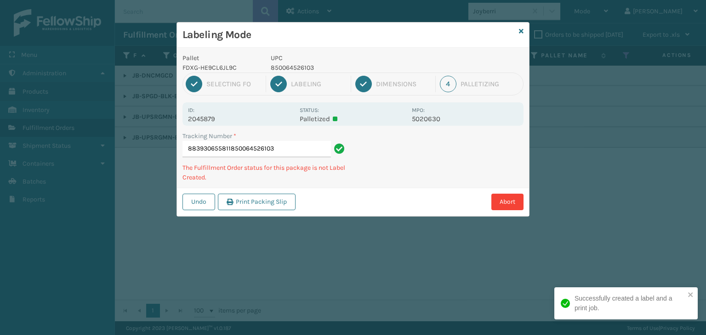
type input "883930655811850064526103850064526103"
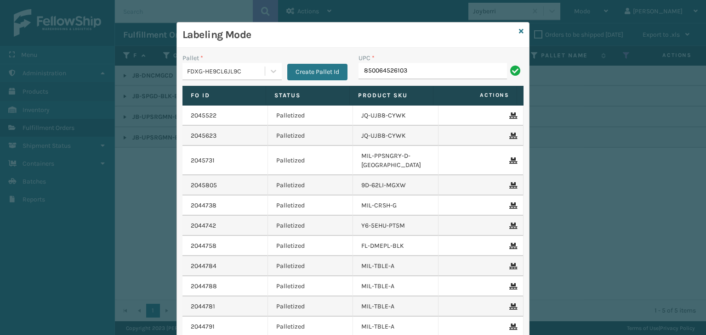
type input "850064526103"
type input "1305Box-2"
type input "KM-"
click at [519, 31] on icon at bounding box center [521, 31] width 5 height 6
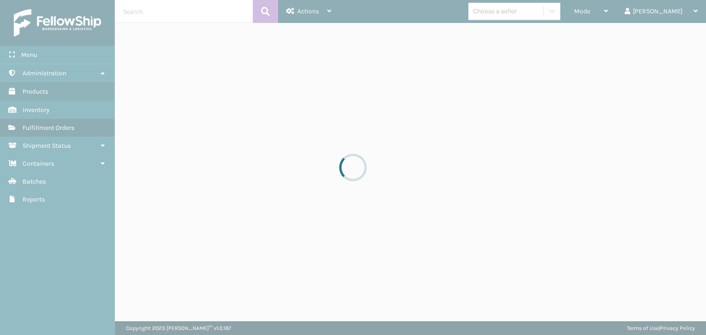
click at [547, 7] on div at bounding box center [353, 167] width 706 height 335
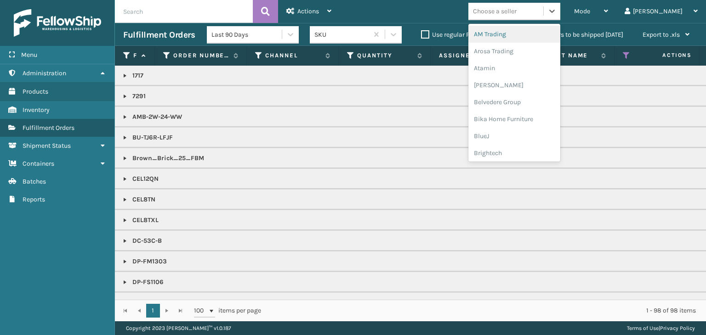
click at [543, 15] on div "Choose a seller" at bounding box center [505, 11] width 75 height 15
type input "KO"
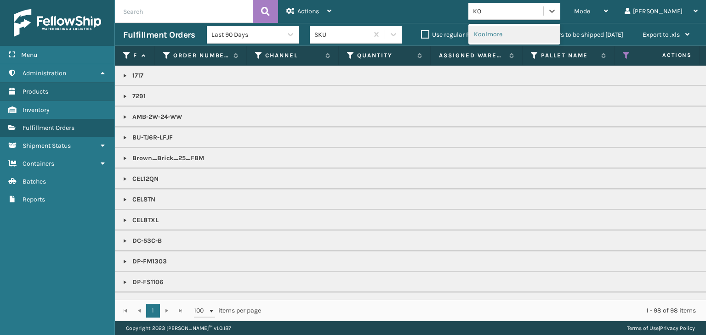
click at [526, 30] on div "Koolmore" at bounding box center [514, 34] width 92 height 17
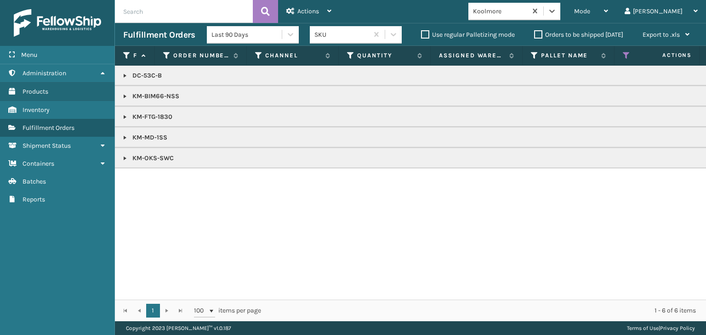
click at [156, 99] on p "KM-BIM66-NSS" at bounding box center [707, 96] width 1169 height 9
click at [608, 8] on div "Mode" at bounding box center [591, 11] width 34 height 23
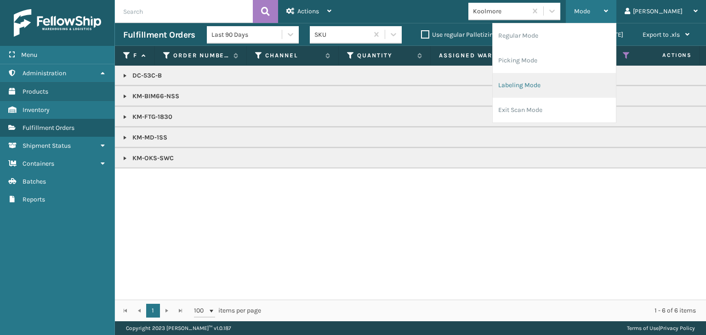
click at [615, 77] on li "Labeling Mode" at bounding box center [553, 85] width 123 height 25
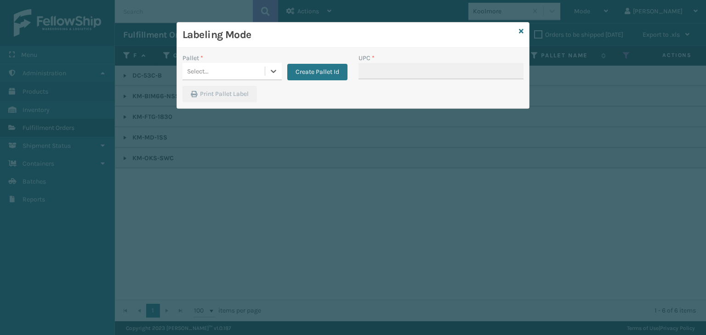
click at [239, 70] on div "Select..." at bounding box center [223, 71] width 82 height 15
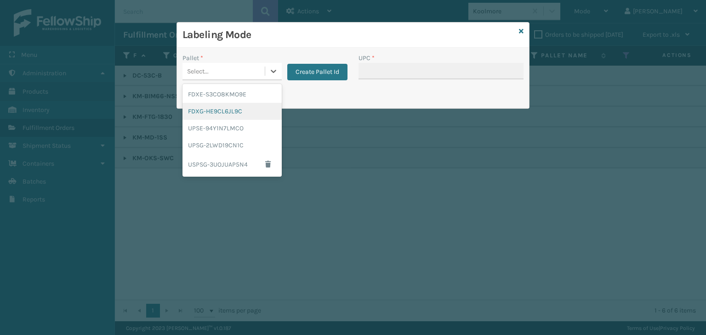
click at [230, 112] on div "FDXG-HE9CL6JL9C" at bounding box center [231, 111] width 99 height 17
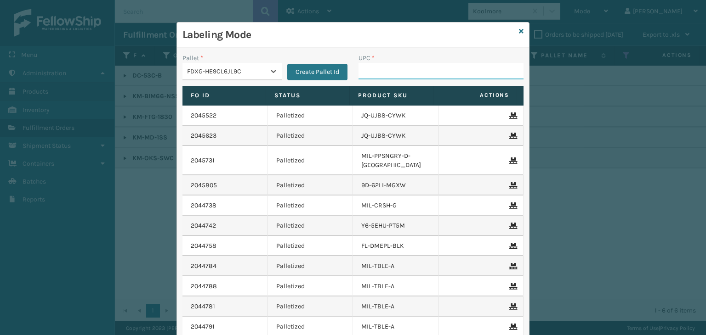
click at [399, 63] on input "UPC *" at bounding box center [440, 71] width 165 height 17
paste input "KM-BIM66-NSS"
type input "KM-BIM66-NSS"
click at [519, 32] on icon at bounding box center [521, 31] width 5 height 6
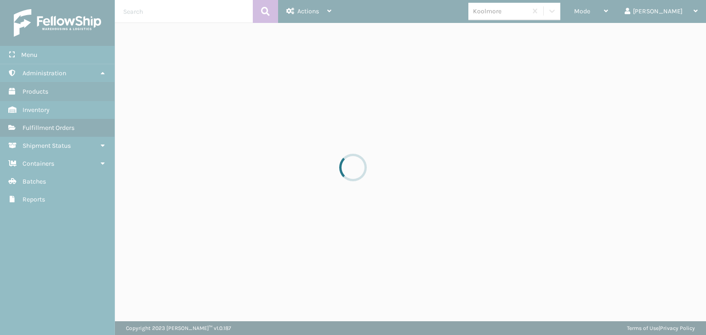
click at [527, 13] on div "Koolmore" at bounding box center [500, 11] width 55 height 10
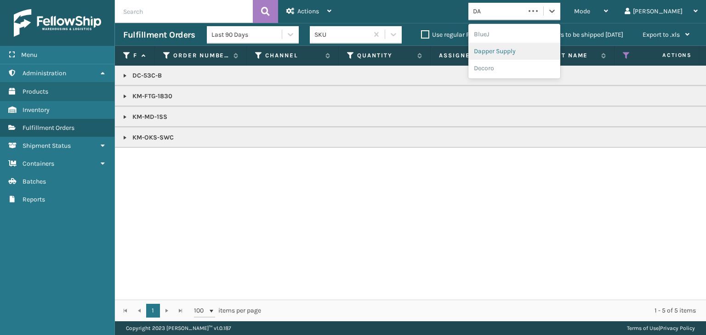
type input "DA"
click at [555, 55] on label "Pallet Name" at bounding box center [569, 55] width 56 height 8
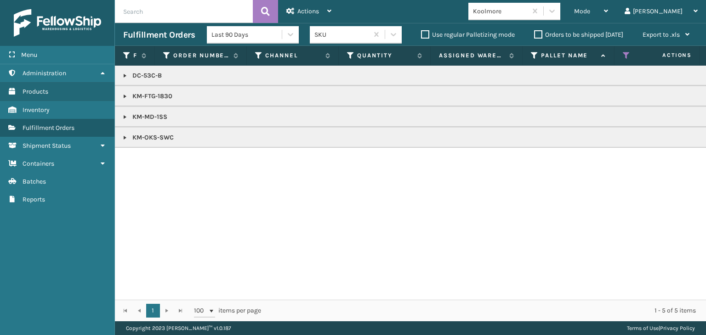
click at [516, 11] on div "Koolmore" at bounding box center [500, 11] width 55 height 10
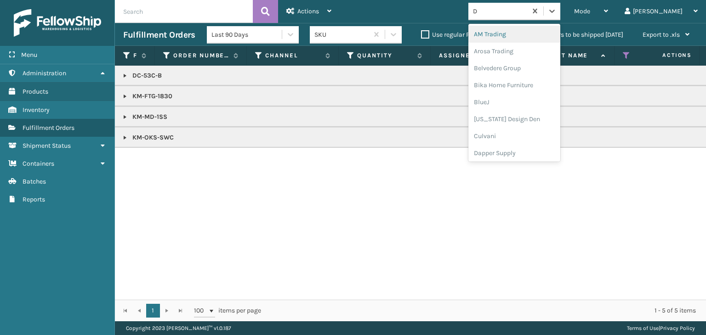
type input "DA"
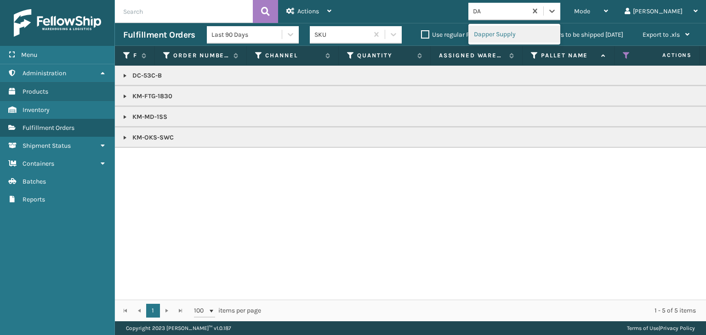
click at [537, 34] on div "Dapper Supply" at bounding box center [514, 34] width 92 height 17
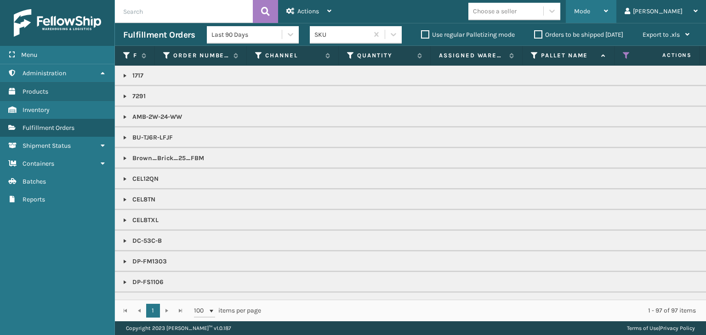
click at [590, 15] on span "Mode" at bounding box center [582, 11] width 16 height 8
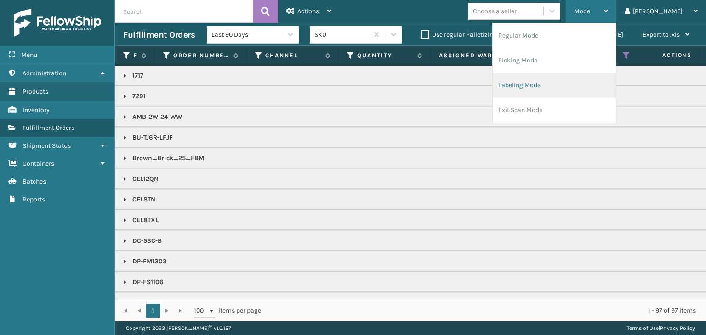
click at [590, 81] on li "Labeling Mode" at bounding box center [553, 85] width 123 height 25
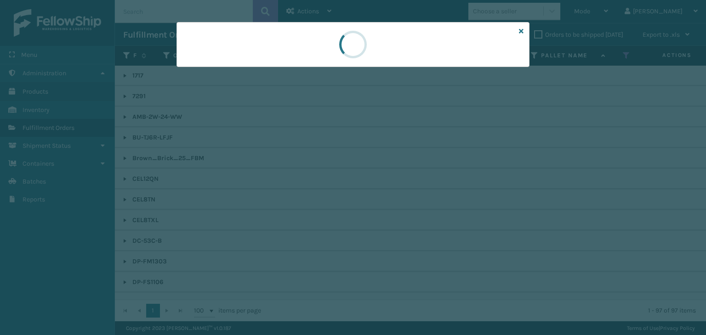
click at [235, 73] on div at bounding box center [353, 167] width 706 height 335
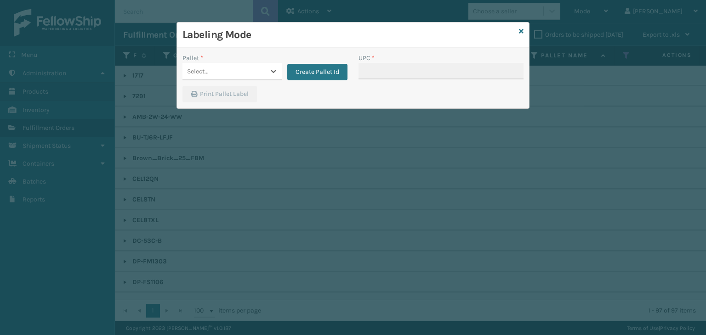
click at [235, 73] on div "Select..." at bounding box center [223, 71] width 82 height 15
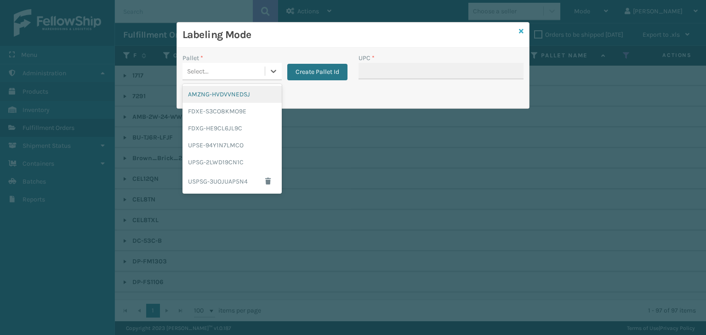
click at [520, 31] on icon at bounding box center [521, 31] width 5 height 6
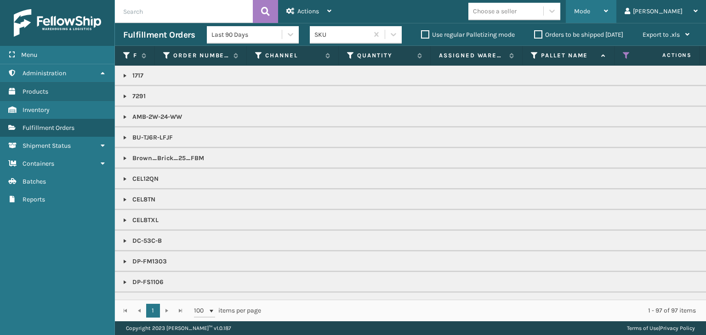
click at [590, 11] on span "Mode" at bounding box center [582, 11] width 16 height 8
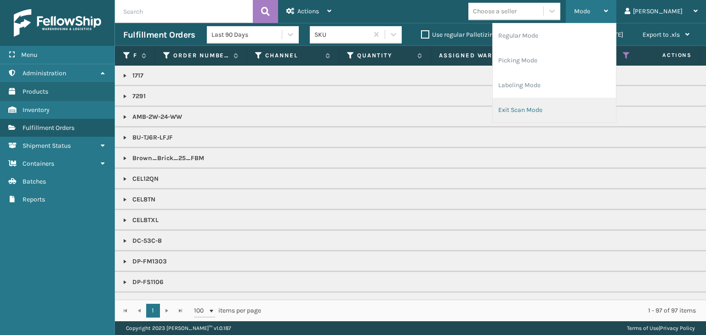
click at [604, 109] on li "Exit Scan Mode" at bounding box center [553, 110] width 123 height 25
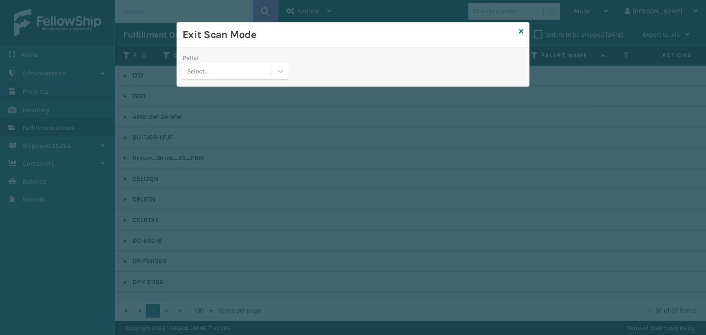
click at [270, 73] on div "Select..." at bounding box center [226, 71] width 89 height 15
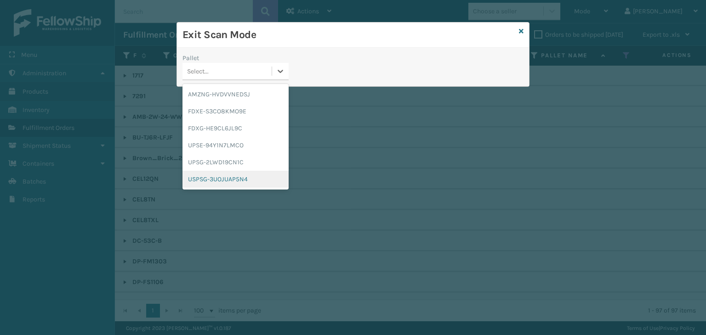
click at [250, 178] on div "USPSG-3UOJUAP5N4" at bounding box center [235, 179] width 106 height 17
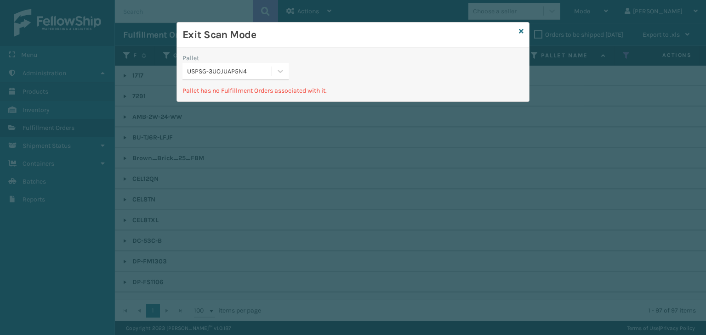
click at [249, 74] on div "USPSG-3UOJUAP5N4" at bounding box center [229, 72] width 85 height 10
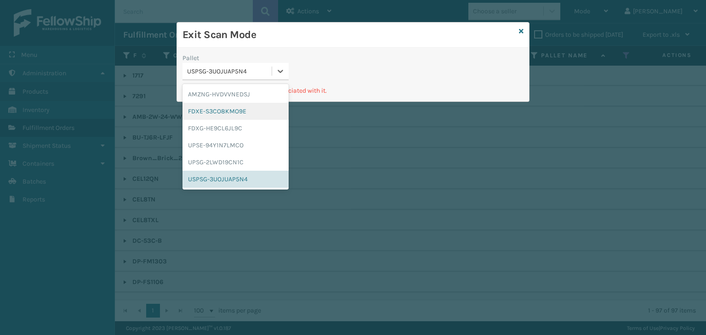
click at [235, 114] on div "FDXE-S3CO8KMO9E" at bounding box center [235, 111] width 106 height 17
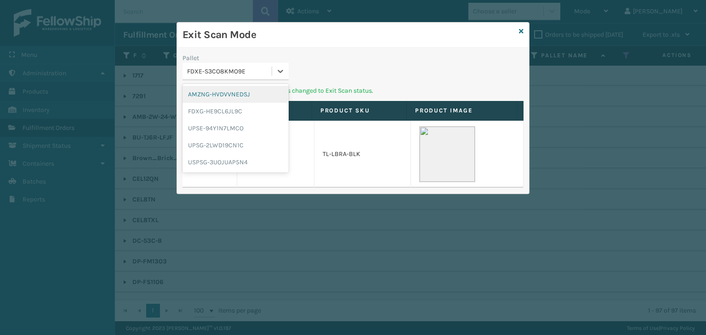
click at [239, 73] on div "FDXE-S3CO8KMO9E" at bounding box center [229, 72] width 85 height 10
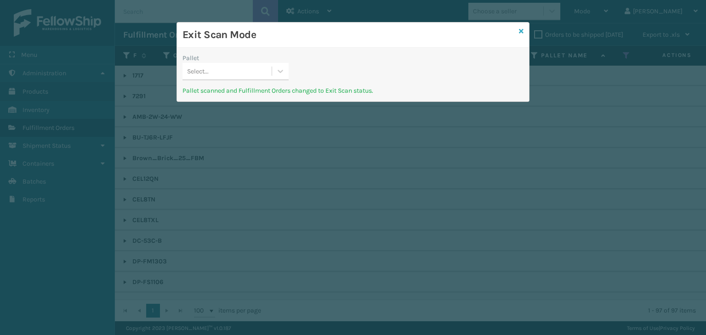
click at [519, 29] on icon at bounding box center [521, 31] width 5 height 6
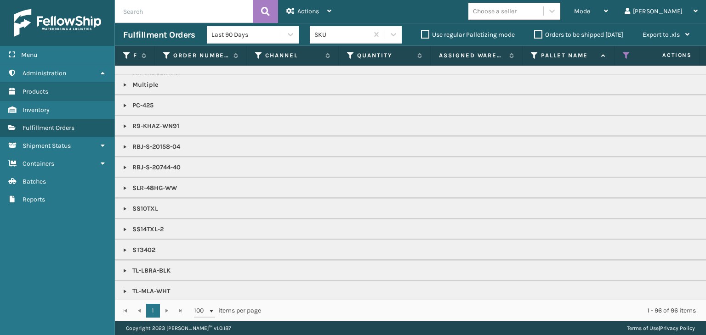
scroll to position [1048, 0]
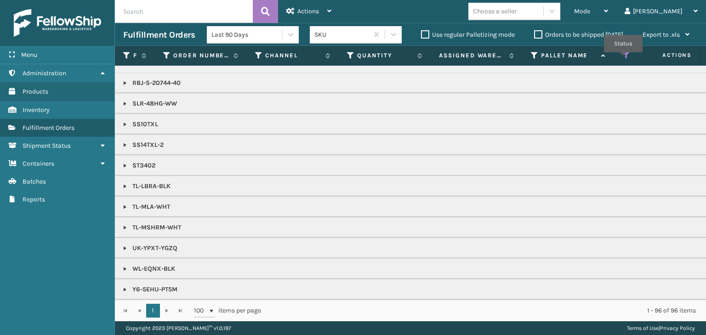
click at [623, 59] on icon at bounding box center [625, 55] width 7 height 8
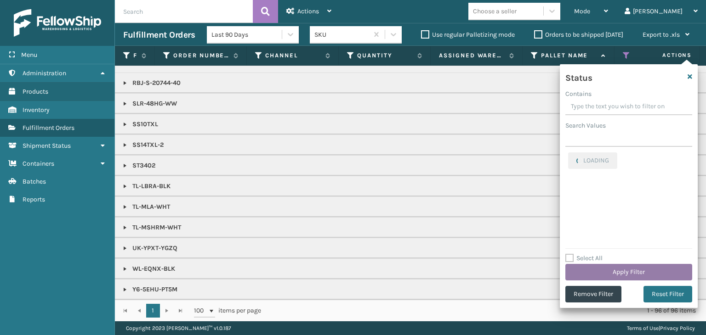
click at [604, 266] on button "Apply Filter" at bounding box center [628, 272] width 127 height 17
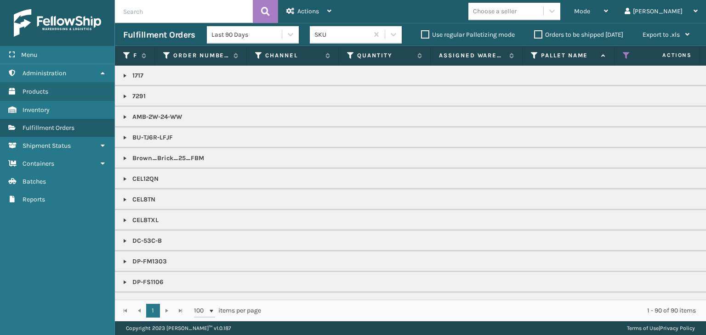
click at [623, 62] on th "Status" at bounding box center [660, 56] width 92 height 20
click at [621, 56] on th "Status" at bounding box center [660, 56] width 92 height 20
click at [624, 56] on icon at bounding box center [625, 55] width 7 height 8
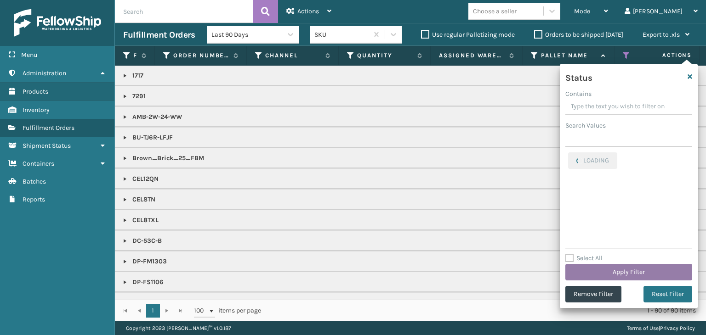
click at [603, 271] on button "Apply Filter" at bounding box center [628, 272] width 127 height 17
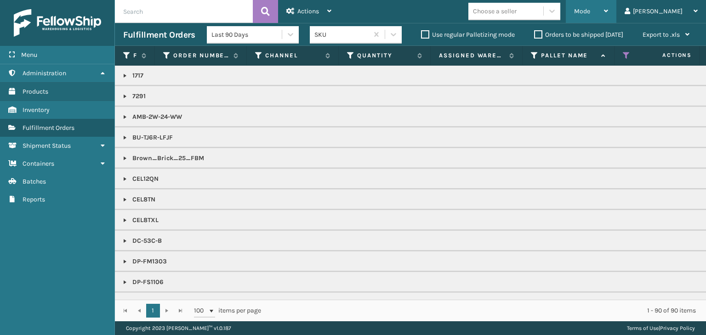
click at [608, 2] on div "Mode" at bounding box center [591, 11] width 34 height 23
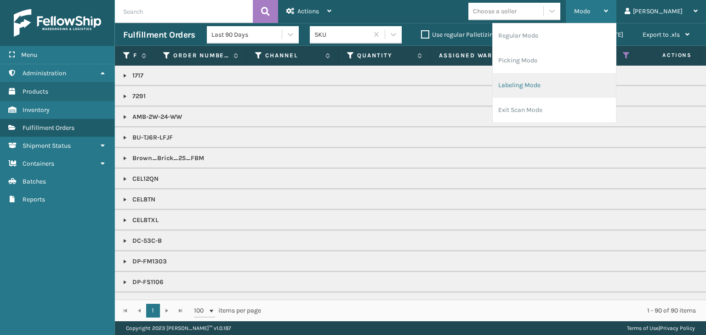
click at [559, 89] on li "Labeling Mode" at bounding box center [553, 85] width 123 height 25
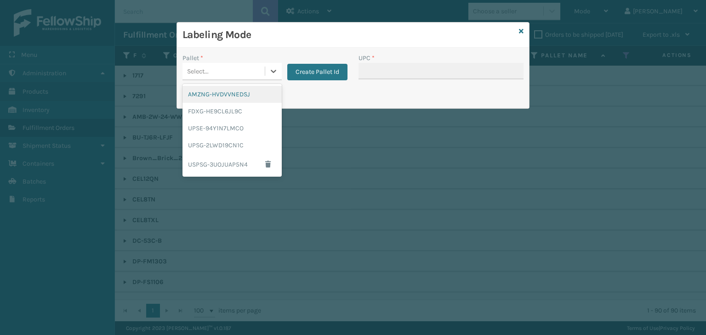
click at [209, 68] on div "Select..." at bounding box center [223, 71] width 82 height 15
click at [215, 117] on div "FDXG-HE9CL6JL9C" at bounding box center [231, 111] width 99 height 17
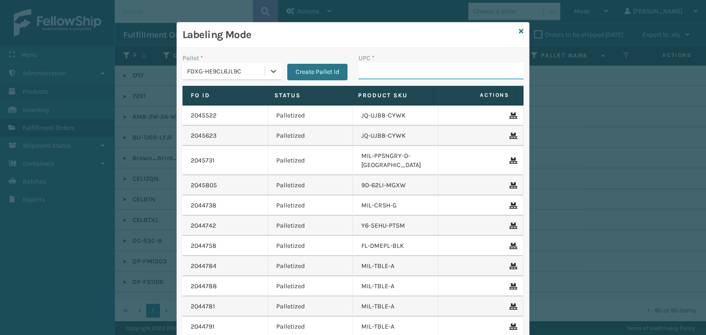
click at [366, 68] on input "UPC *" at bounding box center [440, 71] width 165 height 17
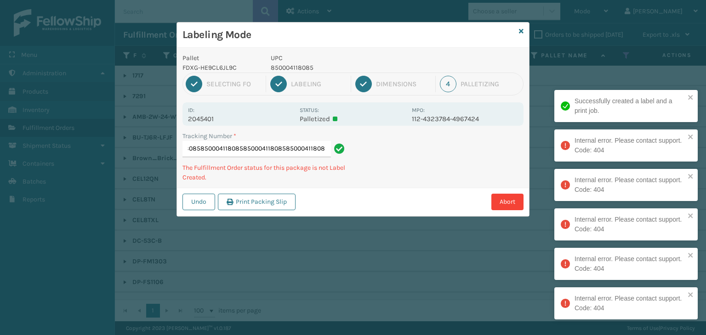
type input "8839432578248500041180858500041180858500041180858500041180858500041180858500041…"
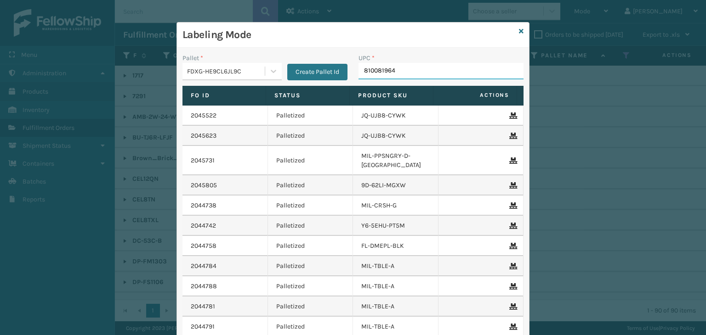
type input "8100819649"
type input "GEN-AB-A-Q"
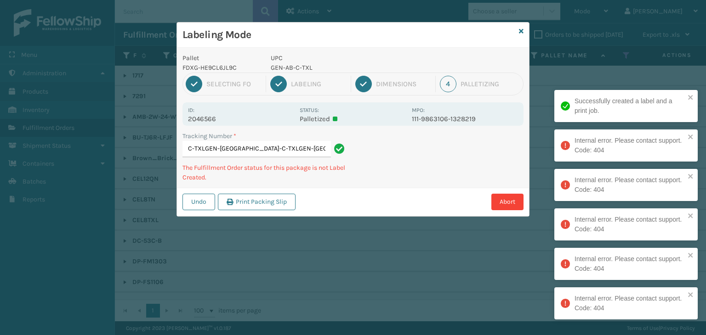
type input "392631923147GEN-AB-C-TXLGEN-AB-C-TXLGEN-[GEOGRAPHIC_DATA]-C-TXLGEN-[GEOGRAPHIC_…"
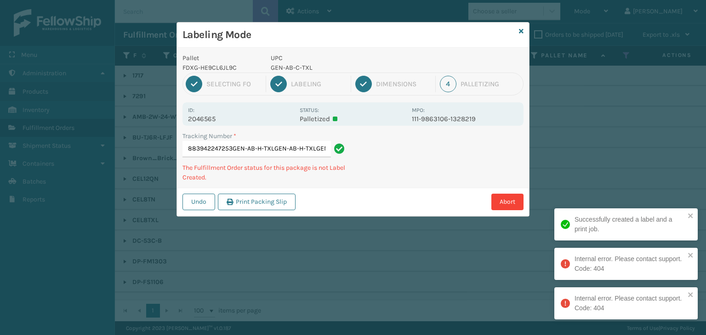
type input "883942247253GEN-AB-H-TXLGEN-AB-H-TXLGEN-[GEOGRAPHIC_DATA]-H-[GEOGRAPHIC_DATA]"
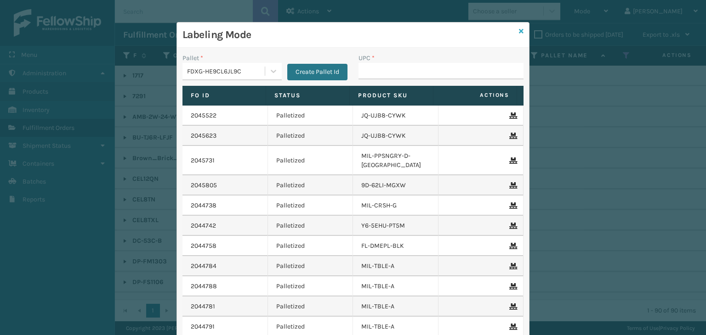
click at [519, 31] on icon at bounding box center [521, 31] width 5 height 6
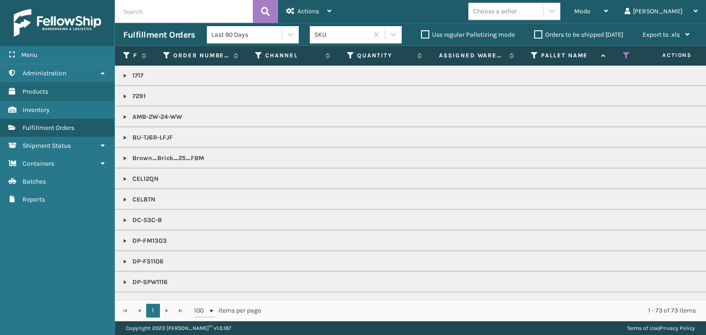
click at [516, 14] on div "Choose a seller" at bounding box center [495, 11] width 44 height 10
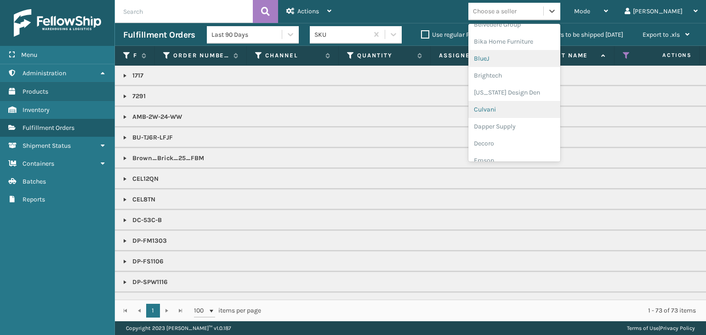
scroll to position [92, 0]
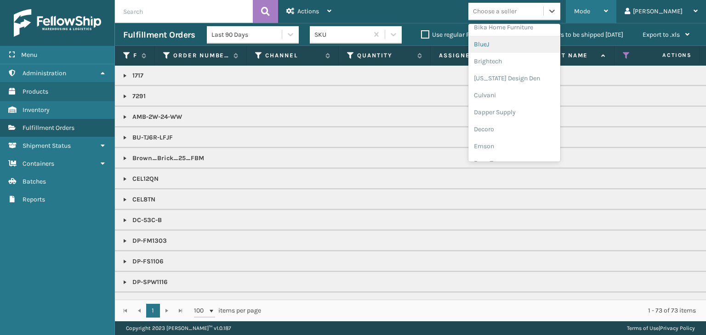
click at [590, 11] on span "Mode" at bounding box center [582, 11] width 16 height 8
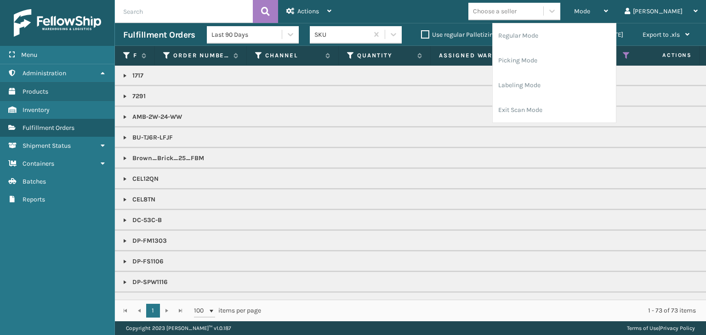
click at [516, 9] on div "Choose a seller" at bounding box center [495, 11] width 44 height 10
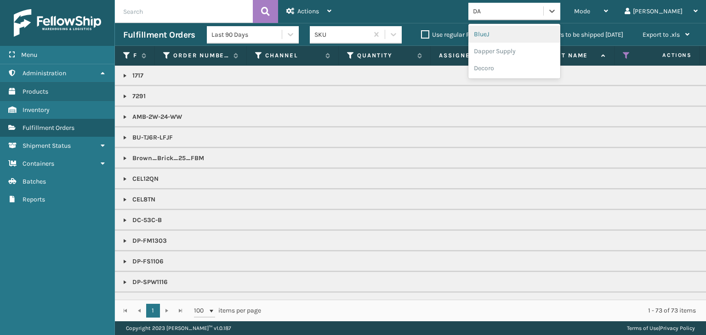
type input "DAP"
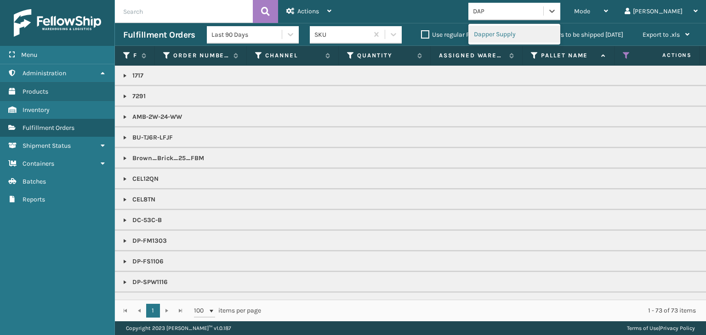
click at [523, 27] on div "Dapper Supply" at bounding box center [514, 34] width 92 height 17
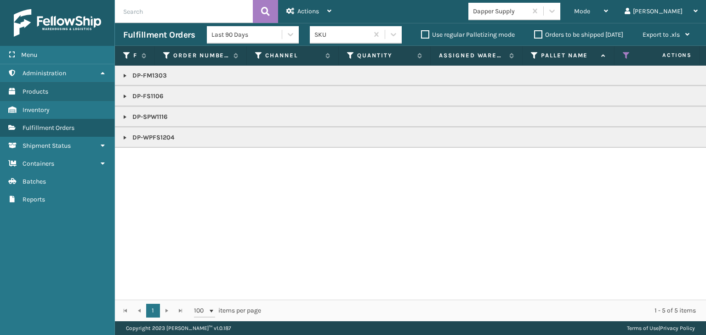
drag, startPoint x: 123, startPoint y: 97, endPoint x: 123, endPoint y: 104, distance: 6.9
click at [123, 97] on link at bounding box center [124, 96] width 7 height 7
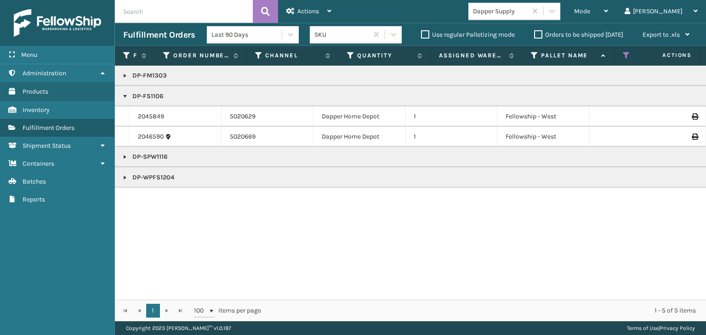
click at [124, 155] on link at bounding box center [124, 156] width 7 height 7
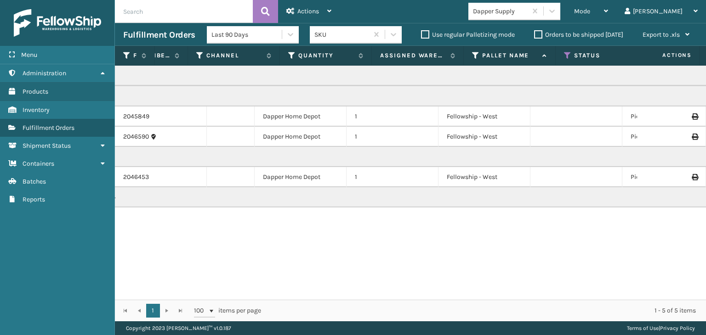
scroll to position [0, 57]
click at [527, 14] on div "Dapper Supply" at bounding box center [500, 11] width 55 height 10
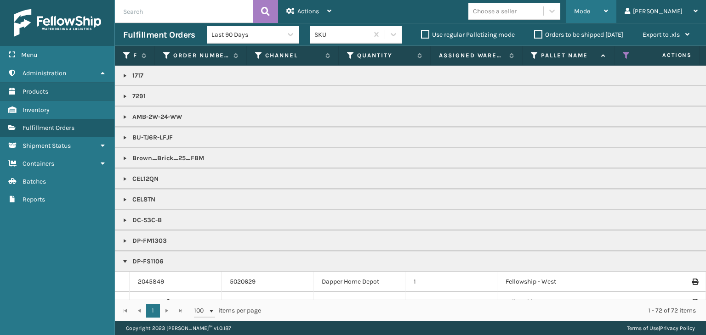
click at [608, 8] on div "Mode" at bounding box center [591, 11] width 34 height 23
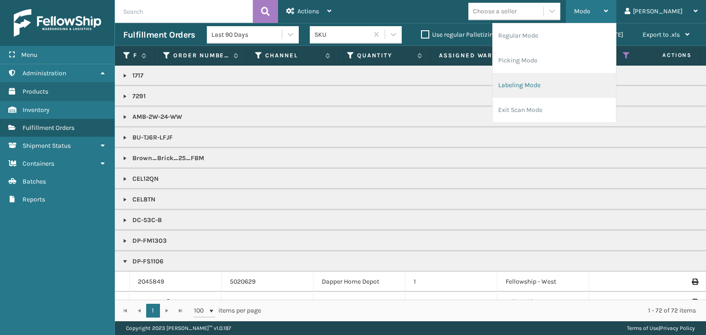
click at [603, 93] on li "Labeling Mode" at bounding box center [553, 85] width 123 height 25
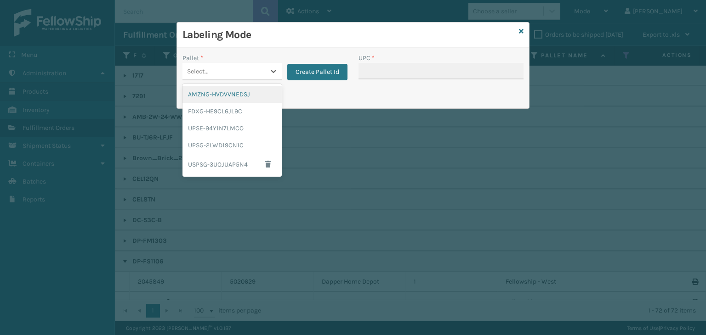
click at [237, 71] on div "Select..." at bounding box center [223, 71] width 82 height 15
drag, startPoint x: 236, startPoint y: 112, endPoint x: 474, endPoint y: 69, distance: 242.2
click at [243, 104] on div "FDXG-HE9CL6JL9C" at bounding box center [231, 111] width 99 height 17
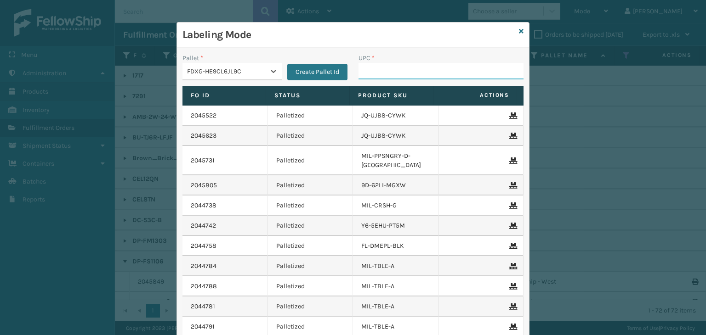
click at [461, 66] on input "UPC *" at bounding box center [440, 71] width 165 height 17
type input "840985"
click at [519, 30] on icon at bounding box center [521, 31] width 5 height 6
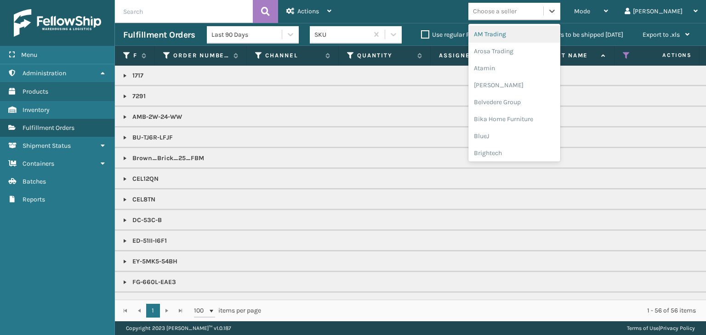
drag, startPoint x: 526, startPoint y: 6, endPoint x: 525, endPoint y: 13, distance: 7.0
click at [525, 13] on div "Choose a seller" at bounding box center [505, 11] width 75 height 15
type input "LI"
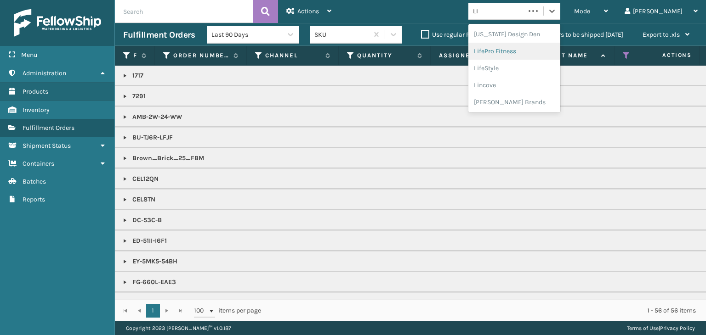
click at [542, 48] on div "LifePro Fitness" at bounding box center [514, 51] width 92 height 17
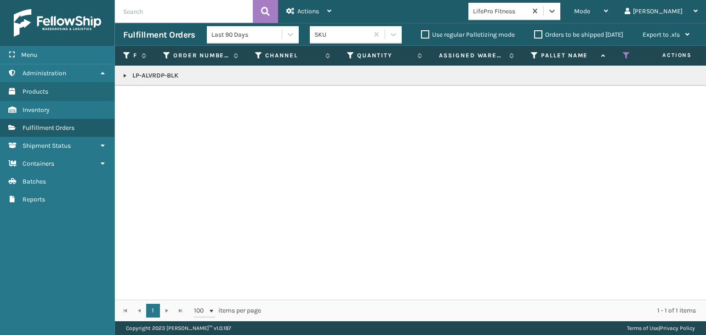
drag, startPoint x: 124, startPoint y: 74, endPoint x: 135, endPoint y: 81, distance: 12.6
click at [124, 74] on link at bounding box center [124, 75] width 7 height 7
click at [151, 93] on link "2046411" at bounding box center [149, 95] width 23 height 9
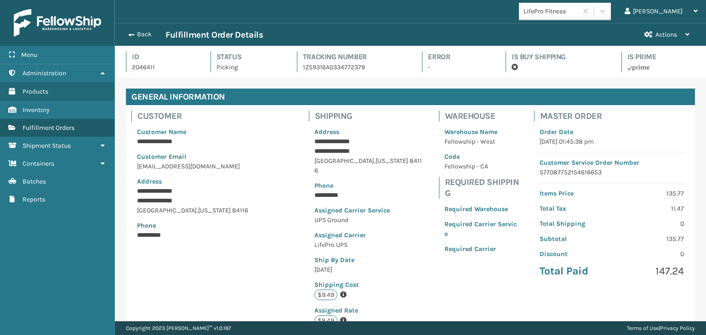
scroll to position [22, 590]
click at [156, 37] on button "Back" at bounding box center [144, 34] width 42 height 8
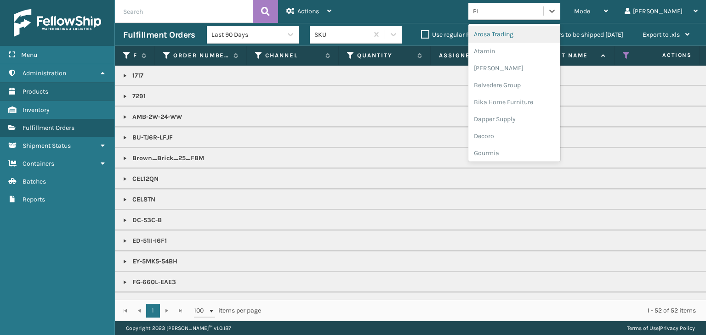
type input "PLA"
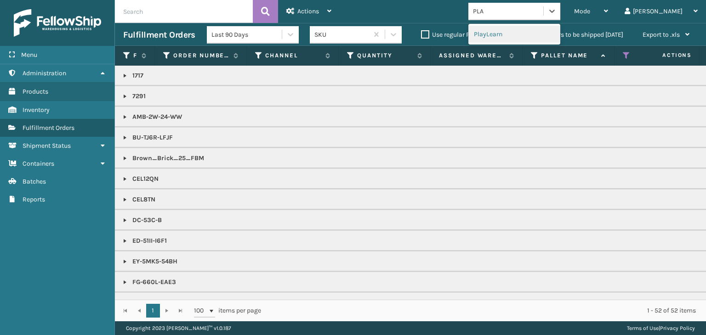
click at [527, 34] on div "PlayLearn" at bounding box center [514, 34] width 92 height 17
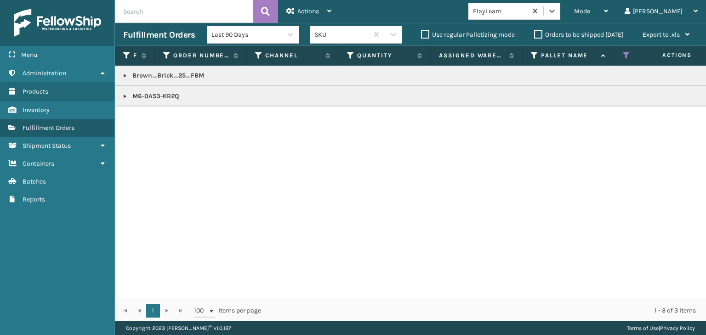
click at [158, 77] on p "Brown_Brick_25_FBM" at bounding box center [707, 75] width 1169 height 9
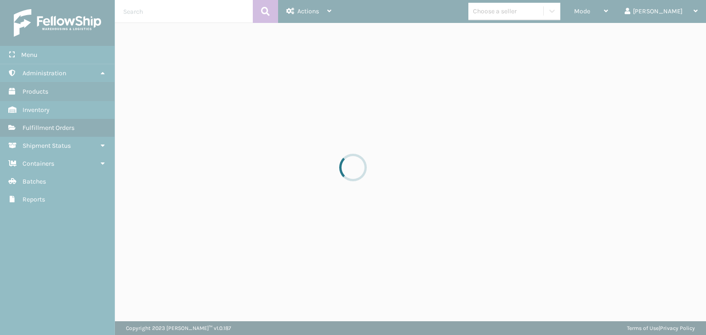
click at [609, 14] on div at bounding box center [353, 167] width 706 height 335
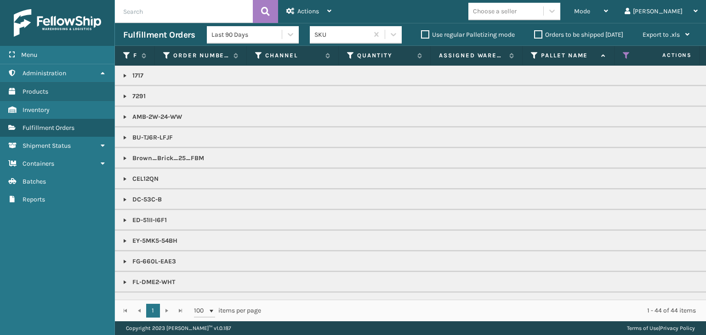
click at [590, 14] on span "Mode" at bounding box center [582, 11] width 16 height 8
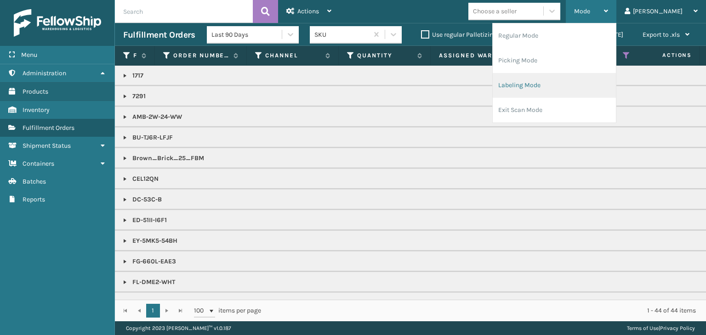
click at [565, 83] on li "Labeling Mode" at bounding box center [553, 85] width 123 height 25
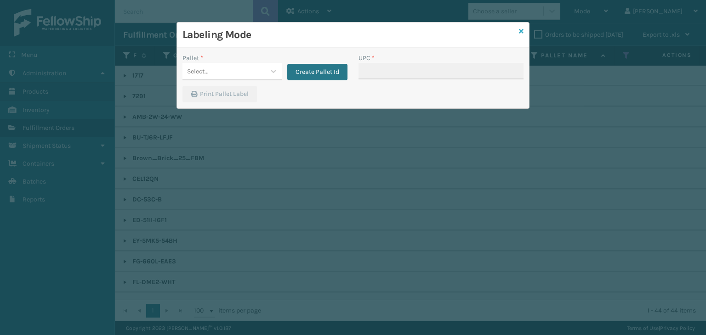
click at [522, 34] on icon at bounding box center [521, 31] width 5 height 6
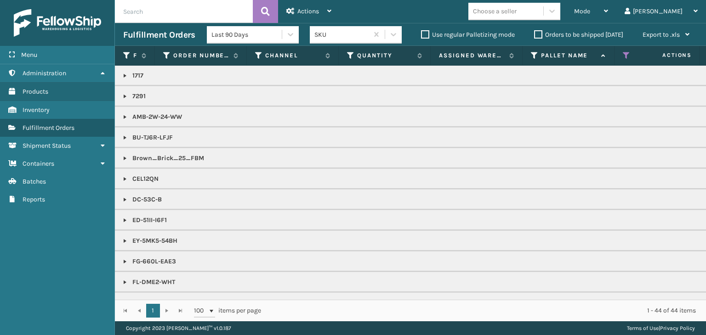
click at [516, 9] on div "Choose a seller" at bounding box center [495, 11] width 44 height 10
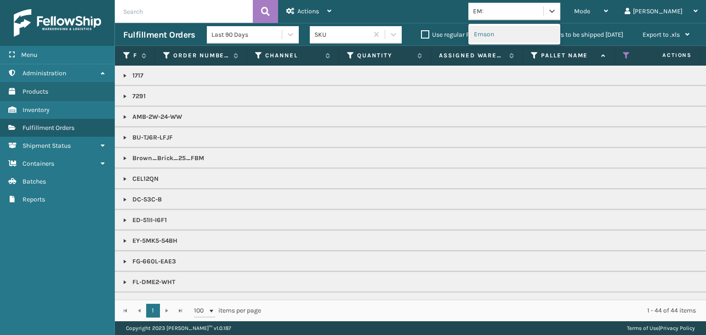
type input "EMSO"
click at [524, 32] on div "Emson" at bounding box center [514, 34] width 92 height 17
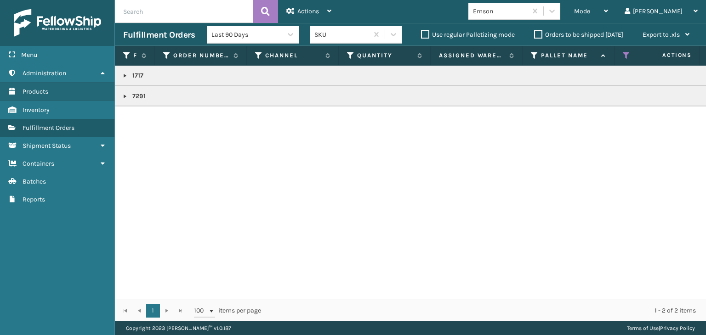
click at [124, 98] on link at bounding box center [124, 96] width 7 height 7
click at [119, 75] on td "1717" at bounding box center [708, 76] width 1186 height 20
click at [123, 76] on link at bounding box center [124, 75] width 7 height 7
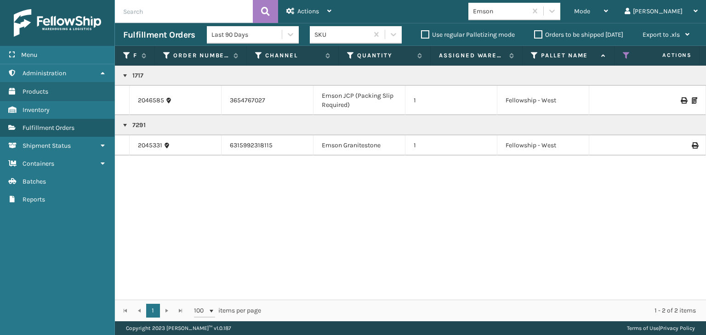
click at [144, 73] on p "1717" at bounding box center [707, 75] width 1169 height 9
click at [138, 73] on p "1717" at bounding box center [707, 75] width 1169 height 9
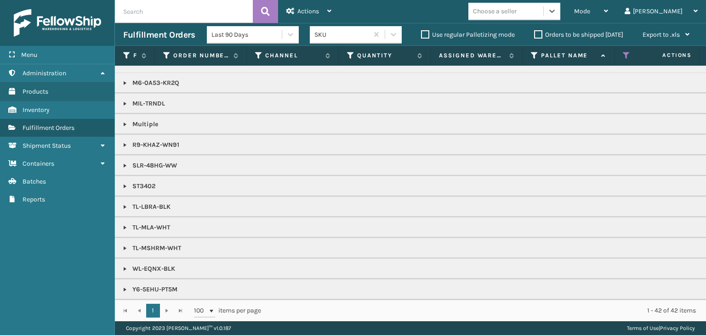
scroll to position [388, 0]
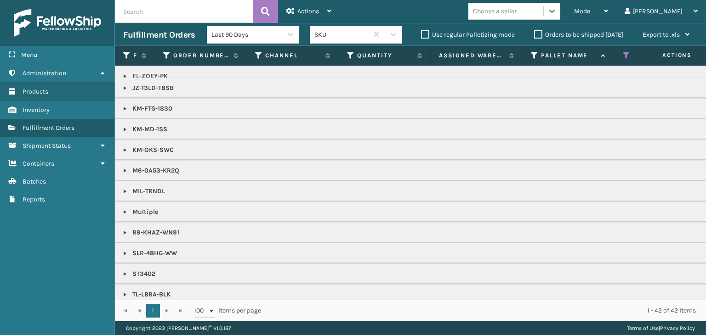
click at [543, 7] on div "Choose a seller" at bounding box center [505, 11] width 75 height 15
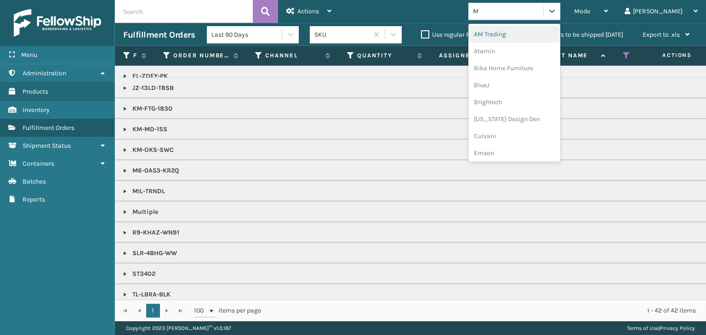
type input "MI"
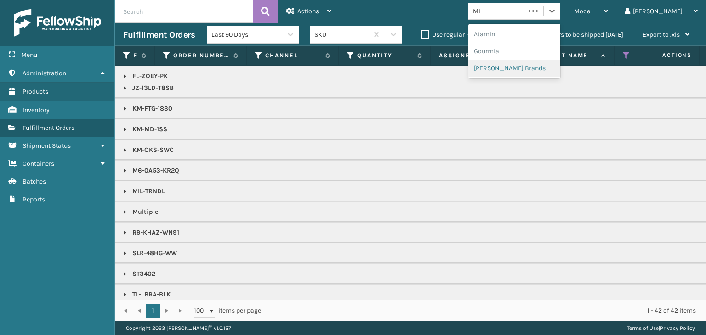
click at [536, 69] on div "[PERSON_NAME] Brands" at bounding box center [514, 68] width 92 height 17
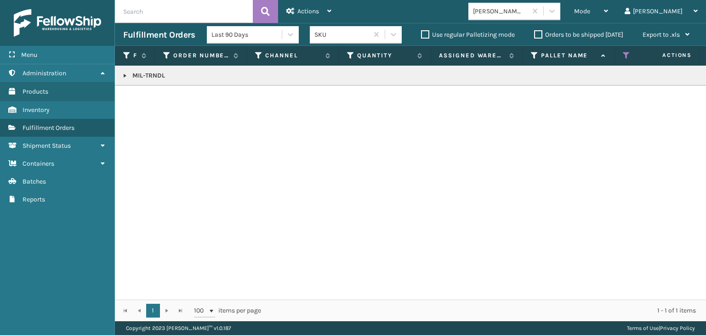
click at [124, 73] on link at bounding box center [124, 75] width 7 height 7
click at [160, 75] on p "MIL-TRNDL" at bounding box center [707, 75] width 1169 height 9
drag, startPoint x: 160, startPoint y: 75, endPoint x: 178, endPoint y: 68, distance: 19.8
click at [160, 75] on p "MIL-TRNDL" at bounding box center [707, 75] width 1169 height 9
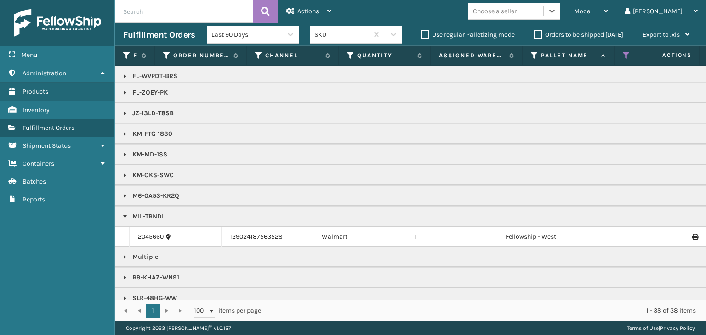
scroll to position [458, 0]
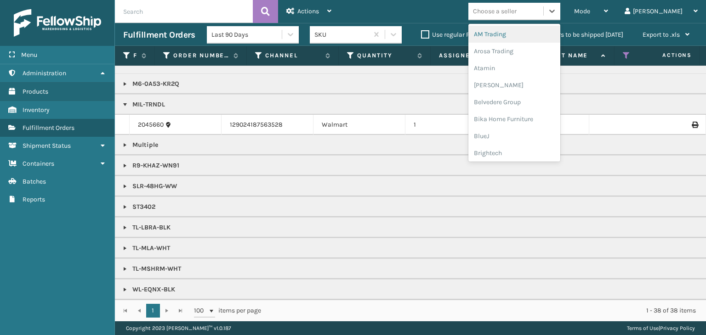
click at [516, 8] on div "Choose a seller" at bounding box center [495, 11] width 44 height 10
type input "BR"
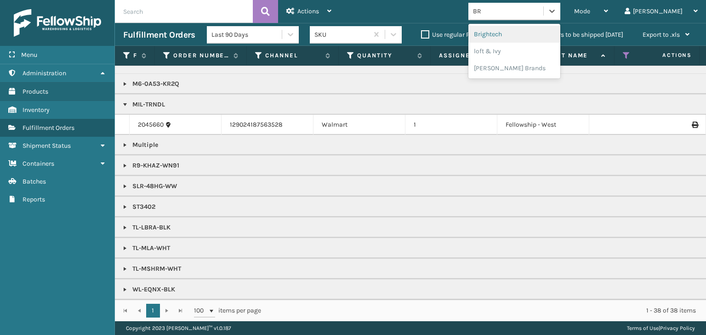
click at [550, 35] on div "Brightech" at bounding box center [514, 34] width 92 height 17
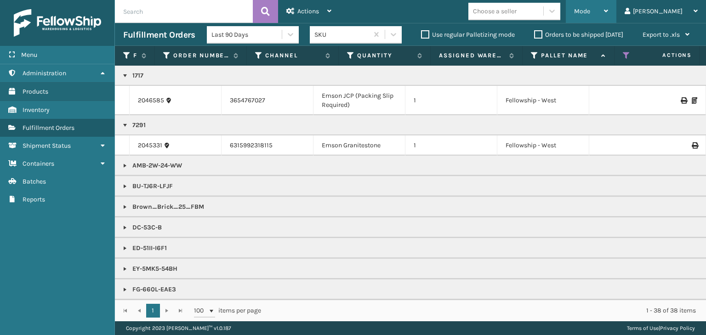
click at [608, 13] on icon at bounding box center [606, 11] width 4 height 6
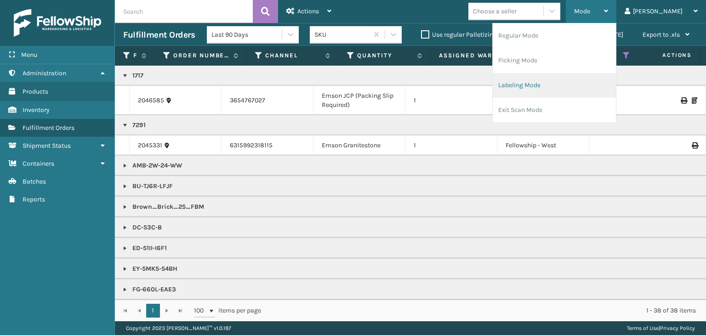
click at [589, 85] on li "Labeling Mode" at bounding box center [553, 85] width 123 height 25
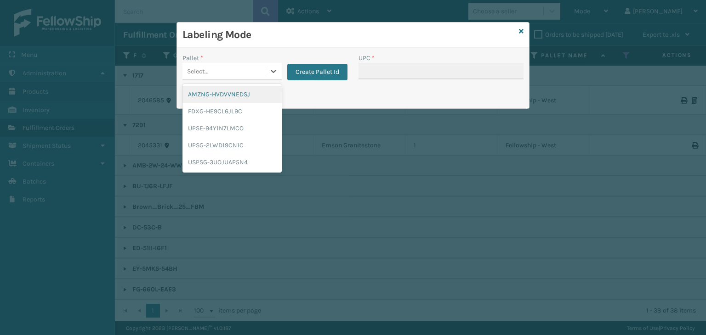
click at [209, 68] on div "Select..." at bounding box center [223, 71] width 82 height 15
click at [222, 108] on div "FDXG-HE9CL6JL9C" at bounding box center [231, 111] width 99 height 17
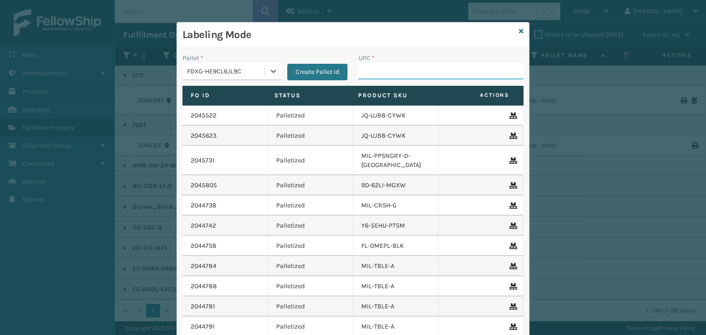
click at [396, 76] on input "UPC *" at bounding box center [440, 71] width 165 height 17
type input "850012486831"
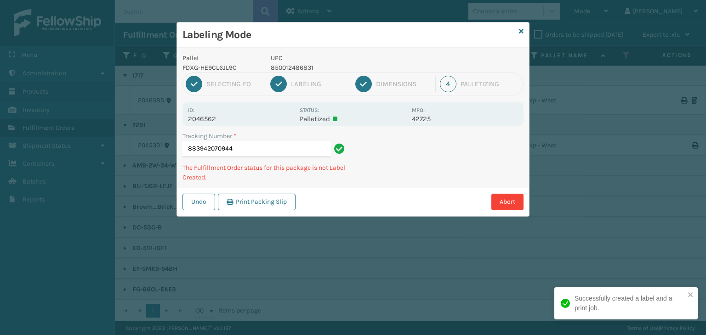
click at [304, 70] on p "850012486831" at bounding box center [339, 68] width 136 height 10
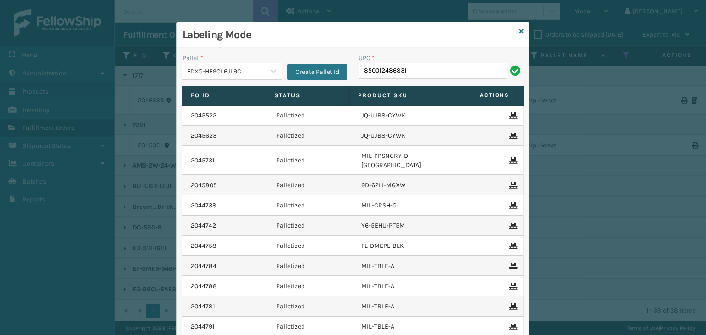
type input "850012486831"
type input "858100007920"
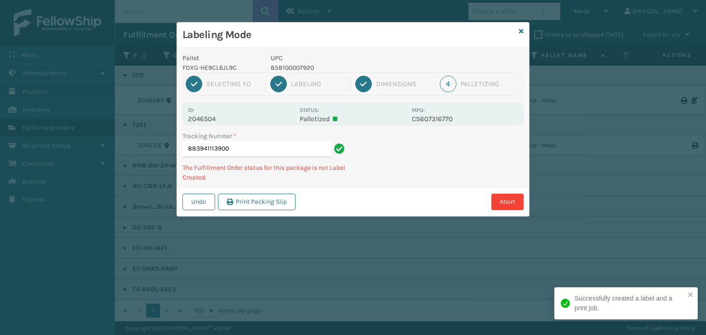
click at [308, 66] on p "858100007920" at bounding box center [339, 68] width 136 height 10
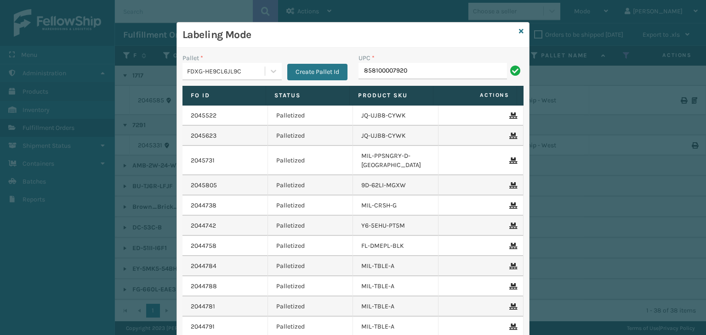
type input "858100007920"
click at [519, 28] on icon at bounding box center [521, 31] width 5 height 6
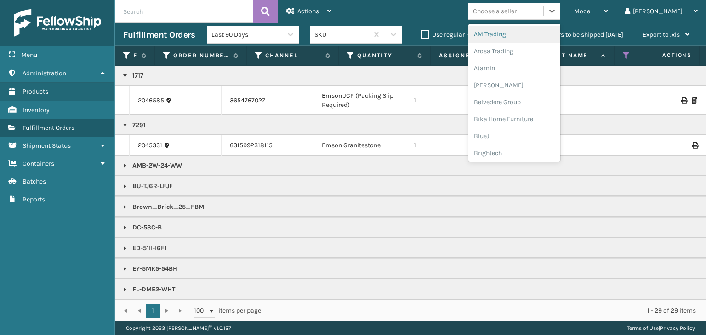
click at [516, 11] on div "Choose a seller" at bounding box center [495, 11] width 44 height 10
type input "BR"
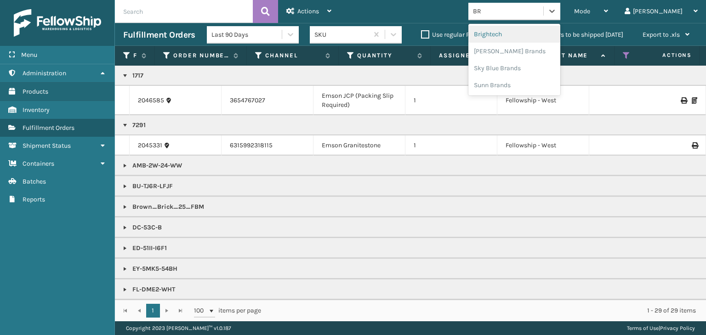
click at [548, 30] on div "Brightech" at bounding box center [514, 34] width 92 height 17
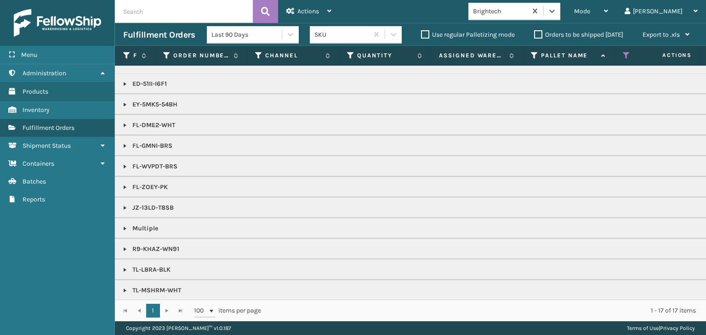
scroll to position [60, 0]
click at [608, 15] on div "Mode" at bounding box center [591, 11] width 34 height 23
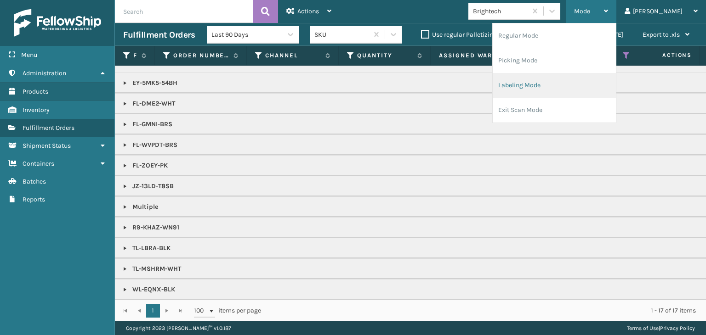
click at [590, 77] on li "Labeling Mode" at bounding box center [553, 85] width 123 height 25
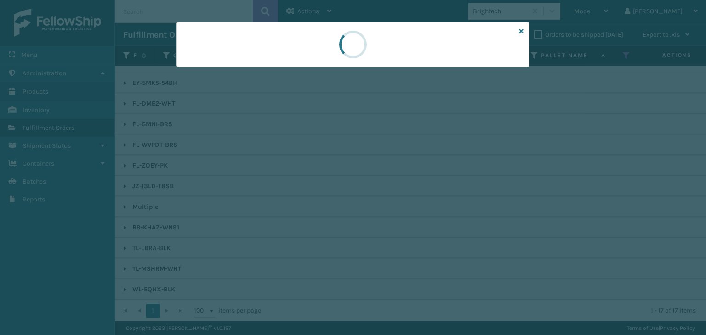
click at [213, 70] on div at bounding box center [353, 167] width 706 height 335
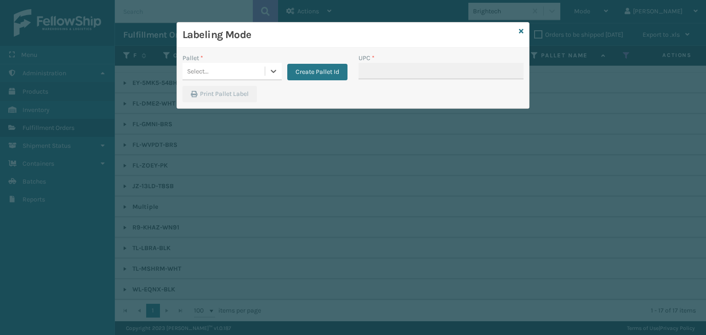
click at [213, 70] on div "Select..." at bounding box center [223, 71] width 82 height 15
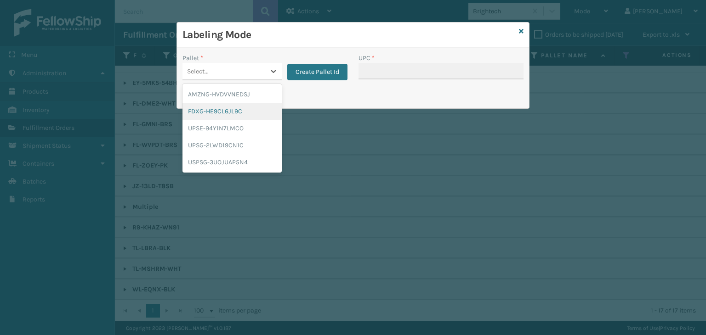
drag, startPoint x: 229, startPoint y: 111, endPoint x: 409, endPoint y: 56, distance: 188.7
click at [238, 110] on div "FDXG-HE9CL6JL9C" at bounding box center [231, 111] width 99 height 17
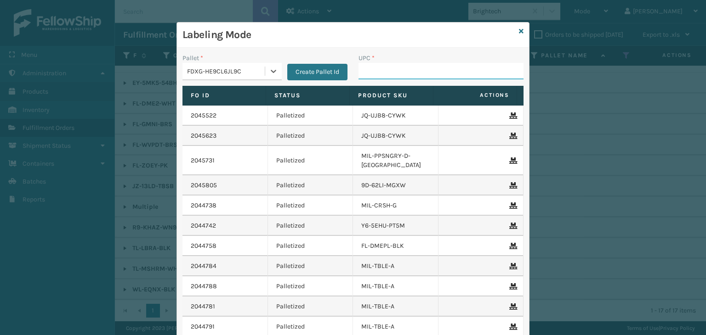
click at [405, 68] on input "UPC *" at bounding box center [440, 71] width 165 height 17
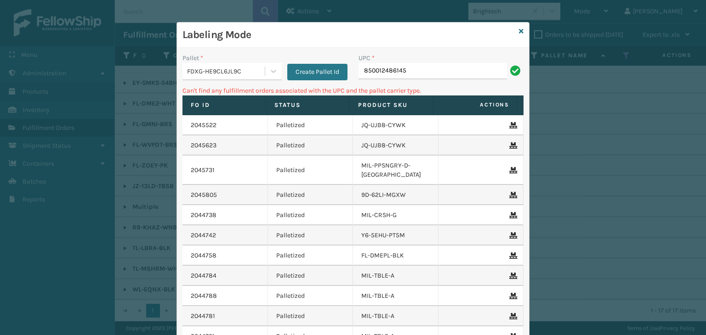
click at [258, 70] on div "FDXG-HE9CL6JL9C" at bounding box center [226, 72] width 79 height 10
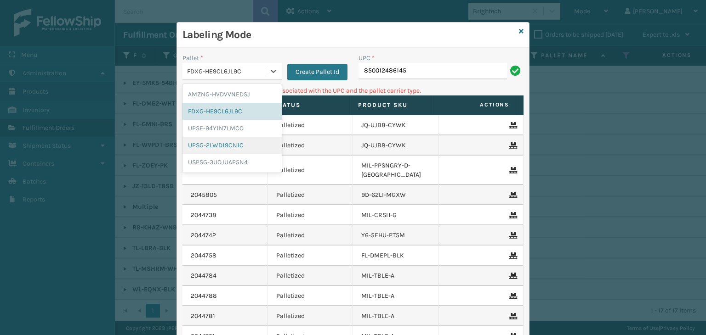
click at [208, 147] on div "UPSG-2LWD19CN1C" at bounding box center [231, 145] width 99 height 17
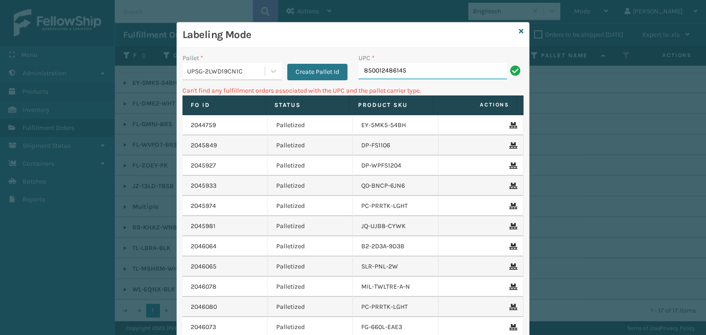
click at [411, 76] on input "850012486145" at bounding box center [432, 71] width 148 height 17
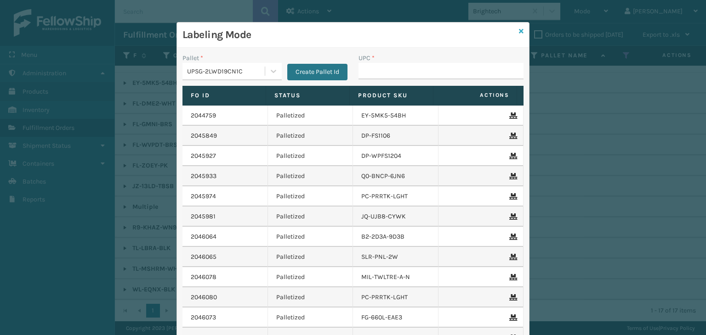
click at [519, 29] on icon at bounding box center [521, 31] width 5 height 6
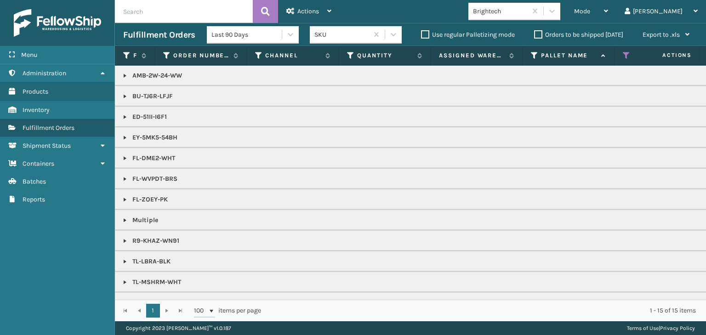
drag, startPoint x: 122, startPoint y: 219, endPoint x: 133, endPoint y: 220, distance: 11.1
click at [122, 219] on link at bounding box center [124, 220] width 7 height 7
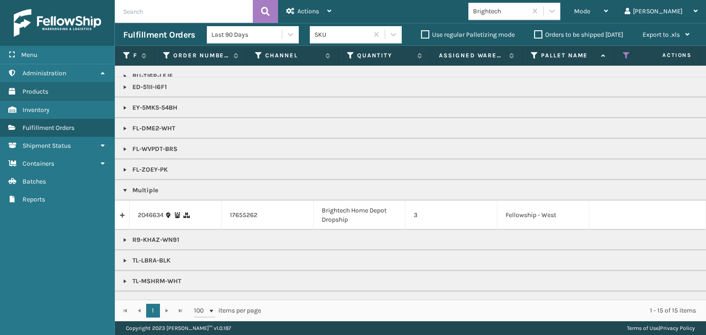
scroll to position [46, 0]
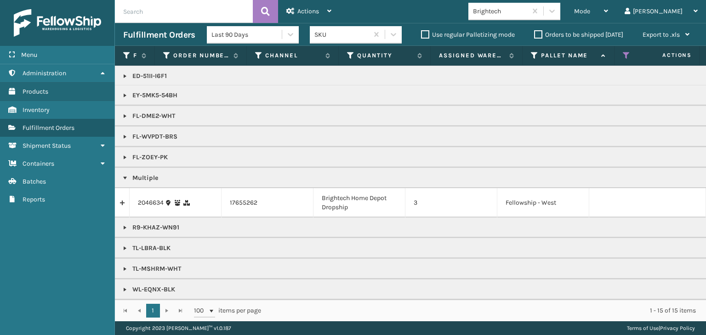
click at [154, 207] on td "2046634" at bounding box center [176, 202] width 92 height 29
drag, startPoint x: 147, startPoint y: 195, endPoint x: 152, endPoint y: 198, distance: 5.1
click at [147, 198] on link "2046634" at bounding box center [151, 202] width 26 height 9
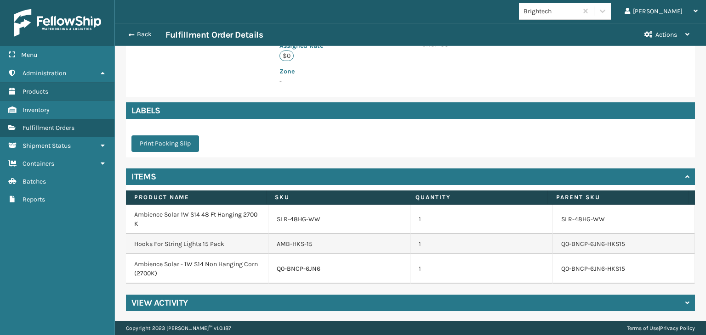
scroll to position [230, 0]
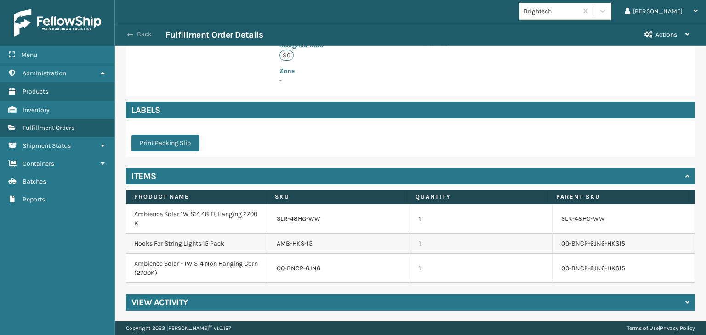
click at [149, 34] on button "Back" at bounding box center [144, 34] width 42 height 8
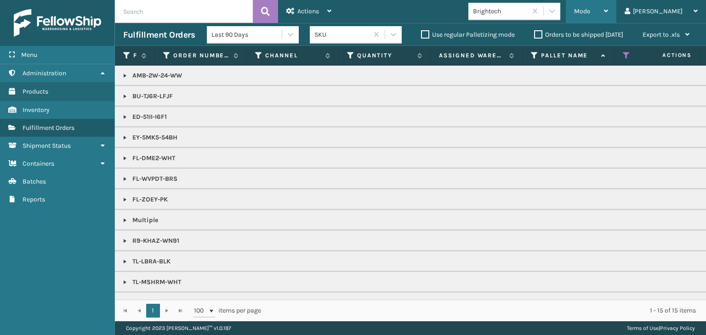
click at [608, 12] on div "Mode" at bounding box center [591, 11] width 34 height 23
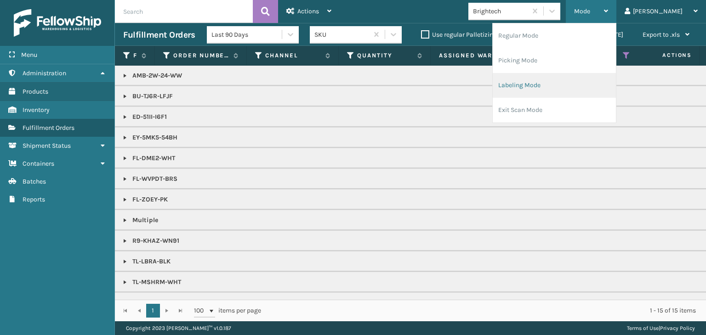
click at [586, 79] on li "Labeling Mode" at bounding box center [553, 85] width 123 height 25
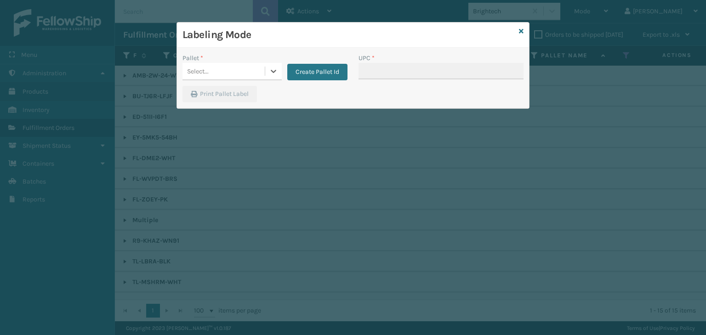
click at [229, 71] on div "Select..." at bounding box center [223, 71] width 82 height 15
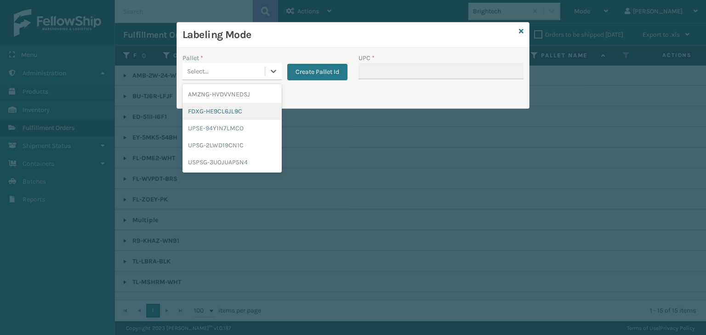
click at [257, 110] on div "FDXG-HE9CL6JL9C" at bounding box center [231, 111] width 99 height 17
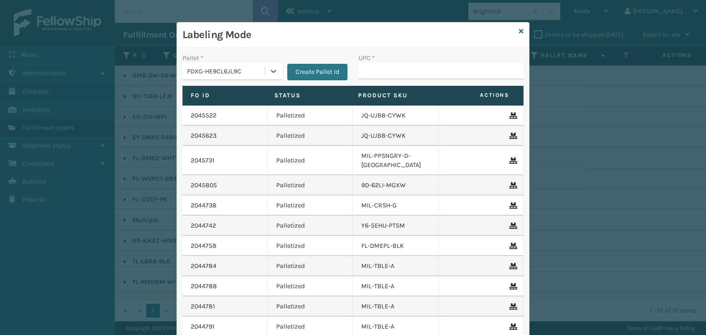
click at [395, 61] on div "UPC *" at bounding box center [440, 58] width 165 height 10
click at [397, 73] on input "UPC *" at bounding box center [440, 71] width 165 height 17
type input "850040667011"
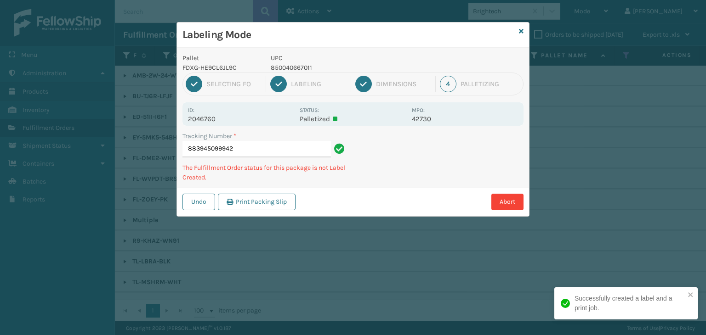
click at [285, 72] on p "850040667011" at bounding box center [339, 68] width 136 height 10
click at [283, 68] on p "850040667011" at bounding box center [339, 68] width 136 height 10
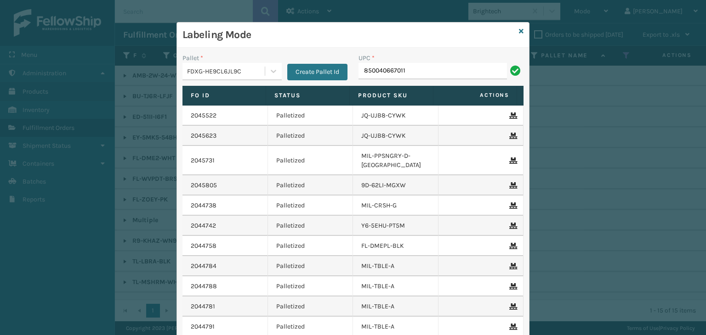
type input "850040667011"
click at [519, 32] on icon at bounding box center [521, 31] width 5 height 6
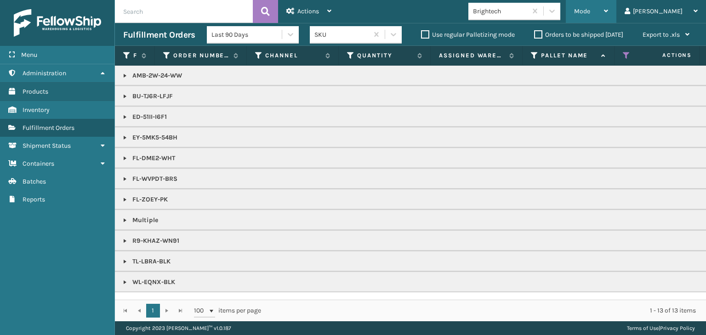
click at [590, 11] on span "Mode" at bounding box center [582, 11] width 16 height 8
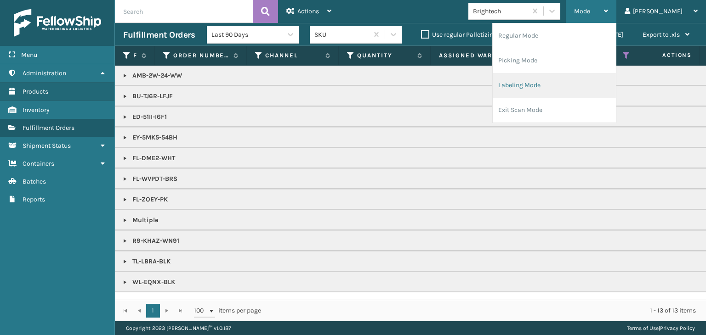
click at [599, 81] on li "Labeling Mode" at bounding box center [553, 85] width 123 height 25
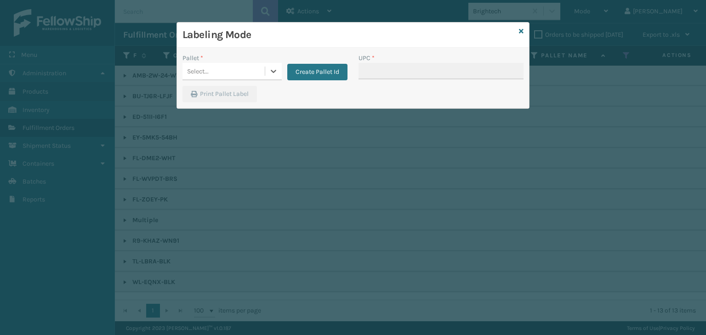
click at [235, 74] on div "Select..." at bounding box center [223, 71] width 82 height 15
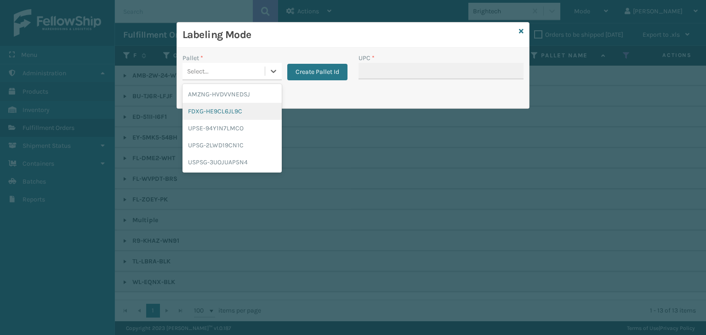
click at [236, 108] on div "FDXG-HE9CL6JL9C" at bounding box center [231, 111] width 99 height 17
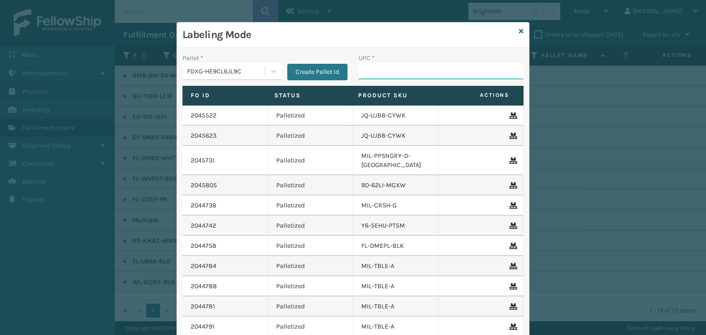
click at [387, 66] on input "UPC *" at bounding box center [440, 71] width 165 height 17
type input "1008031"
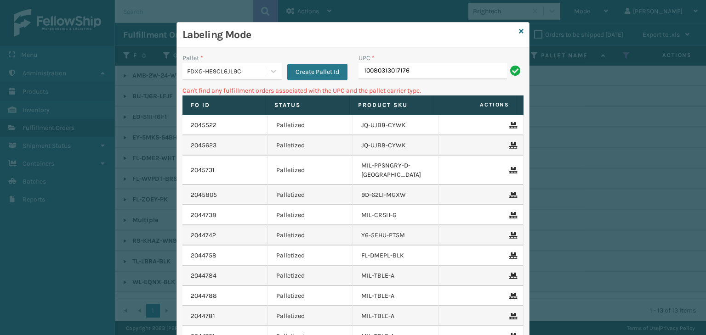
click at [221, 73] on div "FDXG-HE9CL6JL9C" at bounding box center [226, 72] width 79 height 10
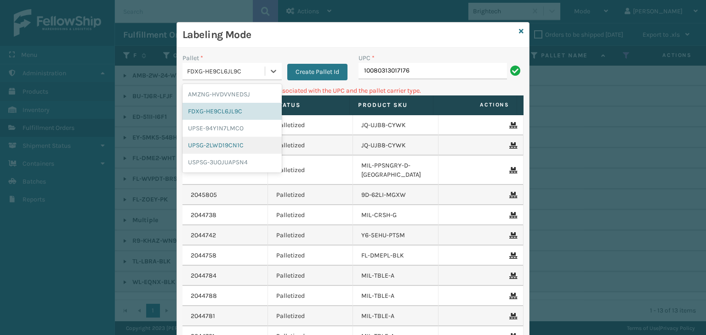
drag, startPoint x: 214, startPoint y: 148, endPoint x: 336, endPoint y: 121, distance: 125.6
click at [217, 147] on div "UPSG-2LWD19CN1C" at bounding box center [231, 145] width 99 height 17
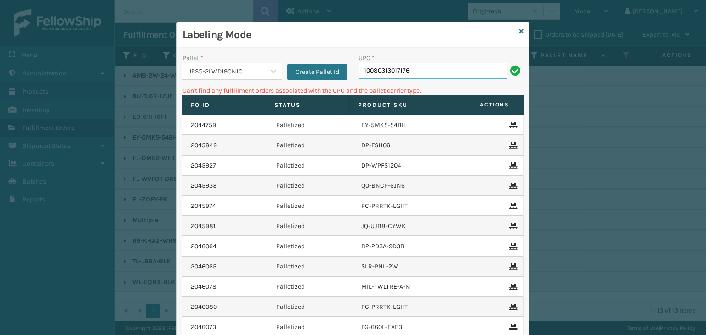
click at [412, 76] on input "10080313017176" at bounding box center [432, 71] width 148 height 17
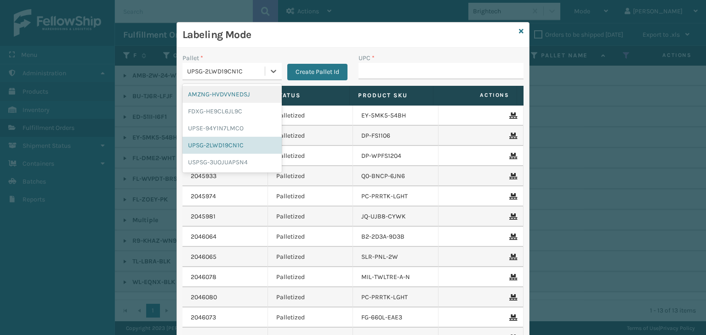
click at [249, 73] on div "UPSG-2LWD19CN1C" at bounding box center [226, 72] width 79 height 10
click at [243, 111] on div "FDXG-HE9CL6JL9C" at bounding box center [231, 111] width 99 height 17
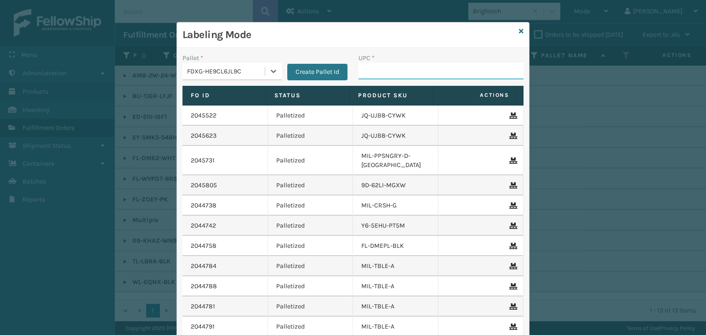
click at [378, 74] on input "UPC *" at bounding box center [440, 71] width 165 height 17
click at [519, 32] on icon at bounding box center [521, 31] width 5 height 6
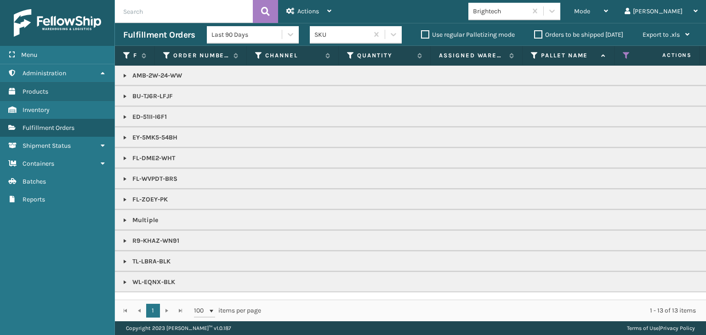
click at [128, 217] on link at bounding box center [124, 220] width 7 height 7
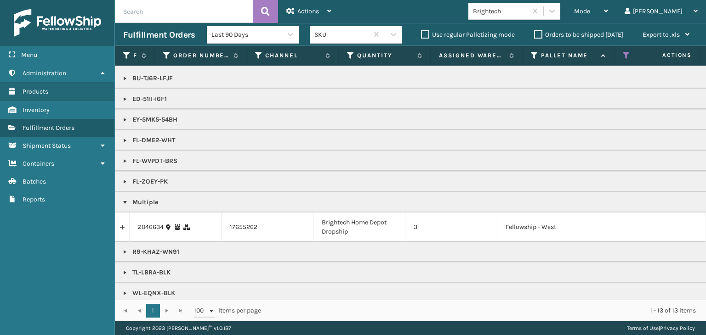
scroll to position [28, 0]
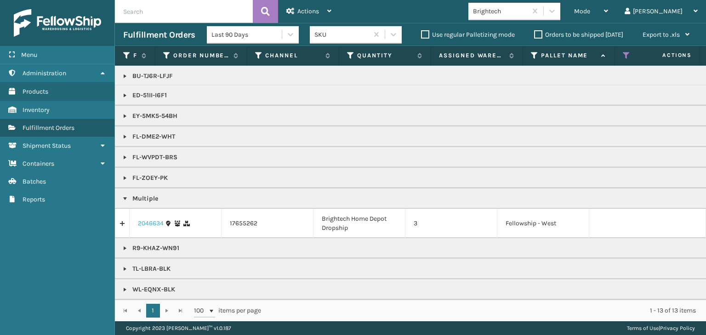
click at [162, 219] on link "2046634" at bounding box center [151, 223] width 26 height 9
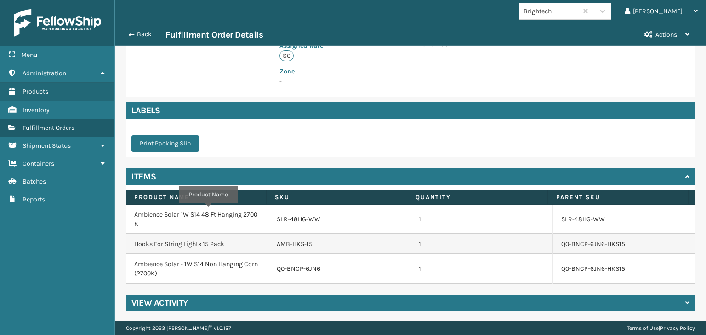
scroll to position [230, 0]
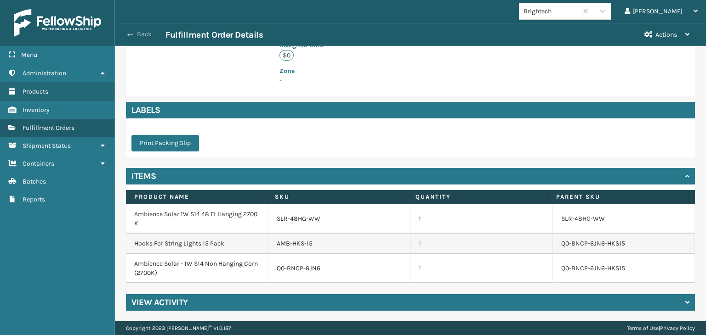
click at [145, 35] on button "Back" at bounding box center [144, 34] width 42 height 8
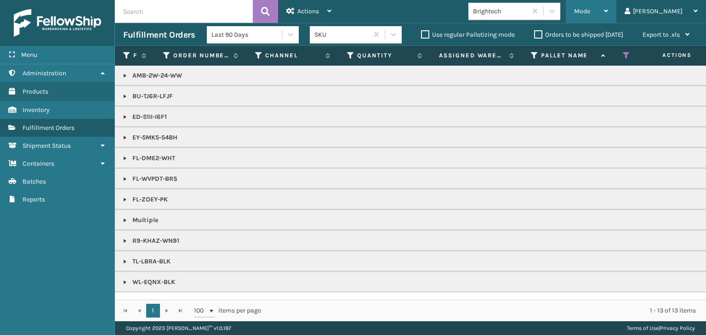
click at [590, 8] on span "Mode" at bounding box center [582, 11] width 16 height 8
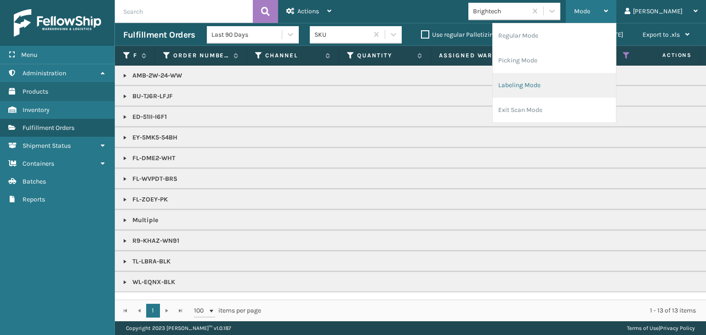
click at [593, 78] on li "Labeling Mode" at bounding box center [553, 85] width 123 height 25
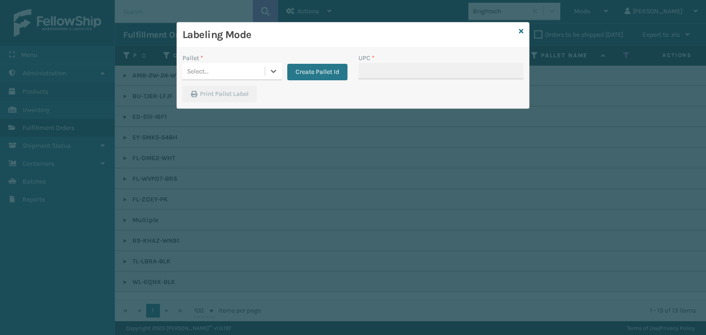
click at [212, 69] on div "Select..." at bounding box center [223, 71] width 82 height 15
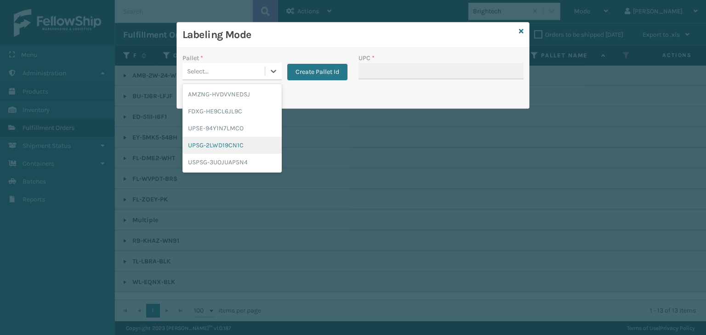
click at [225, 148] on div "UPSG-2LWD19CN1C" at bounding box center [231, 145] width 99 height 17
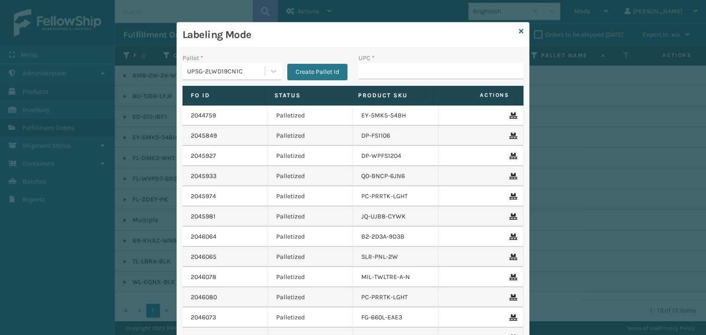
click at [380, 79] on div "UPC *" at bounding box center [441, 69] width 176 height 33
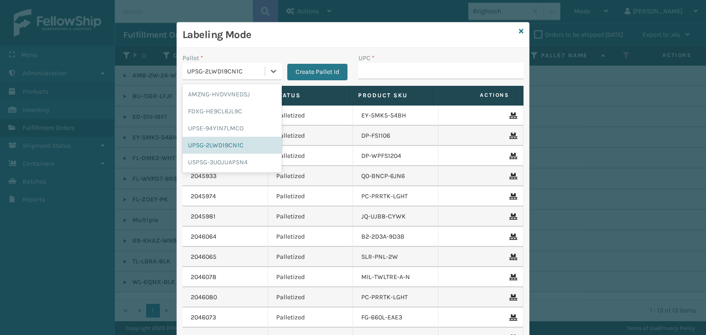
click at [226, 74] on div "UPSG-2LWD19CN1C" at bounding box center [226, 72] width 79 height 10
click at [228, 112] on div "FDXG-HE9CL6JL9C" at bounding box center [231, 111] width 99 height 17
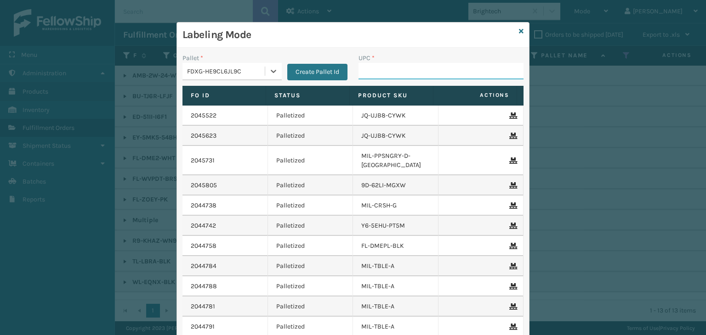
click at [371, 69] on input "UPC *" at bounding box center [440, 71] width 165 height 17
click at [519, 32] on icon at bounding box center [521, 31] width 5 height 6
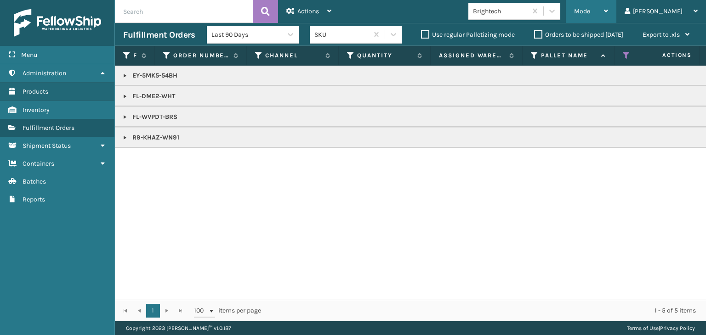
click at [608, 4] on div "Mode" at bounding box center [591, 11] width 34 height 23
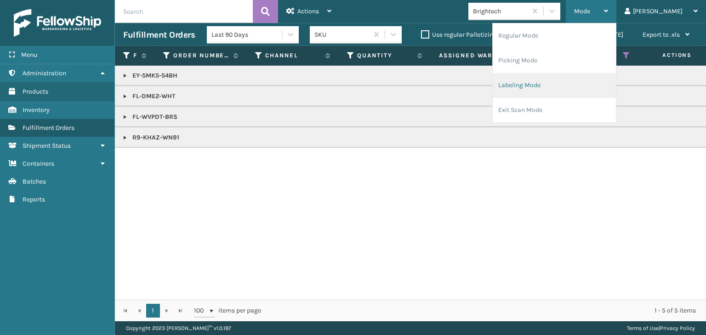
click at [562, 92] on li "Labeling Mode" at bounding box center [553, 85] width 123 height 25
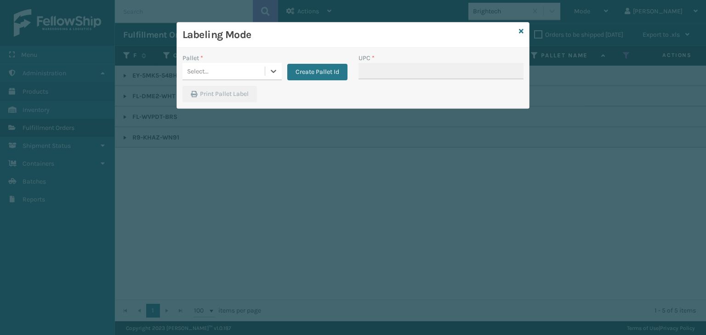
click at [232, 78] on div "Select..." at bounding box center [223, 71] width 82 height 15
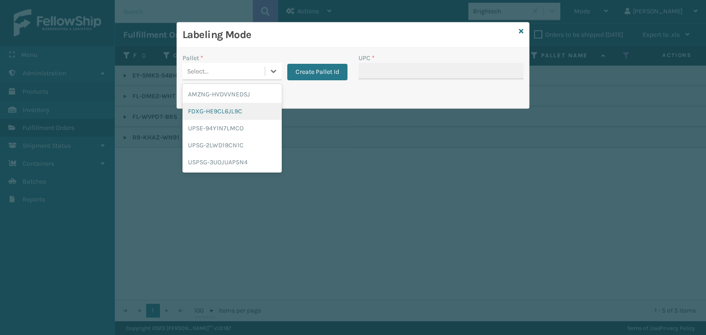
click at [217, 113] on div "FDXG-HE9CL6JL9C" at bounding box center [231, 111] width 99 height 17
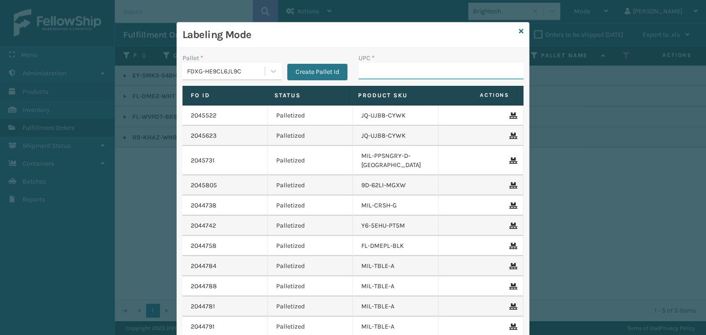
click at [375, 78] on input "UPC *" at bounding box center [440, 71] width 165 height 17
type input "853913008072"
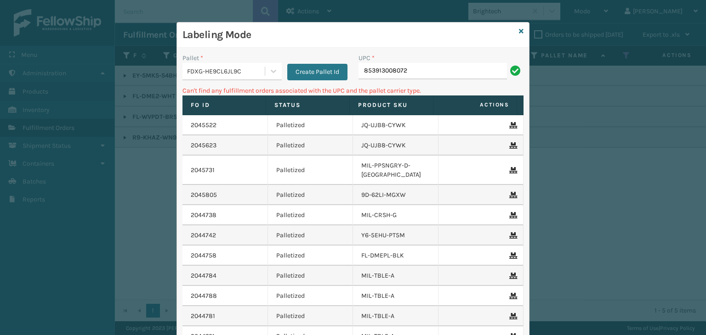
click at [210, 60] on div "Pallet *" at bounding box center [231, 58] width 99 height 10
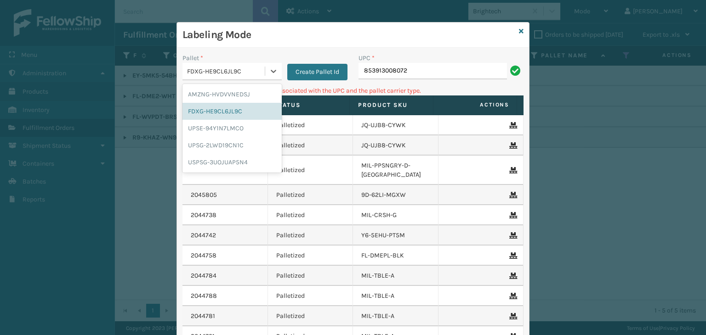
click at [206, 74] on div "FDXG-HE9CL6JL9C" at bounding box center [226, 72] width 79 height 10
click at [211, 137] on div "UPSG-2LWD19CN1C" at bounding box center [231, 145] width 99 height 17
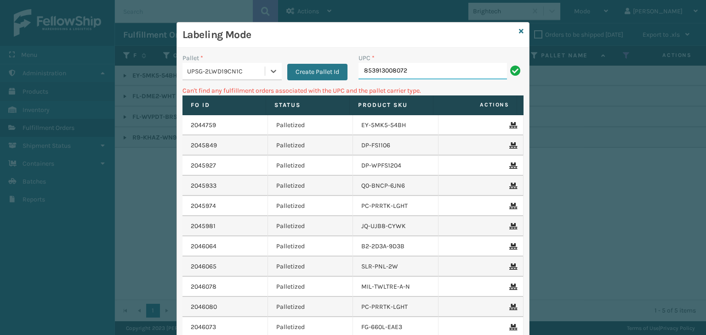
click at [404, 65] on input "853913008072" at bounding box center [432, 71] width 148 height 17
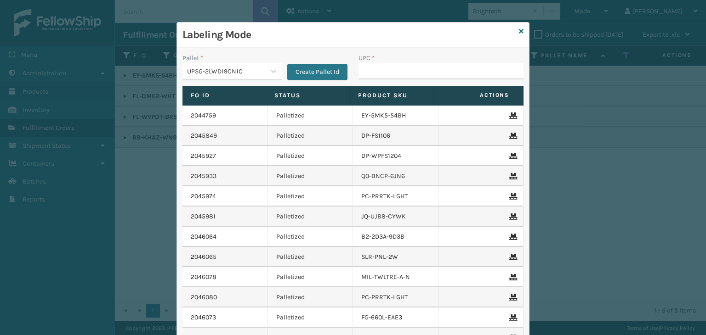
click at [192, 74] on div "UPSG-2LWD19CN1C" at bounding box center [226, 72] width 79 height 10
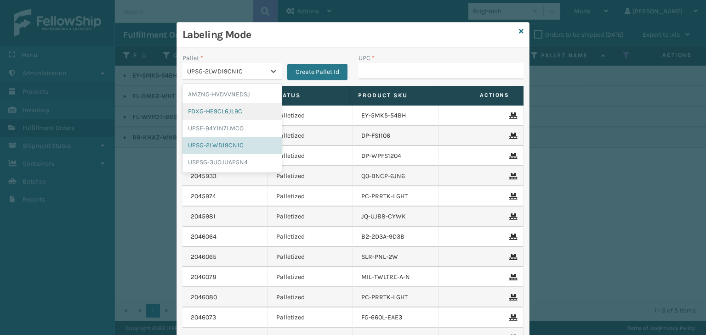
drag, startPoint x: 211, startPoint y: 112, endPoint x: 373, endPoint y: 79, distance: 164.9
click at [218, 112] on div "FDXG-HE9CL6JL9C" at bounding box center [231, 111] width 99 height 17
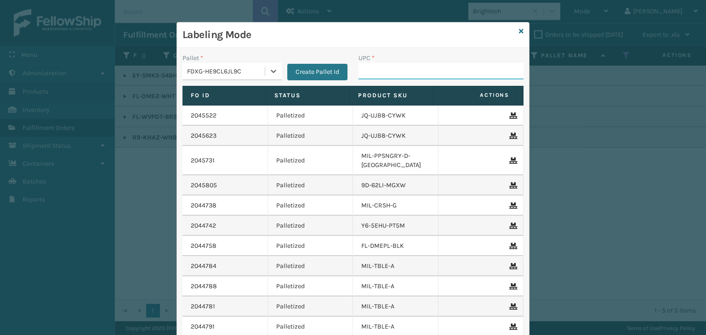
click at [384, 68] on input "UPC *" at bounding box center [440, 71] width 165 height 17
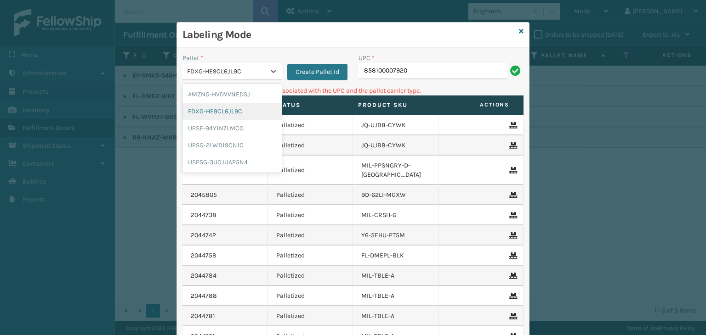
drag, startPoint x: 228, startPoint y: 70, endPoint x: 224, endPoint y: 118, distance: 48.4
click at [229, 70] on div "FDXG-HE9CL6JL9C" at bounding box center [226, 72] width 79 height 10
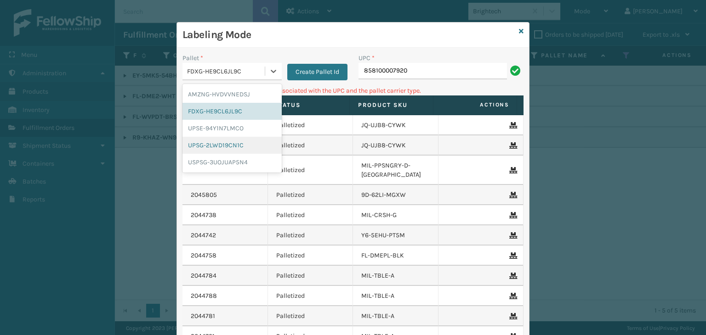
click at [219, 140] on div "UPSG-2LWD19CN1C" at bounding box center [231, 145] width 99 height 17
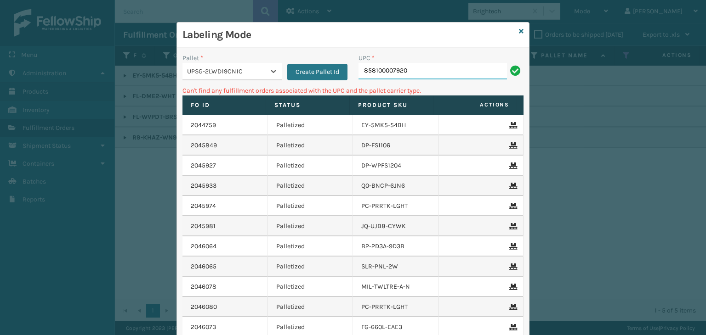
drag, startPoint x: 430, startPoint y: 69, endPoint x: 425, endPoint y: 76, distance: 8.3
click at [430, 69] on input "858100007920" at bounding box center [432, 71] width 148 height 17
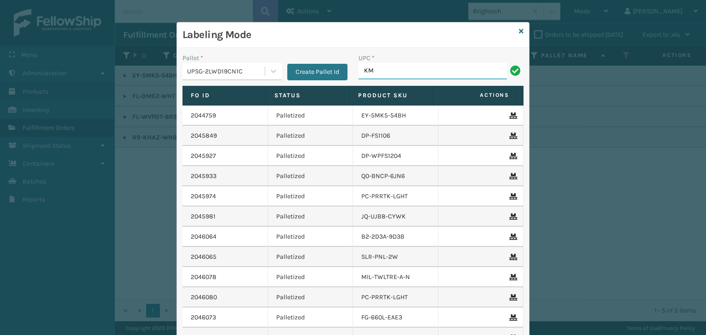
type input "KM-MD-1SS"
type input "DC-53C-B"
type input "KM-OKS-SWC"
type input "DC-53C-B"
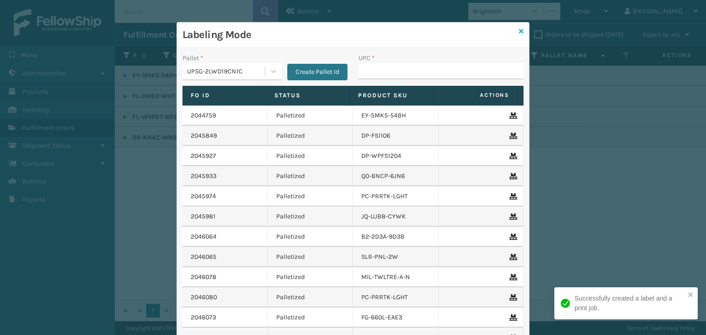
click at [519, 31] on icon at bounding box center [521, 31] width 5 height 6
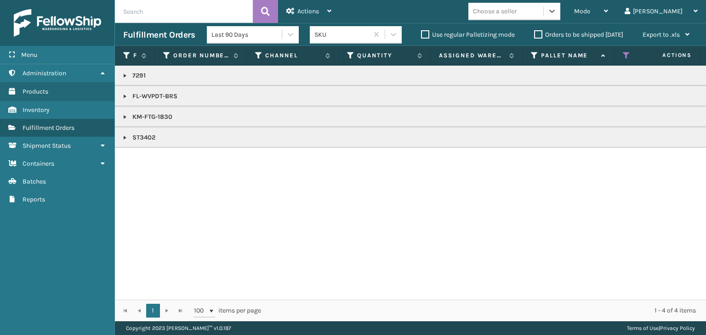
click at [124, 97] on link at bounding box center [124, 96] width 7 height 7
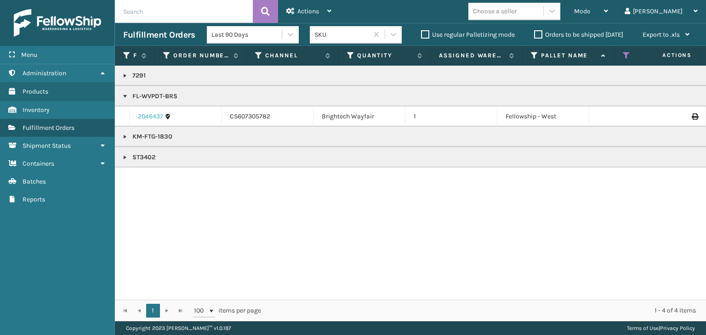
click at [160, 116] on link "2046437" at bounding box center [150, 116] width 25 height 9
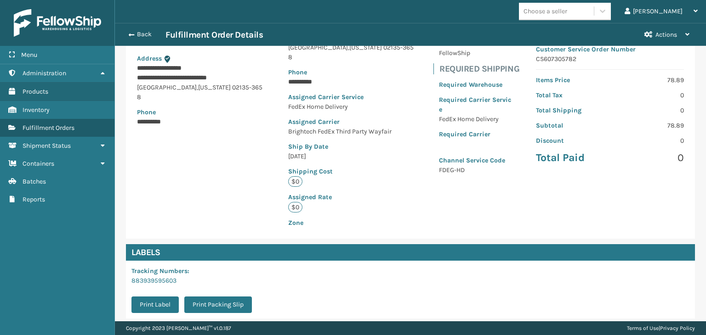
scroll to position [184, 0]
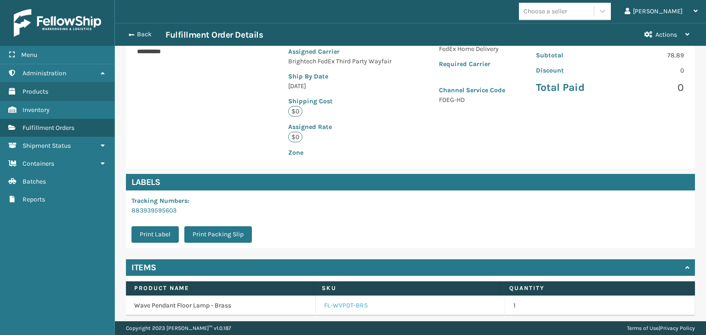
click at [329, 301] on link "FL-WVPDT-BRS" at bounding box center [346, 305] width 44 height 9
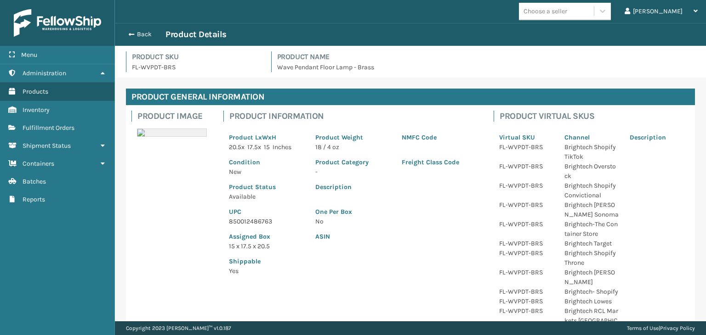
click at [243, 219] on p "850012486763" at bounding box center [266, 222] width 75 height 10
click at [145, 36] on button "Back" at bounding box center [144, 34] width 42 height 8
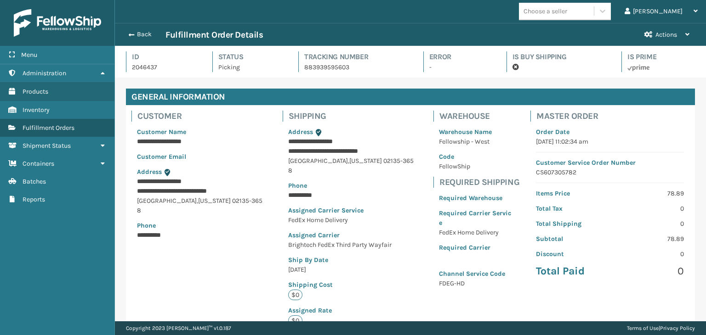
scroll to position [22, 590]
click at [145, 39] on div "Back Fulfillment Order Details" at bounding box center [379, 34] width 513 height 11
click at [145, 38] on button "Back" at bounding box center [144, 34] width 42 height 8
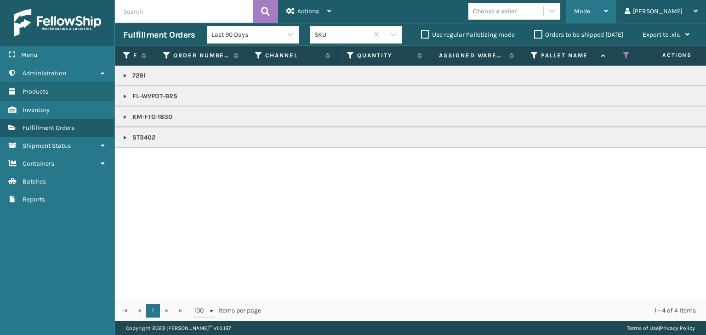
click at [590, 13] on span "Mode" at bounding box center [582, 11] width 16 height 8
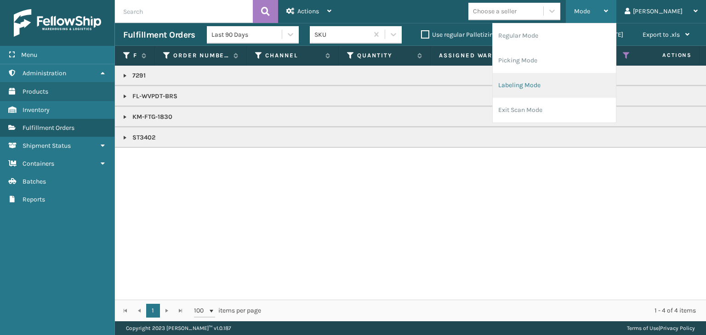
click at [583, 83] on li "Labeling Mode" at bounding box center [553, 85] width 123 height 25
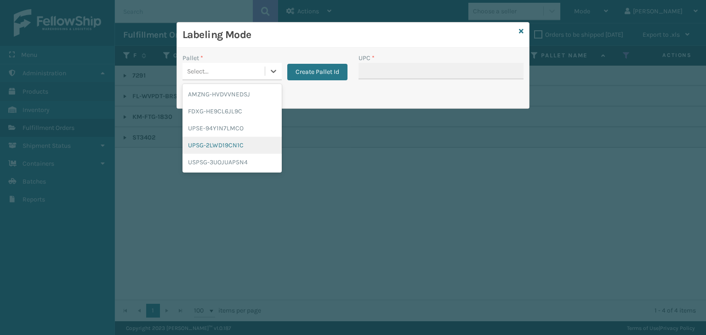
click at [229, 142] on div "UPSG-2LWD19CN1C" at bounding box center [231, 145] width 99 height 17
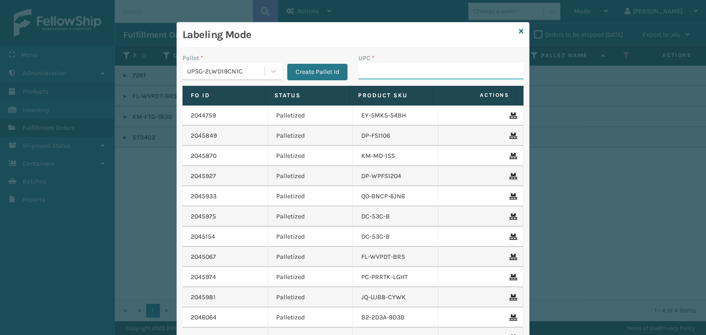
drag, startPoint x: 391, startPoint y: 77, endPoint x: 389, endPoint y: 66, distance: 11.3
click at [391, 77] on input "UPC *" at bounding box center [440, 71] width 165 height 17
paste input "850012486763"
type input "850012486763"
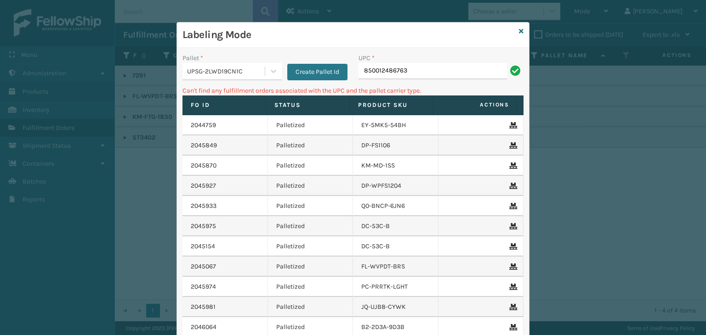
click at [220, 70] on div "UPSG-2LWD19CN1C" at bounding box center [226, 72] width 79 height 10
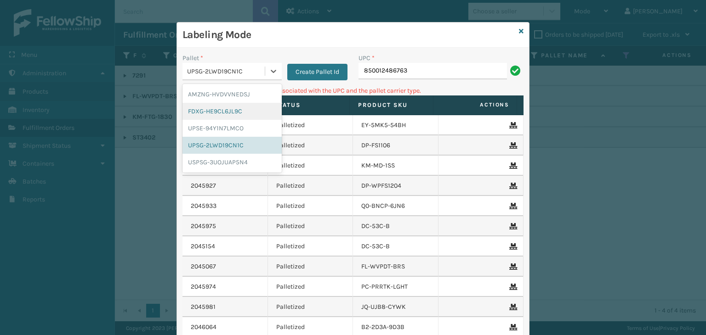
click at [234, 113] on div "FDXG-HE9CL6JL9C" at bounding box center [231, 111] width 99 height 17
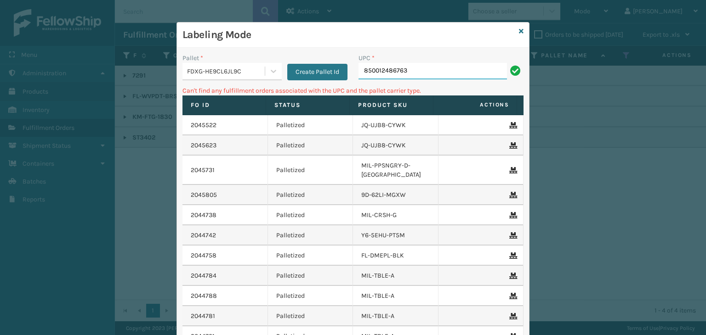
click at [419, 73] on input "850012486763" at bounding box center [432, 71] width 148 height 17
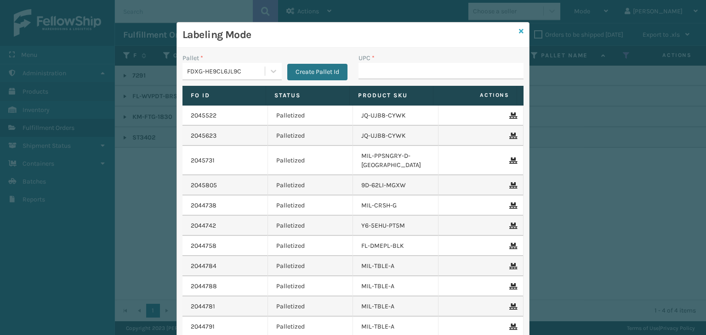
click at [519, 28] on icon at bounding box center [521, 31] width 5 height 6
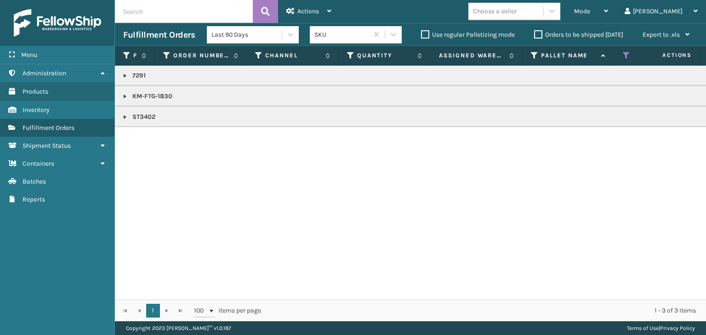
click at [144, 118] on p "ST3402" at bounding box center [707, 117] width 1169 height 9
click at [608, 14] on div "Mode" at bounding box center [591, 11] width 34 height 23
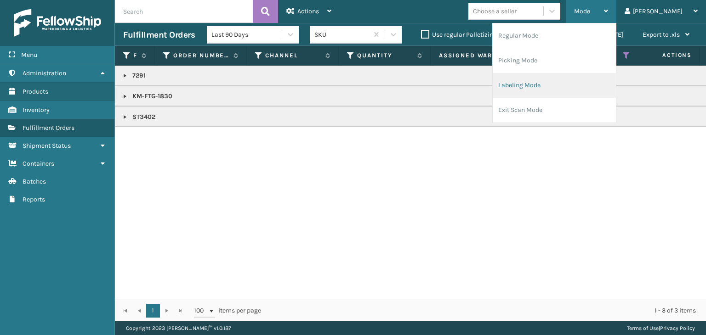
click at [591, 85] on li "Labeling Mode" at bounding box center [553, 85] width 123 height 25
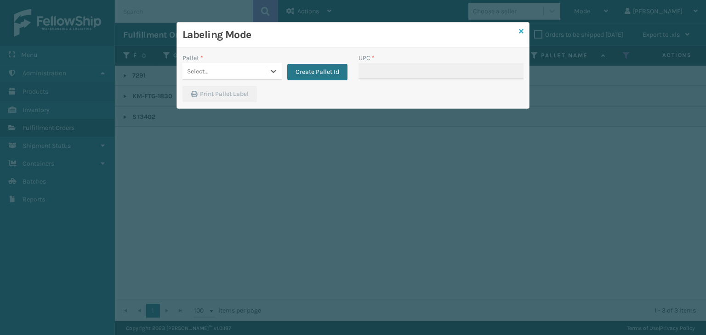
click at [520, 32] on icon at bounding box center [521, 31] width 5 height 6
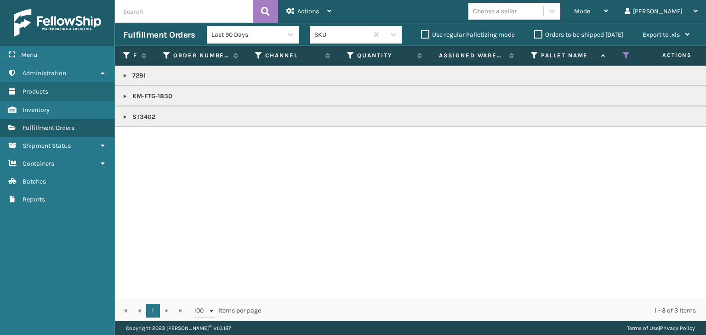
click at [152, 118] on p "ST3402" at bounding box center [707, 117] width 1169 height 9
click at [154, 115] on p "ST3402" at bounding box center [707, 117] width 1169 height 9
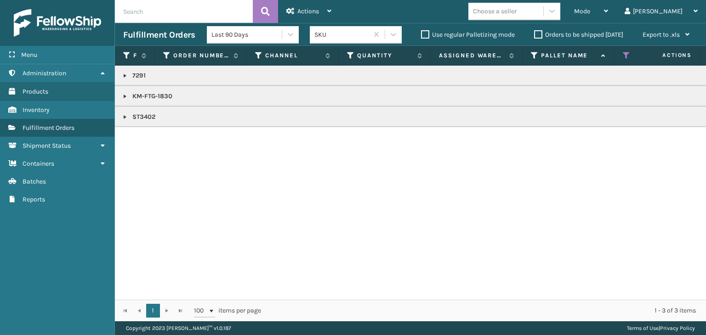
click at [154, 115] on p "ST3402" at bounding box center [707, 117] width 1169 height 9
click at [152, 114] on p "ST3402" at bounding box center [707, 117] width 1169 height 9
click at [590, 11] on span "Mode" at bounding box center [582, 11] width 16 height 8
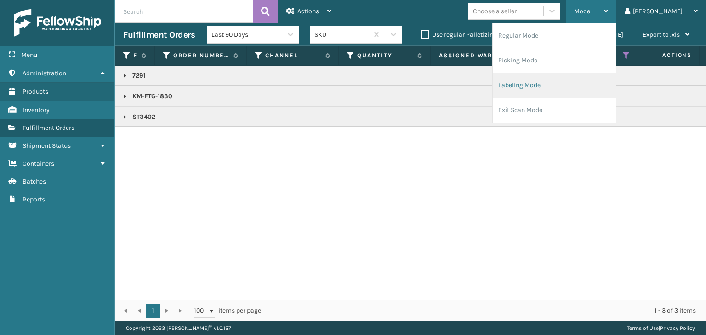
click at [592, 85] on li "Labeling Mode" at bounding box center [553, 85] width 123 height 25
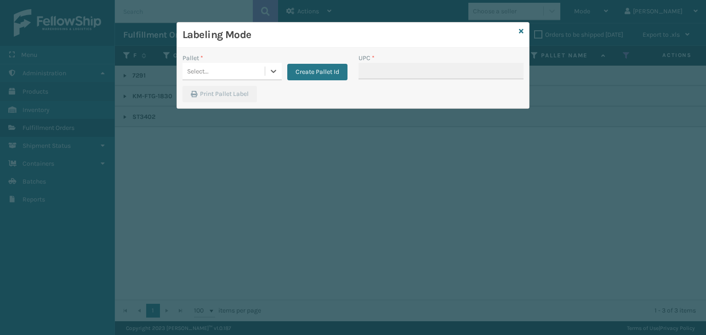
click at [206, 70] on div "Select..." at bounding box center [198, 72] width 22 height 10
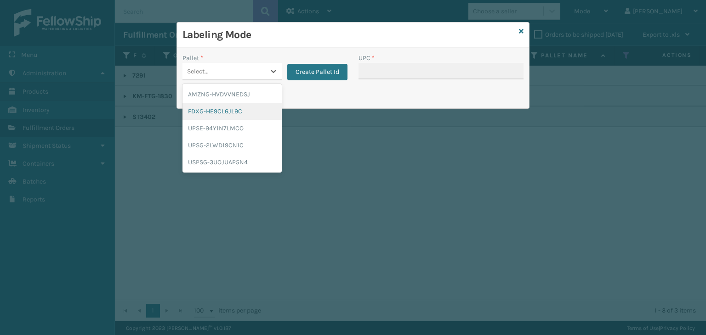
click at [225, 116] on div "FDXG-HE9CL6JL9C" at bounding box center [231, 111] width 99 height 17
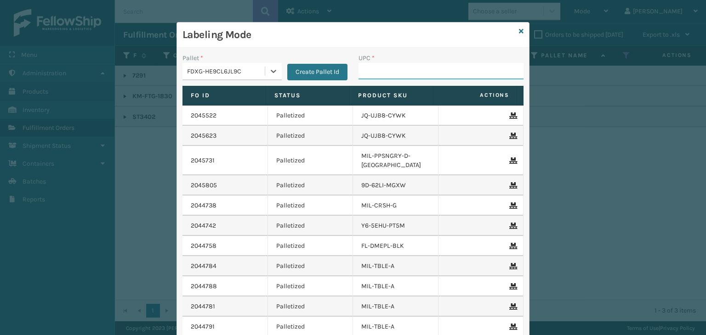
drag, startPoint x: 409, startPoint y: 68, endPoint x: 399, endPoint y: 64, distance: 10.9
click at [409, 69] on input "UPC *" at bounding box center [440, 71] width 165 height 17
paste input "ST3402"
type input "ST3402"
click at [519, 32] on icon at bounding box center [521, 31] width 5 height 6
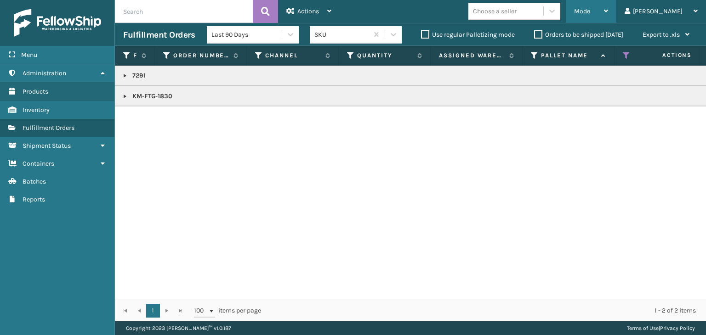
click at [590, 11] on span "Mode" at bounding box center [582, 11] width 16 height 8
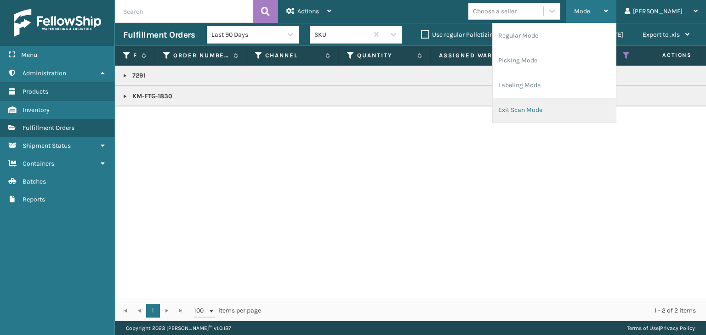
click at [582, 101] on li "Exit Scan Mode" at bounding box center [553, 110] width 123 height 25
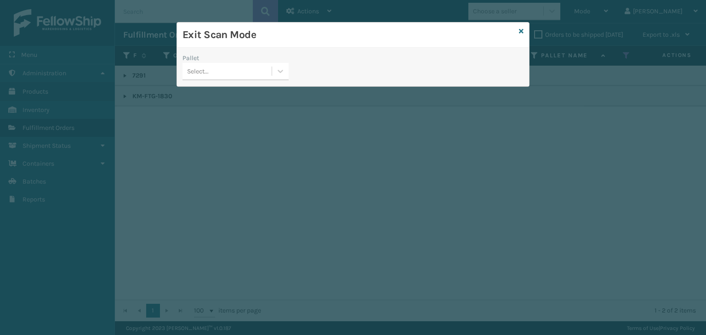
click at [252, 70] on div "Select..." at bounding box center [226, 71] width 89 height 15
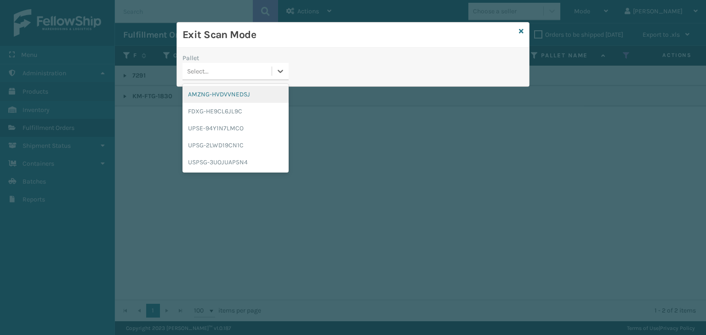
click at [241, 92] on div "AMZNG-HVDVVNEDSJ" at bounding box center [235, 94] width 106 height 17
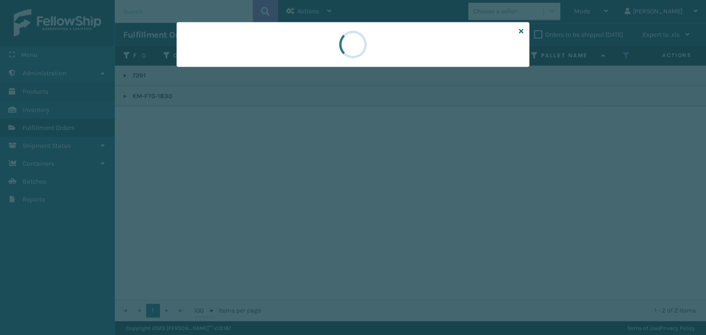
click at [241, 72] on div at bounding box center [353, 167] width 706 height 335
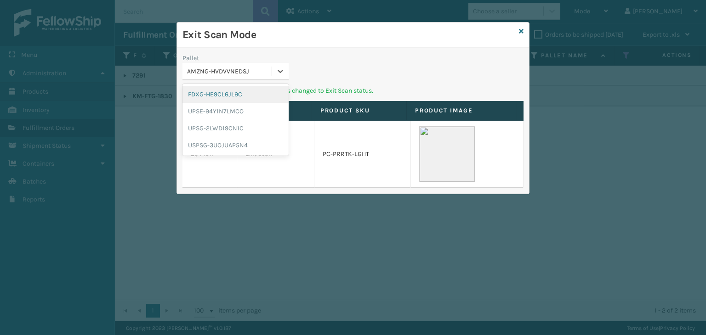
click at [241, 72] on div "AMZNG-HVDVVNEDSJ" at bounding box center [229, 72] width 85 height 10
click at [236, 86] on div "FDXG-HE9CL6JL9C" at bounding box center [235, 94] width 106 height 17
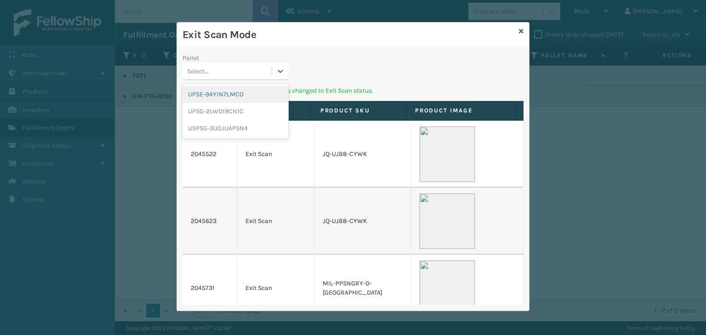
click at [220, 76] on div "Select..." at bounding box center [226, 71] width 89 height 15
click at [235, 98] on div "UPSE-94Y1N7LMCO" at bounding box center [235, 94] width 106 height 17
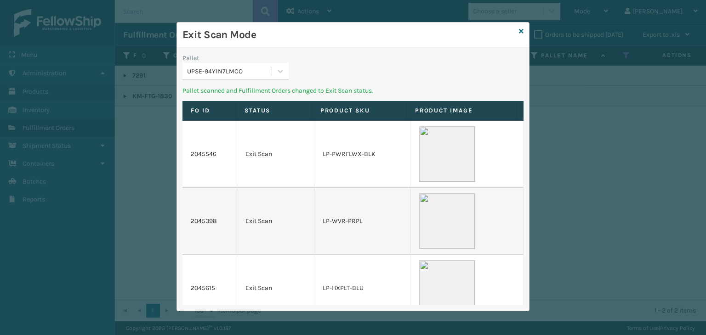
click at [246, 71] on div "UPSE-94Y1N7LMCO" at bounding box center [229, 72] width 85 height 10
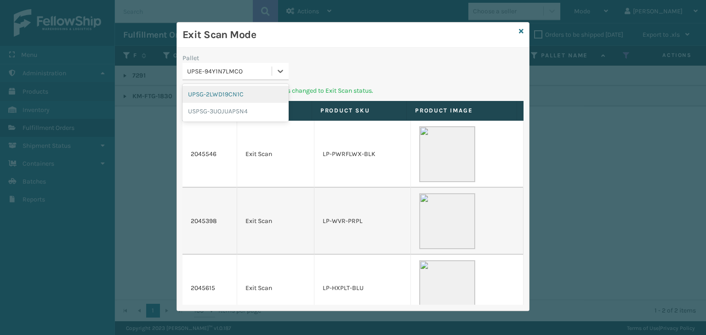
click at [239, 98] on div "UPSG-2LWD19CN1C" at bounding box center [235, 94] width 106 height 17
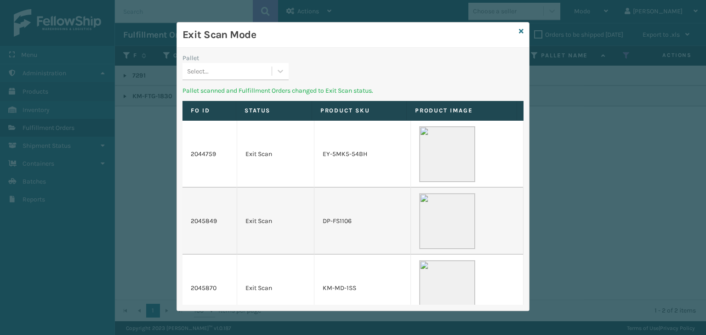
click at [249, 74] on div "Select..." at bounding box center [226, 71] width 89 height 15
click at [237, 83] on div "Pallet 0 results available. Use Up and Down to choose options, press Enter to s…" at bounding box center [235, 69] width 117 height 33
click at [236, 78] on div "Select..." at bounding box center [226, 71] width 89 height 15
click at [233, 93] on div "No options" at bounding box center [235, 94] width 106 height 17
click at [246, 70] on div "Select..." at bounding box center [226, 71] width 89 height 15
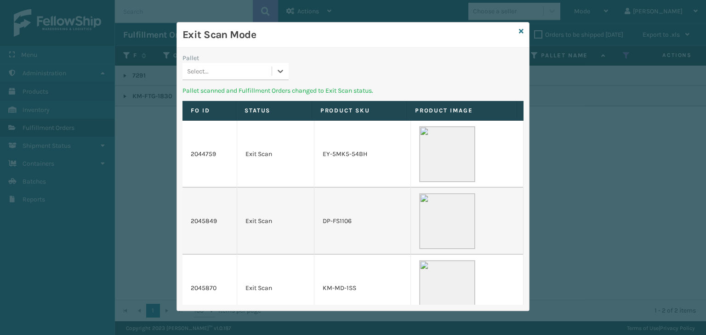
drag, startPoint x: 241, startPoint y: 74, endPoint x: 241, endPoint y: 68, distance: 6.0
click at [241, 72] on div "Select..." at bounding box center [226, 71] width 89 height 15
click at [248, 94] on div "No options" at bounding box center [235, 94] width 106 height 17
click at [522, 34] on icon at bounding box center [521, 31] width 5 height 6
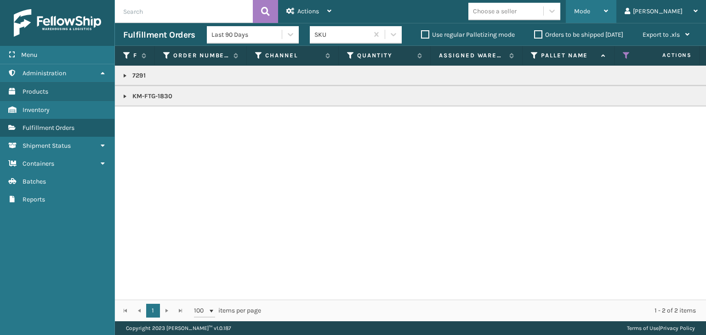
click at [608, 3] on div "Mode" at bounding box center [591, 11] width 34 height 23
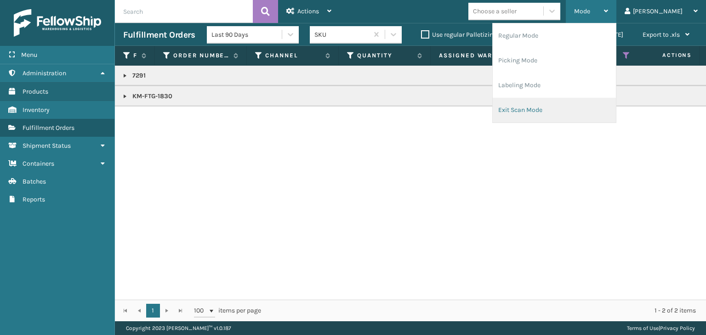
click at [569, 108] on li "Exit Scan Mode" at bounding box center [553, 110] width 123 height 25
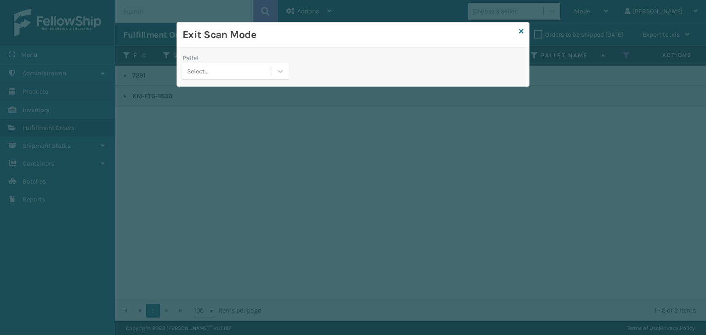
click at [232, 75] on div "Select..." at bounding box center [226, 71] width 89 height 15
click at [234, 73] on div "Select..." at bounding box center [226, 71] width 89 height 15
click at [228, 75] on div "Select..." at bounding box center [226, 71] width 89 height 15
click at [232, 94] on div "No options" at bounding box center [235, 94] width 106 height 17
click at [519, 30] on icon at bounding box center [521, 31] width 5 height 6
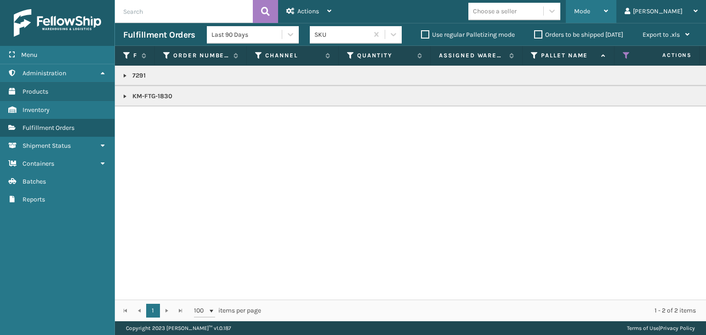
click at [590, 13] on span "Mode" at bounding box center [582, 11] width 16 height 8
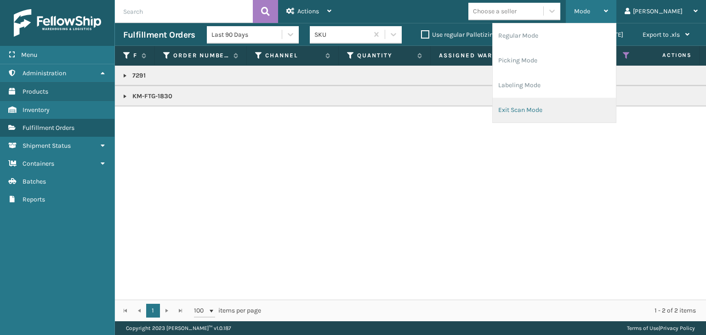
click at [579, 108] on li "Exit Scan Mode" at bounding box center [553, 110] width 123 height 25
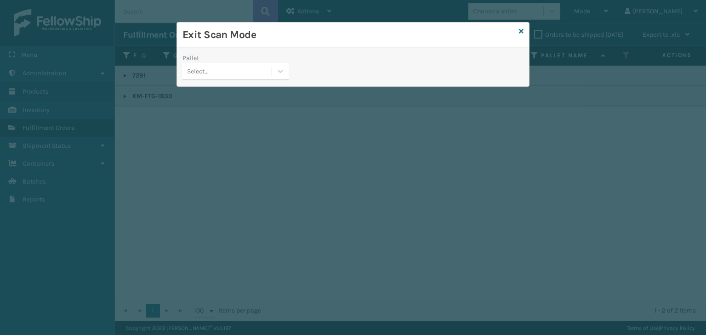
click at [246, 73] on div "Select..." at bounding box center [226, 71] width 89 height 15
click at [226, 94] on div "No options" at bounding box center [235, 94] width 106 height 17
click at [229, 72] on div "Select..." at bounding box center [226, 71] width 89 height 15
click at [229, 79] on div "Select..." at bounding box center [235, 71] width 106 height 17
click at [220, 97] on div "No options" at bounding box center [235, 94] width 106 height 17
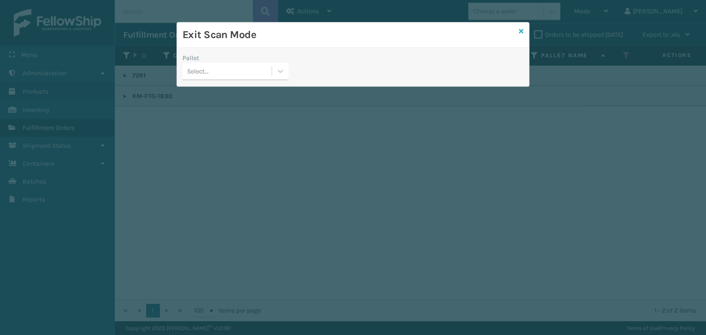
drag, startPoint x: 522, startPoint y: 31, endPoint x: 510, endPoint y: 35, distance: 12.8
click at [522, 31] on icon at bounding box center [521, 31] width 5 height 6
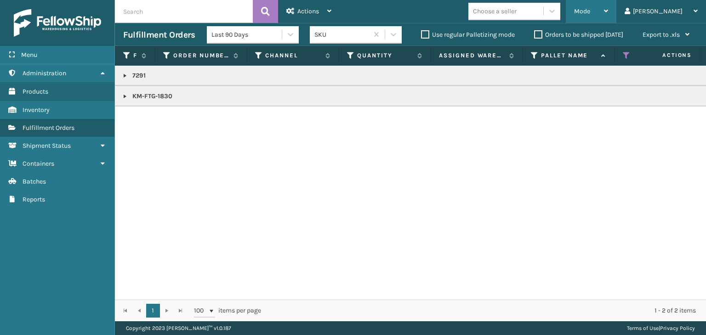
click at [608, 10] on div "Mode" at bounding box center [591, 11] width 34 height 23
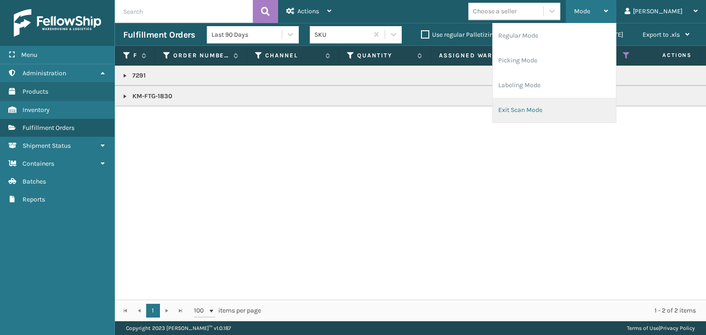
click at [587, 102] on li "Exit Scan Mode" at bounding box center [553, 110] width 123 height 25
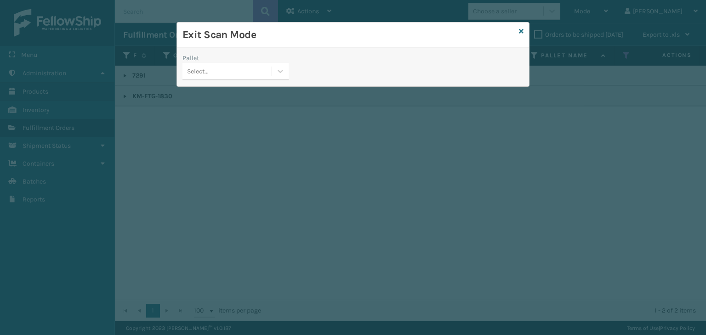
drag, startPoint x: 232, startPoint y: 73, endPoint x: 233, endPoint y: 82, distance: 8.8
click at [233, 73] on div "Select..." at bounding box center [226, 71] width 89 height 15
